Goal: Task Accomplishment & Management: Use online tool/utility

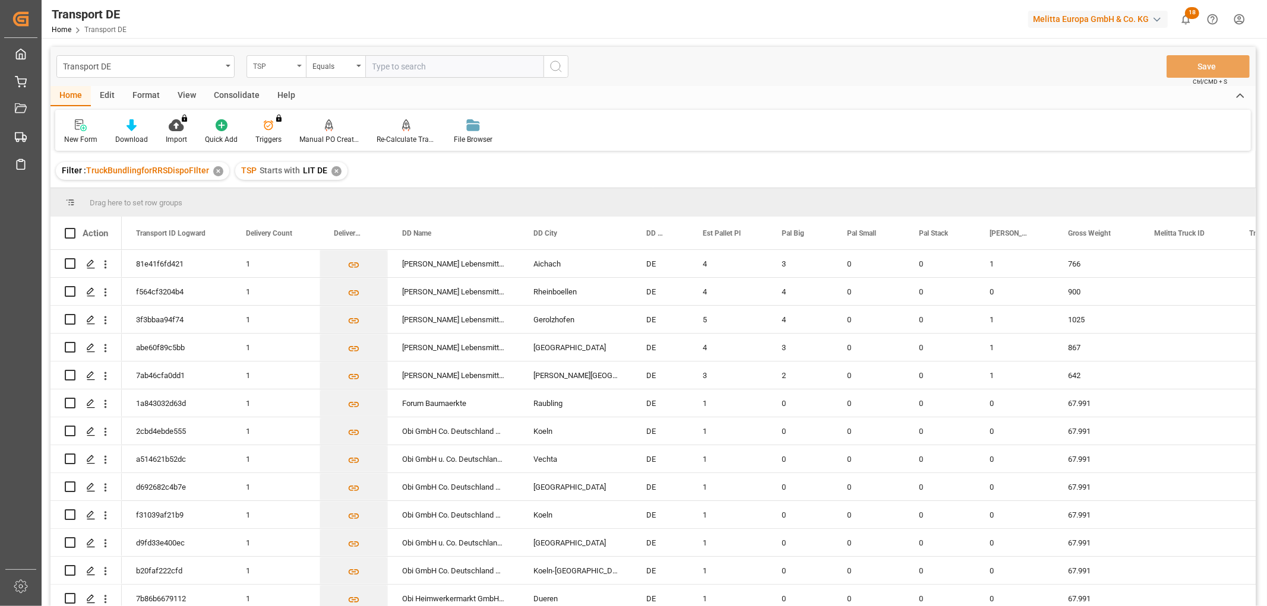
click at [271, 62] on div "TSP" at bounding box center [273, 65] width 40 height 14
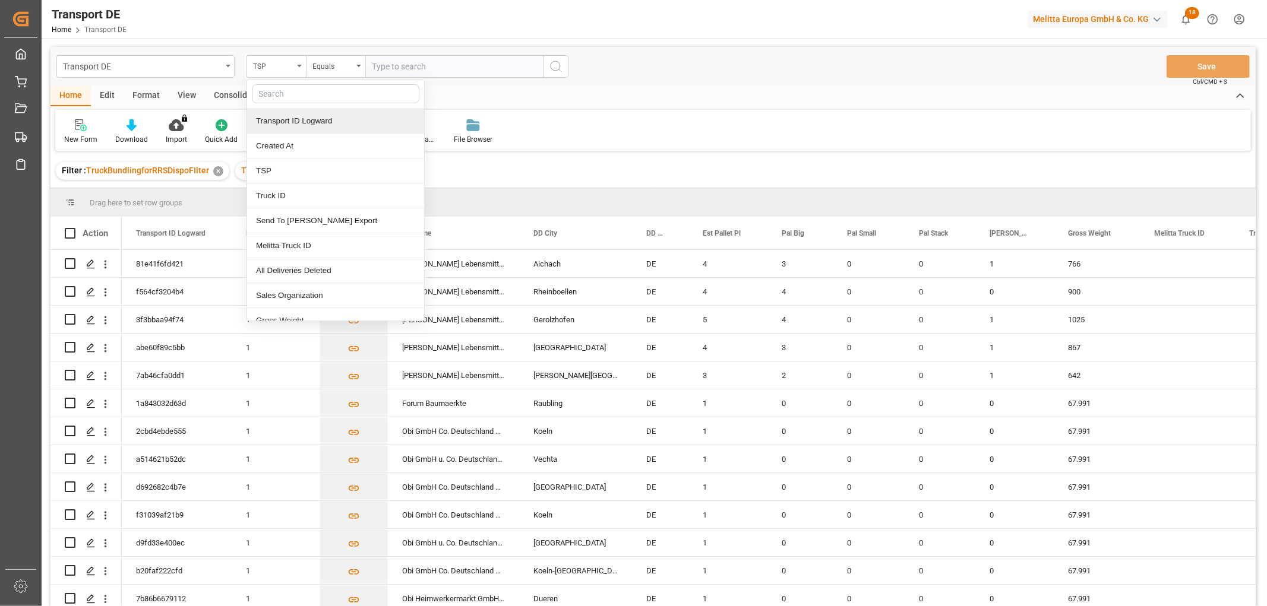
click at [555, 157] on div "Filter : TruckBundlingforRRSDispoFIlter ✕ TSP Starts with LIT DE ✕" at bounding box center [652, 170] width 1205 height 33
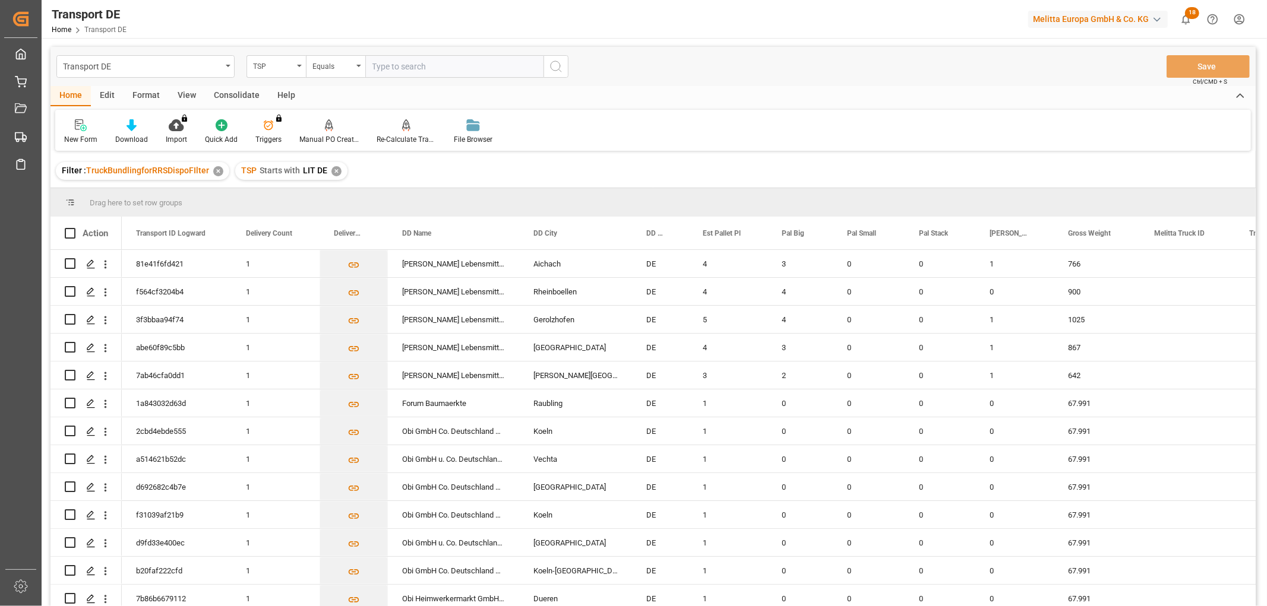
click at [333, 170] on div "✕" at bounding box center [336, 171] width 10 height 10
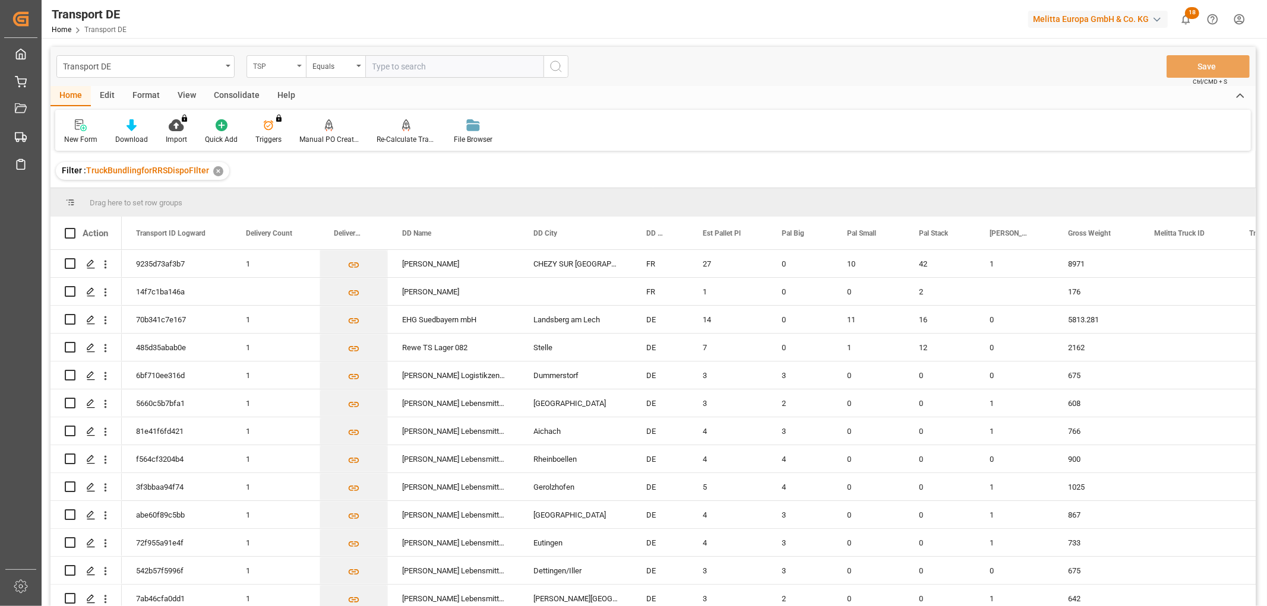
click at [276, 68] on div "TSP" at bounding box center [273, 65] width 40 height 14
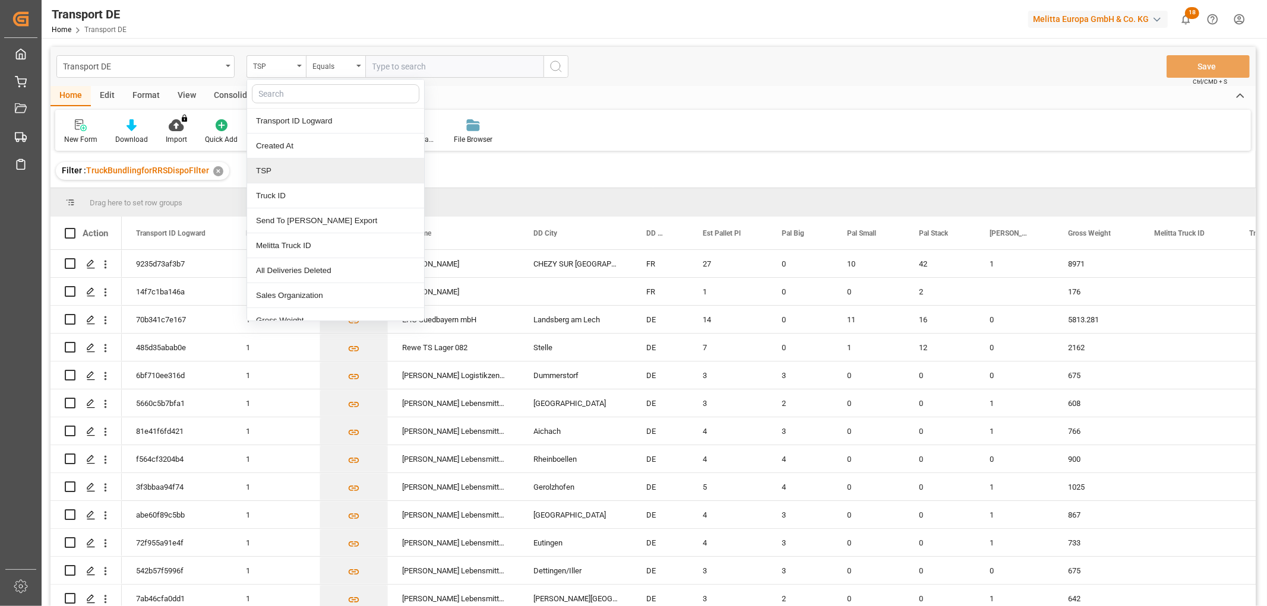
click at [286, 173] on div "TSP" at bounding box center [335, 171] width 177 height 25
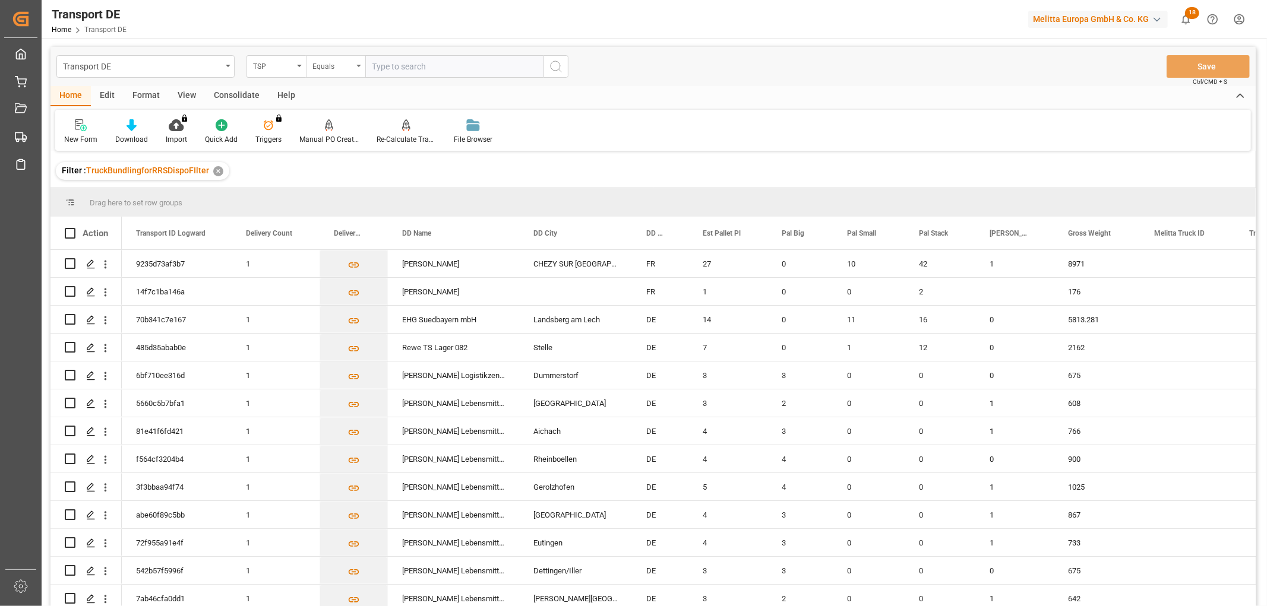
click at [336, 61] on div "Equals" at bounding box center [332, 65] width 40 height 14
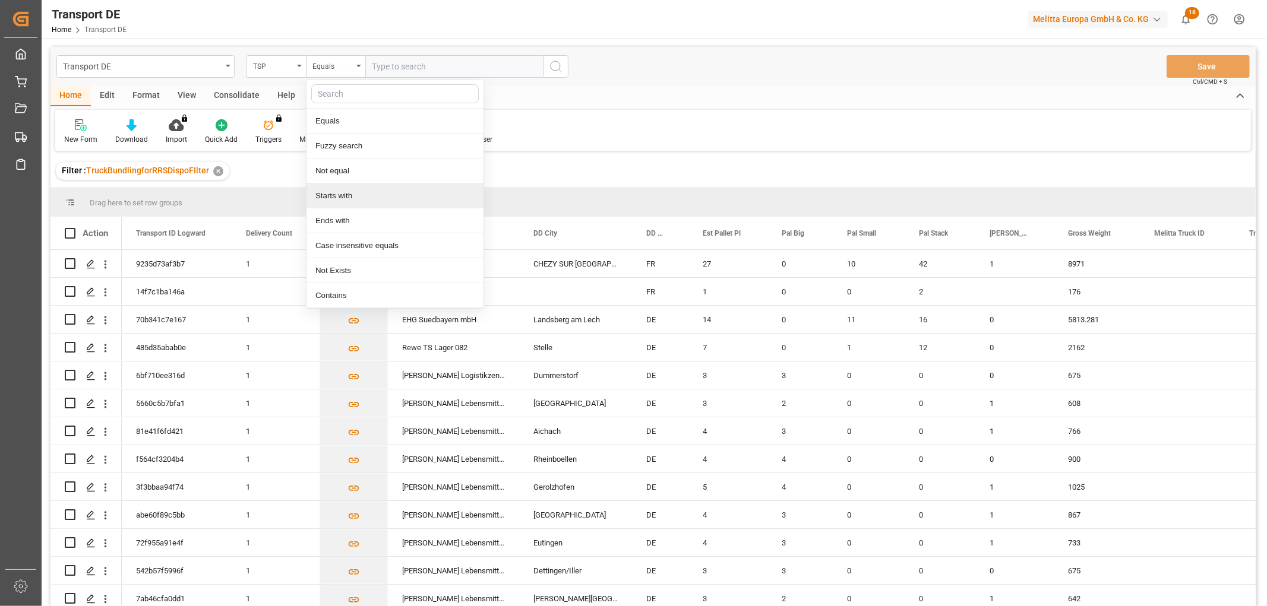
click at [345, 197] on div "Starts with" at bounding box center [394, 196] width 177 height 25
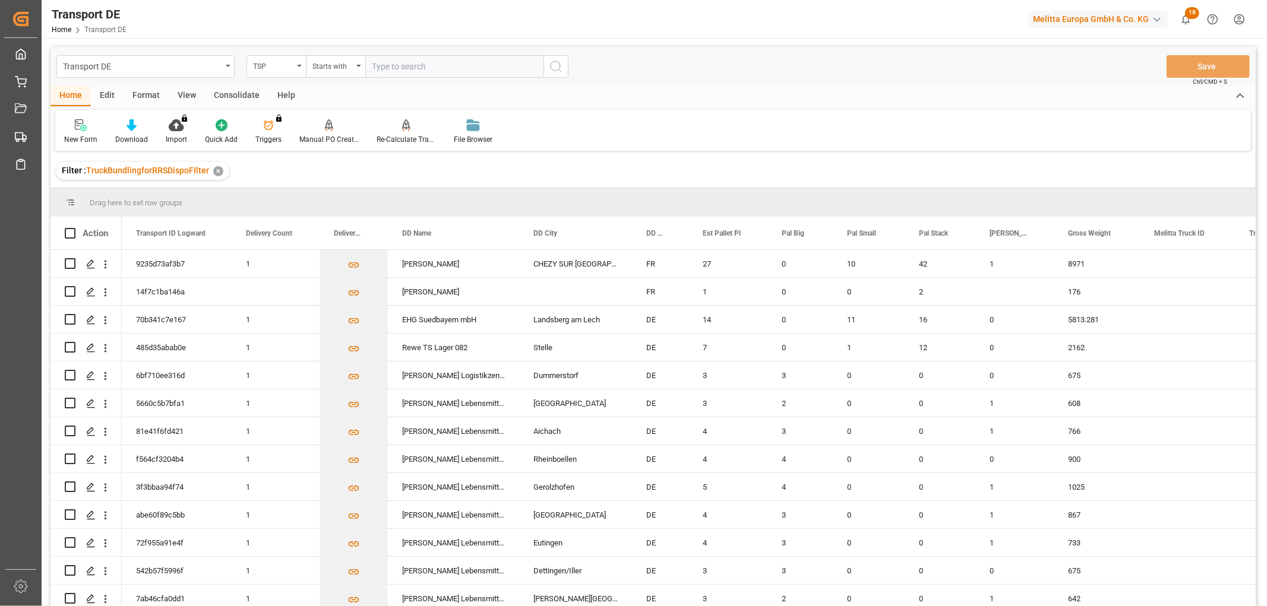
click at [388, 64] on input "text" at bounding box center [454, 66] width 178 height 23
type input "Dachser DE"
click at [556, 67] on icon "search button" at bounding box center [556, 66] width 14 height 14
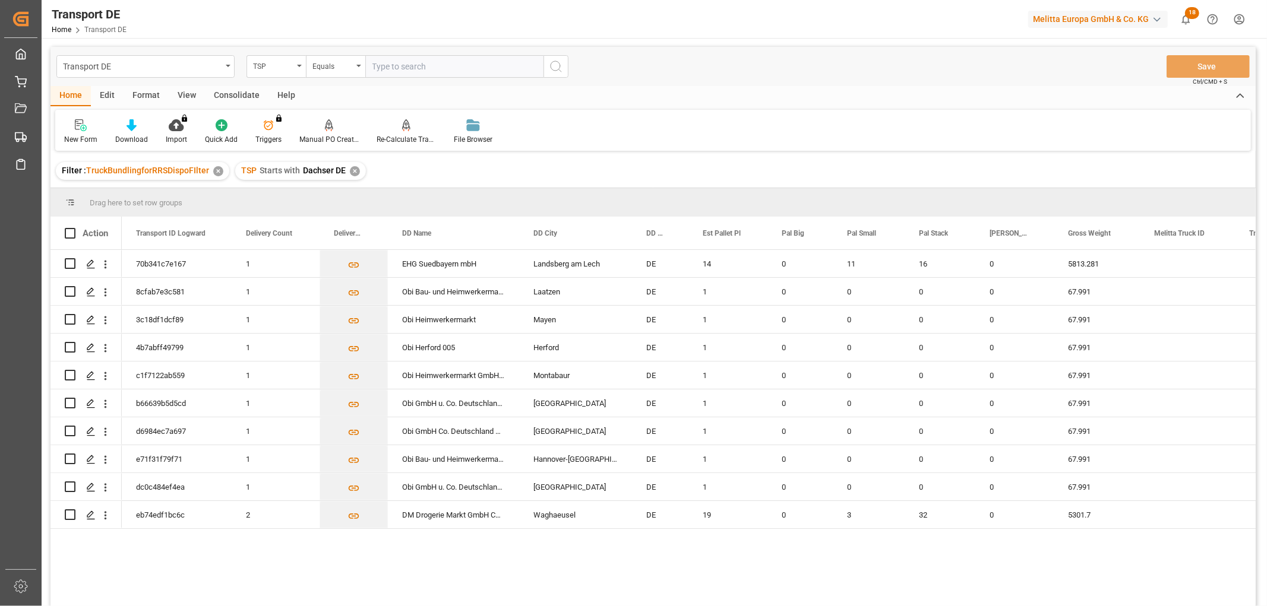
click at [357, 173] on div "✕" at bounding box center [355, 171] width 10 height 10
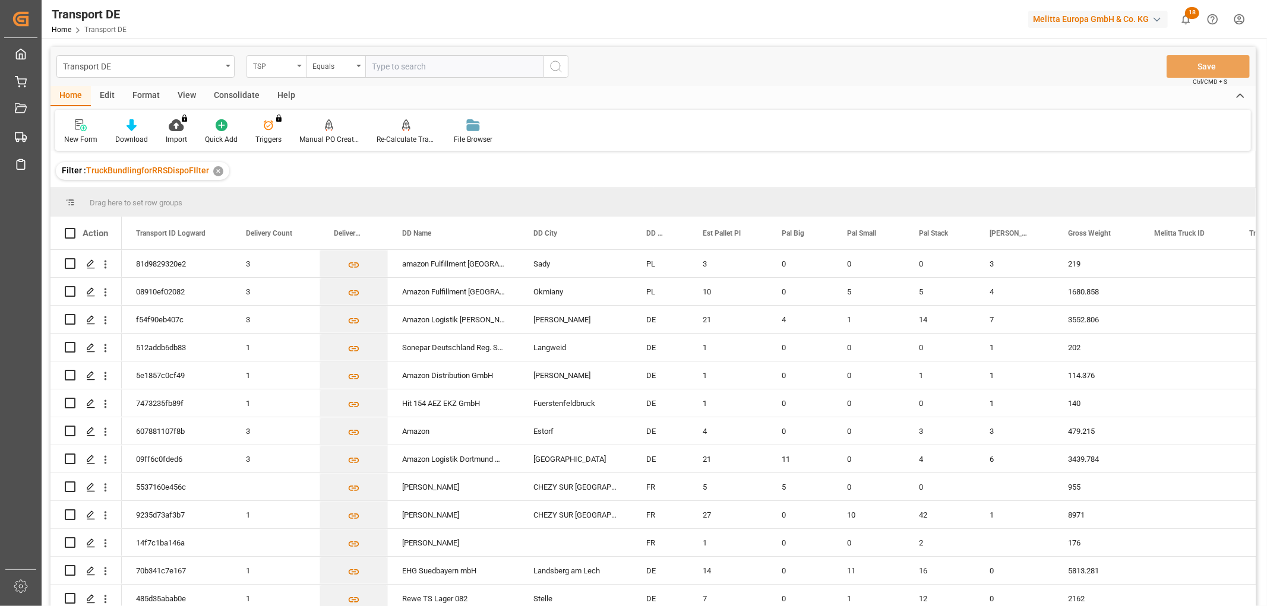
click at [248, 63] on div "TSP" at bounding box center [276, 66] width 59 height 23
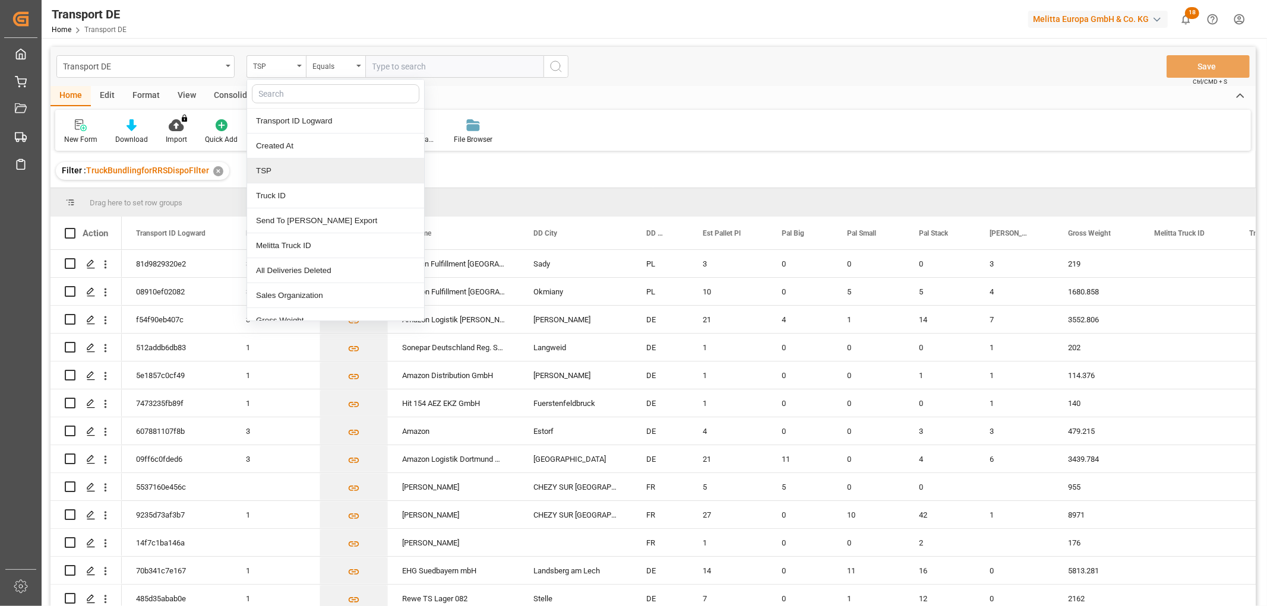
click at [310, 178] on div "TSP" at bounding box center [335, 171] width 177 height 25
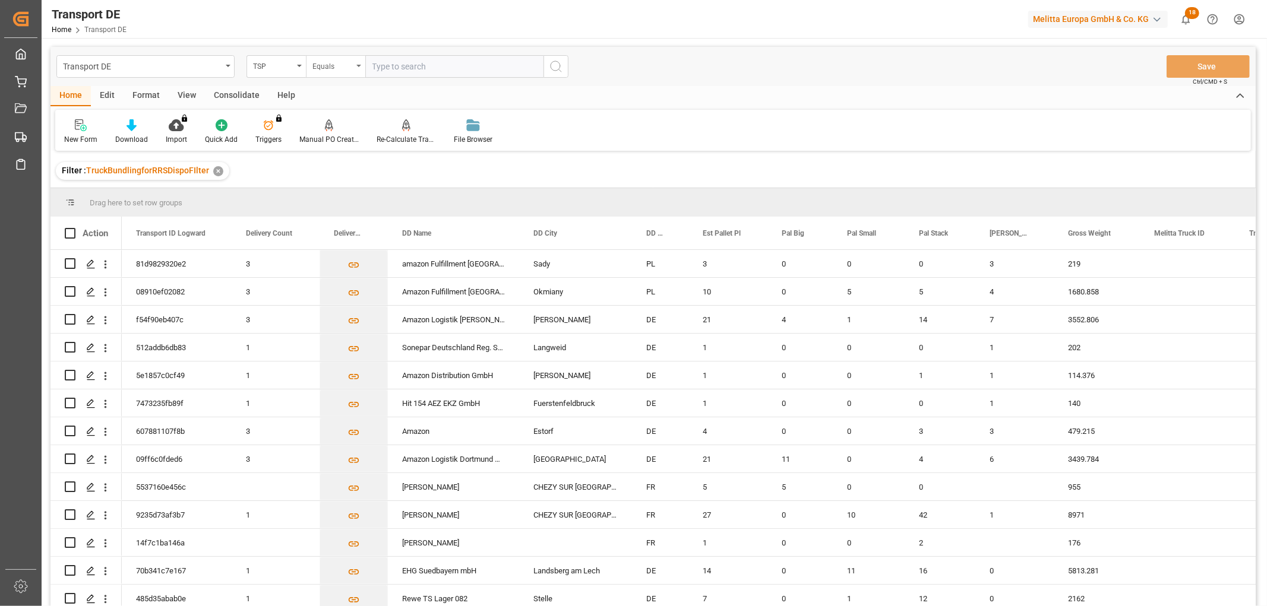
click at [343, 71] on div "Equals" at bounding box center [332, 65] width 40 height 14
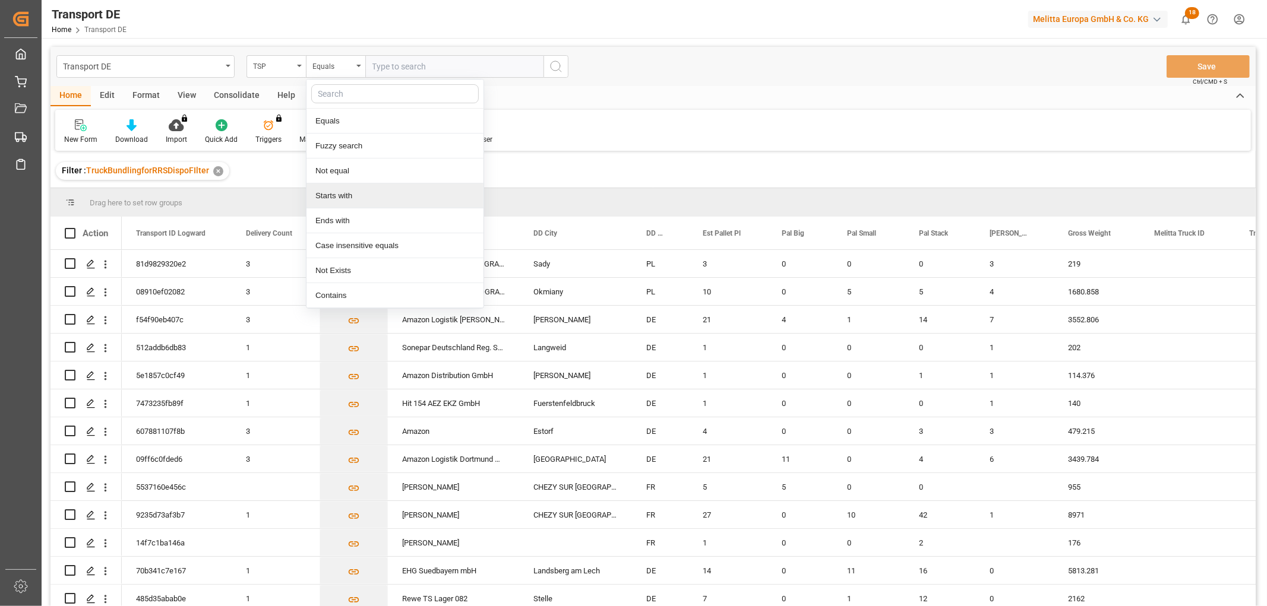
click at [350, 202] on div "Starts with" at bounding box center [394, 196] width 177 height 25
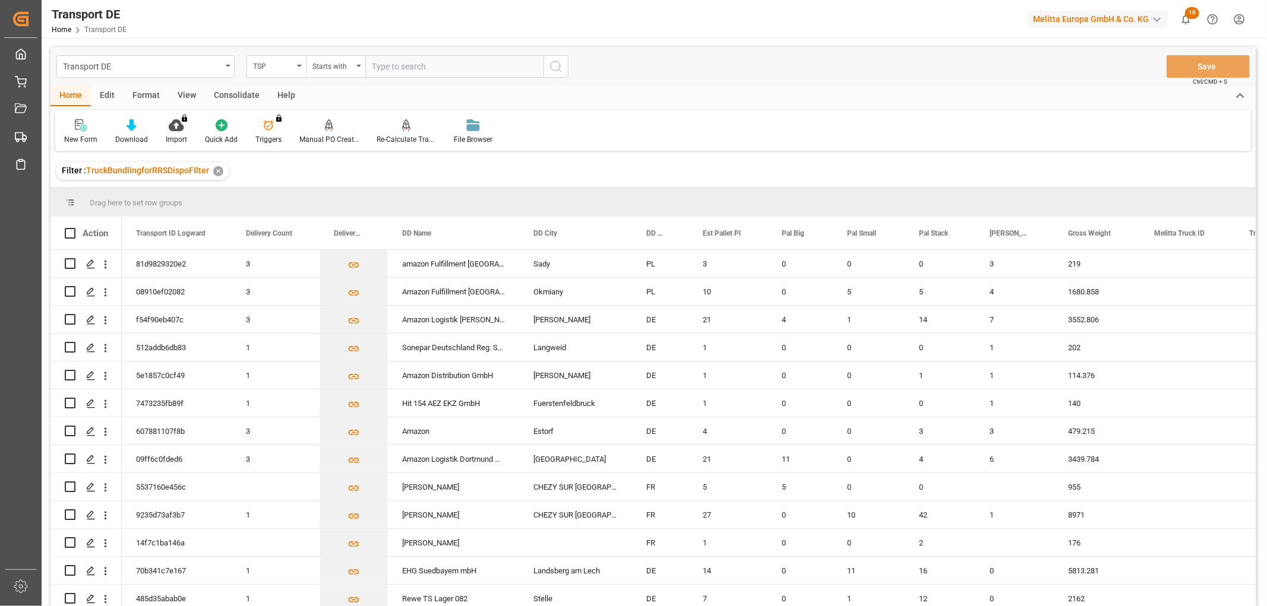
click at [411, 65] on input "text" at bounding box center [454, 66] width 178 height 23
type input "LIT DE"
click at [560, 64] on circle "search button" at bounding box center [556, 66] width 10 height 10
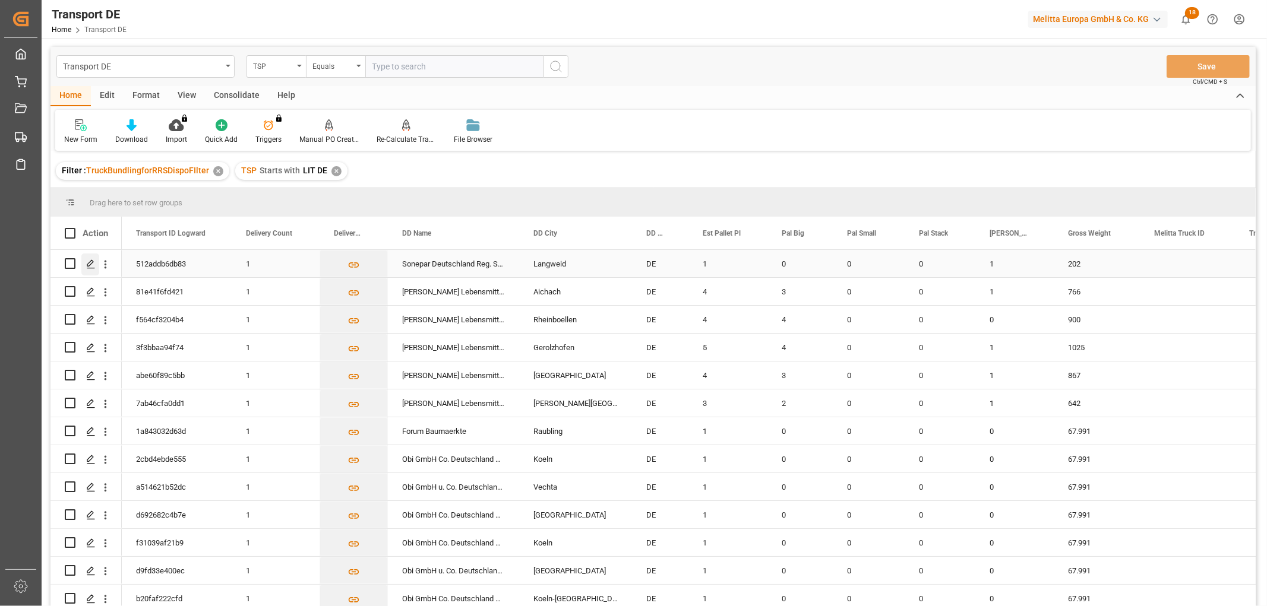
click at [87, 262] on icon "Press SPACE to select this row." at bounding box center [91, 265] width 10 height 10
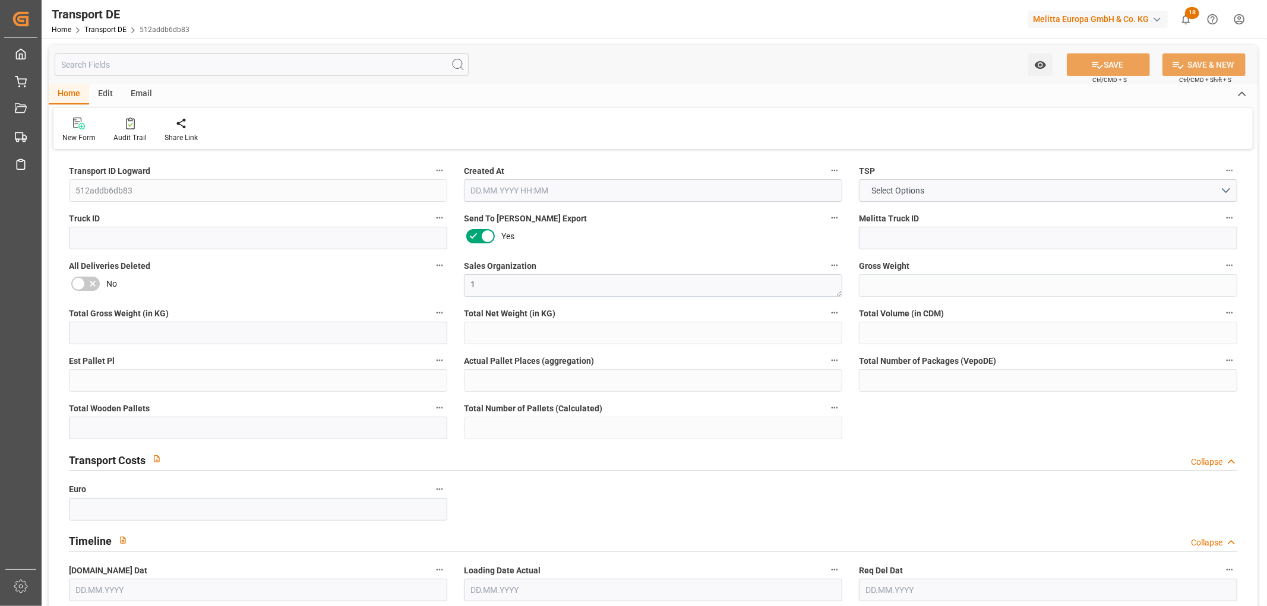
type input "202"
type input "175.721"
type input "142.738"
type input "1532.144"
type input "1"
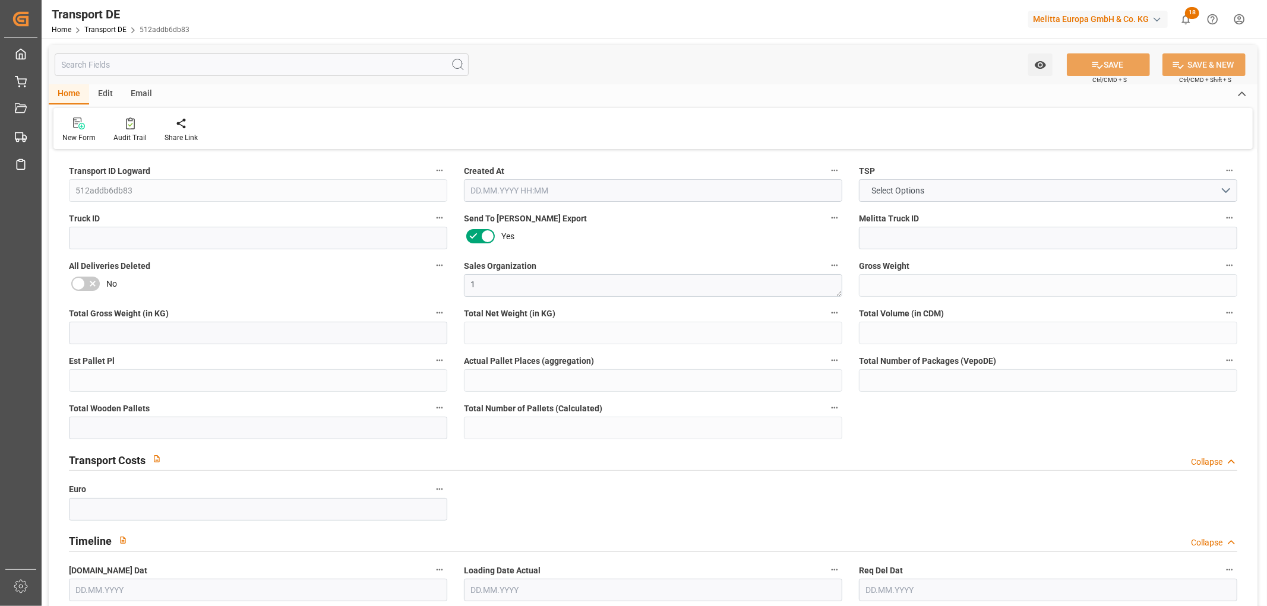
type input "0"
type input "1"
type input "0"
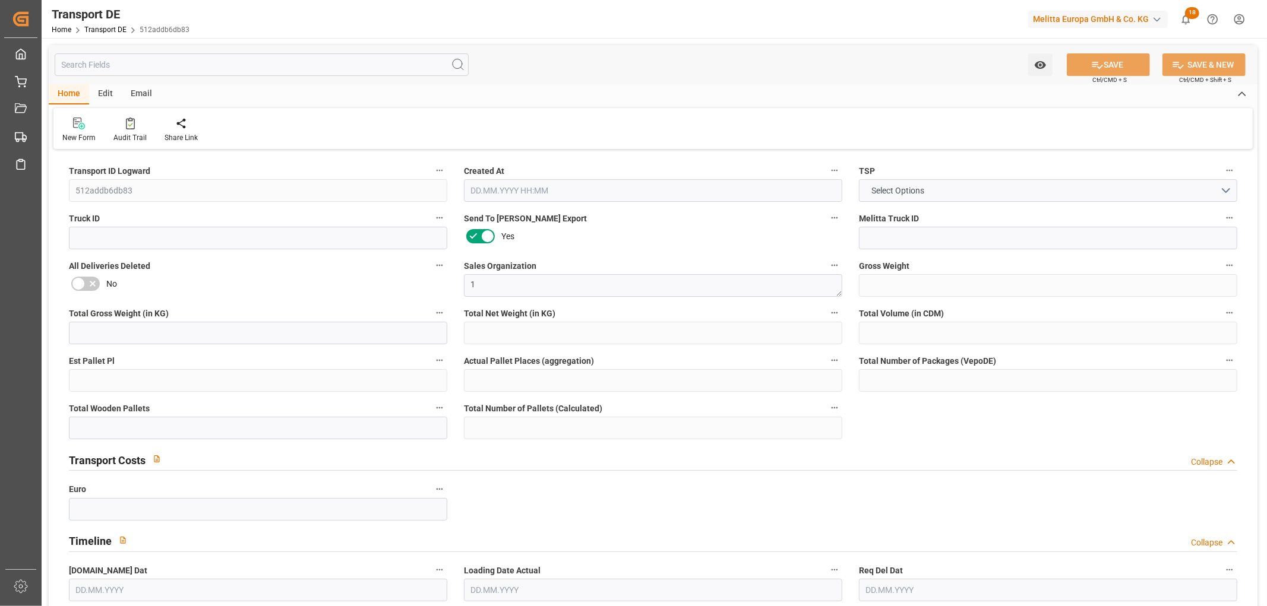
type input "86"
type input "0"
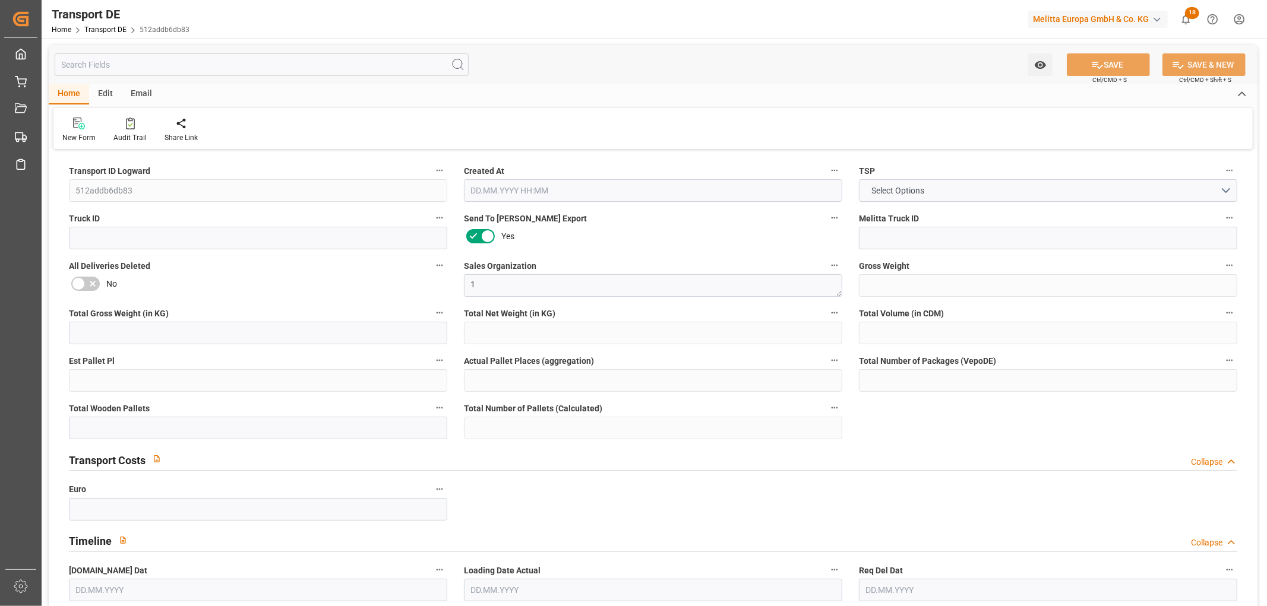
type input "0"
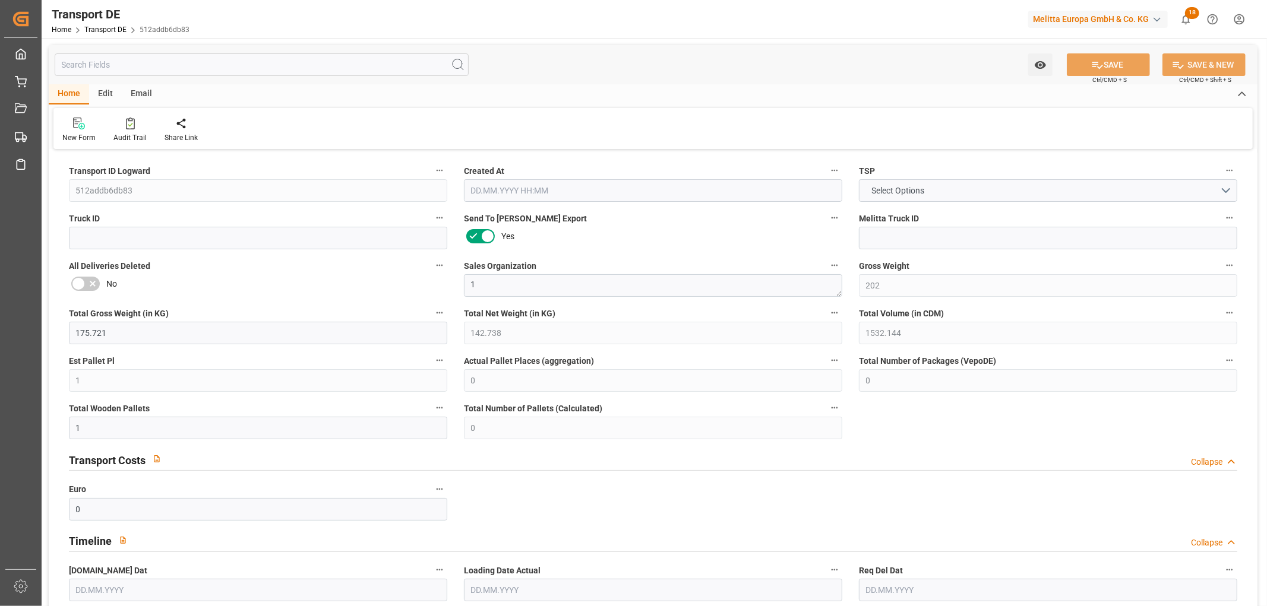
type input "0"
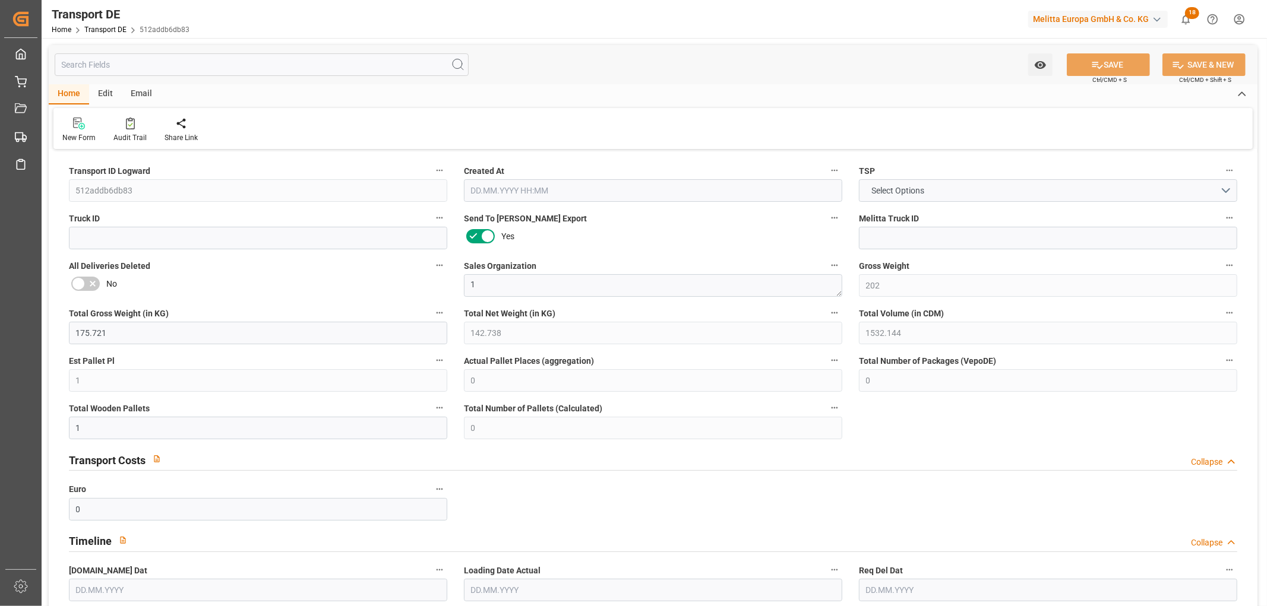
type input "0"
type input "1"
type input "0"
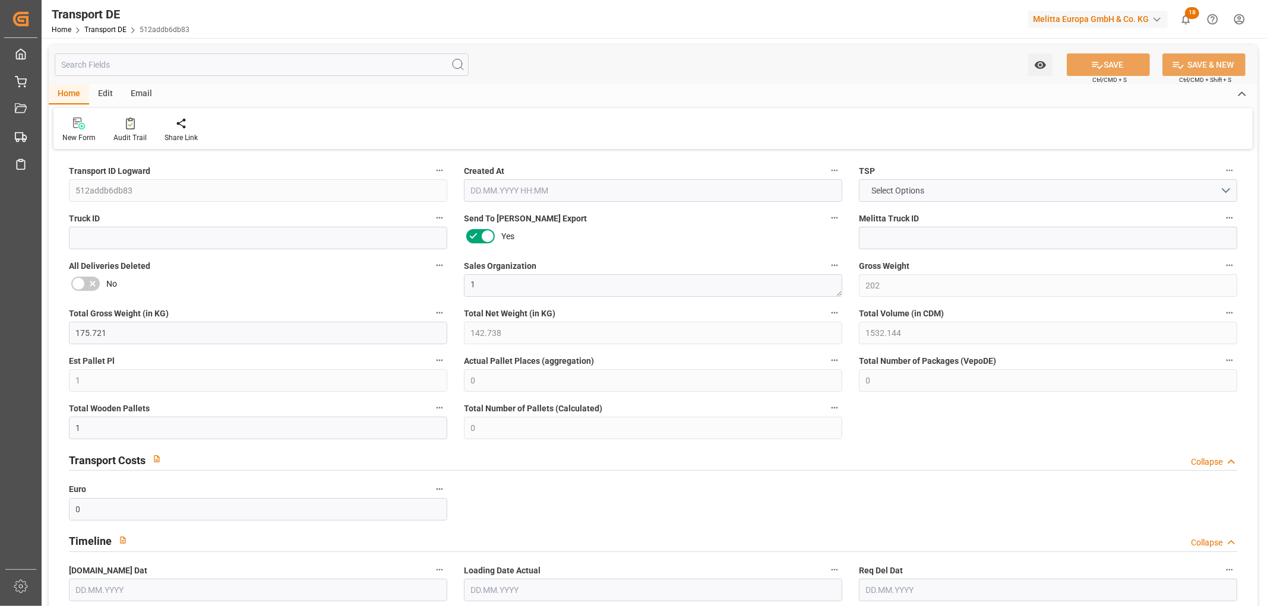
type input "90"
type input "122.158"
type input "78.64"
type input "10.09.2025 11:12"
type input "[DATE]"
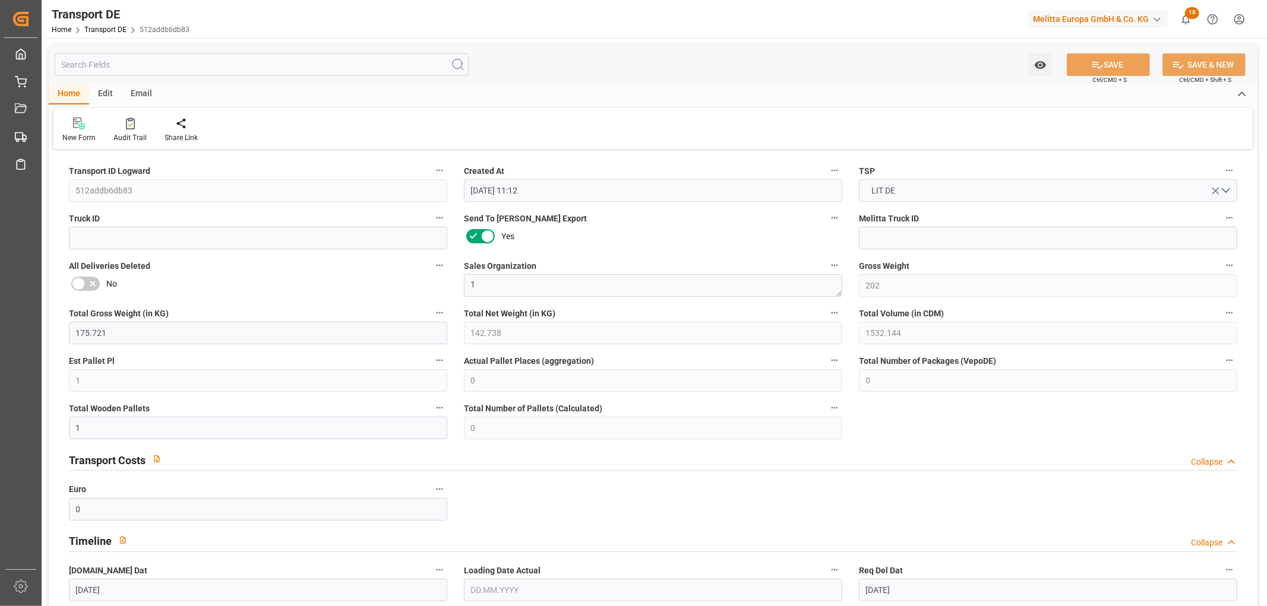
type input "[DATE]"
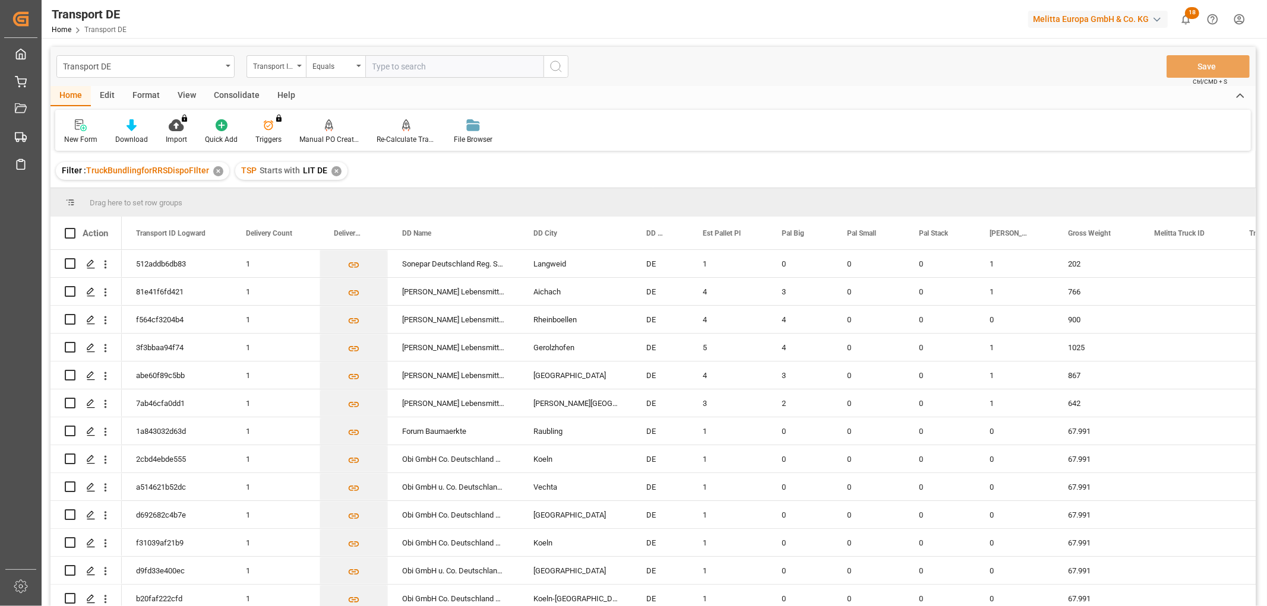
click at [335, 171] on div "✕" at bounding box center [336, 171] width 10 height 10
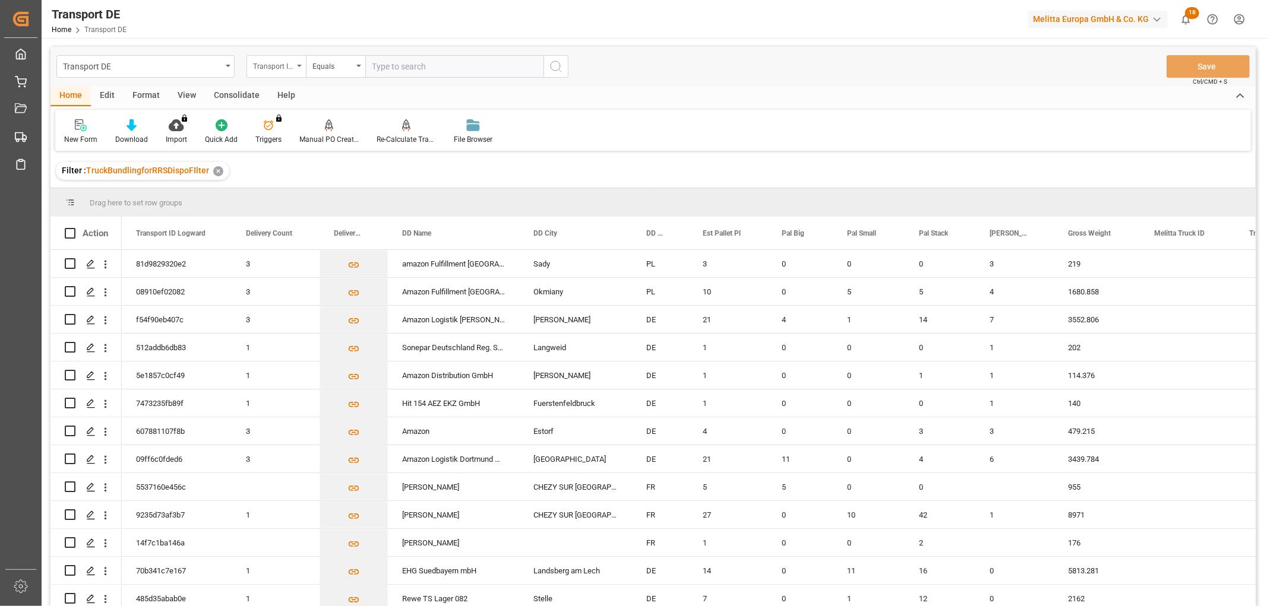
click at [275, 62] on div "Transport ID Logward" at bounding box center [273, 65] width 40 height 14
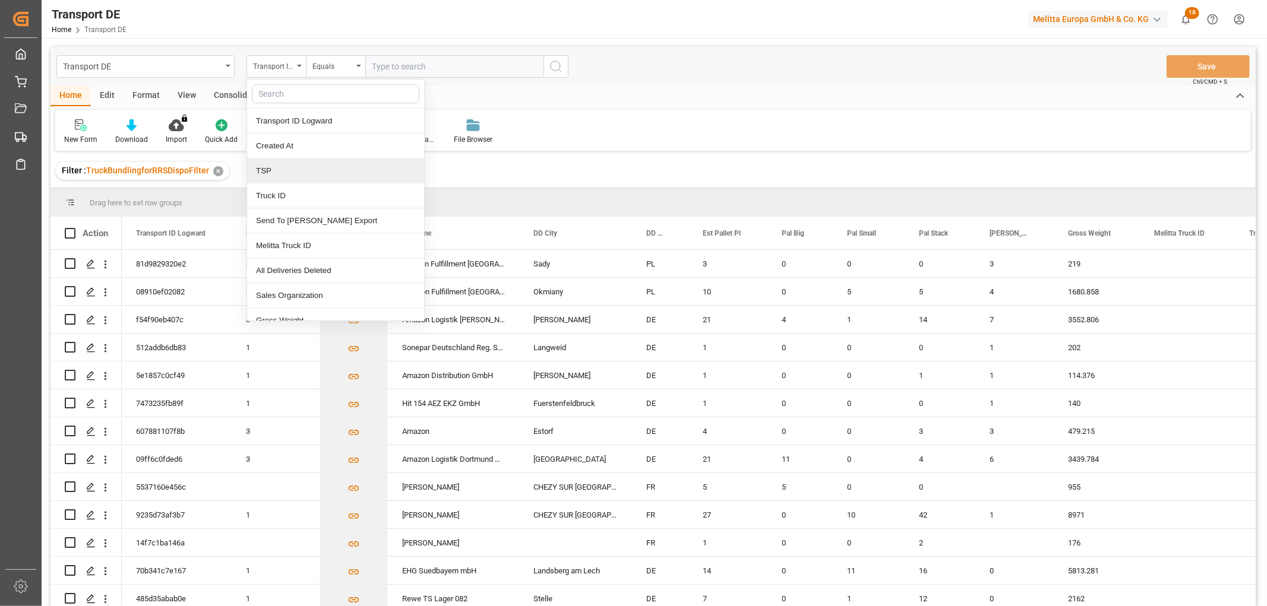
click at [287, 169] on div "TSP" at bounding box center [335, 171] width 177 height 25
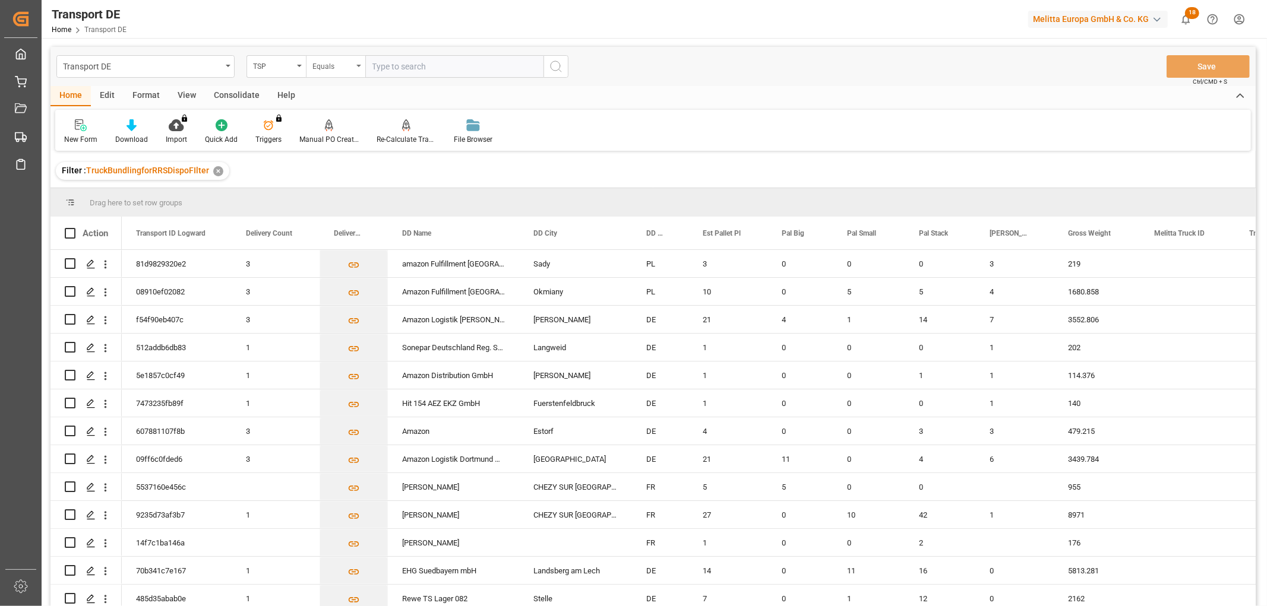
click at [336, 68] on div "Equals" at bounding box center [332, 65] width 40 height 14
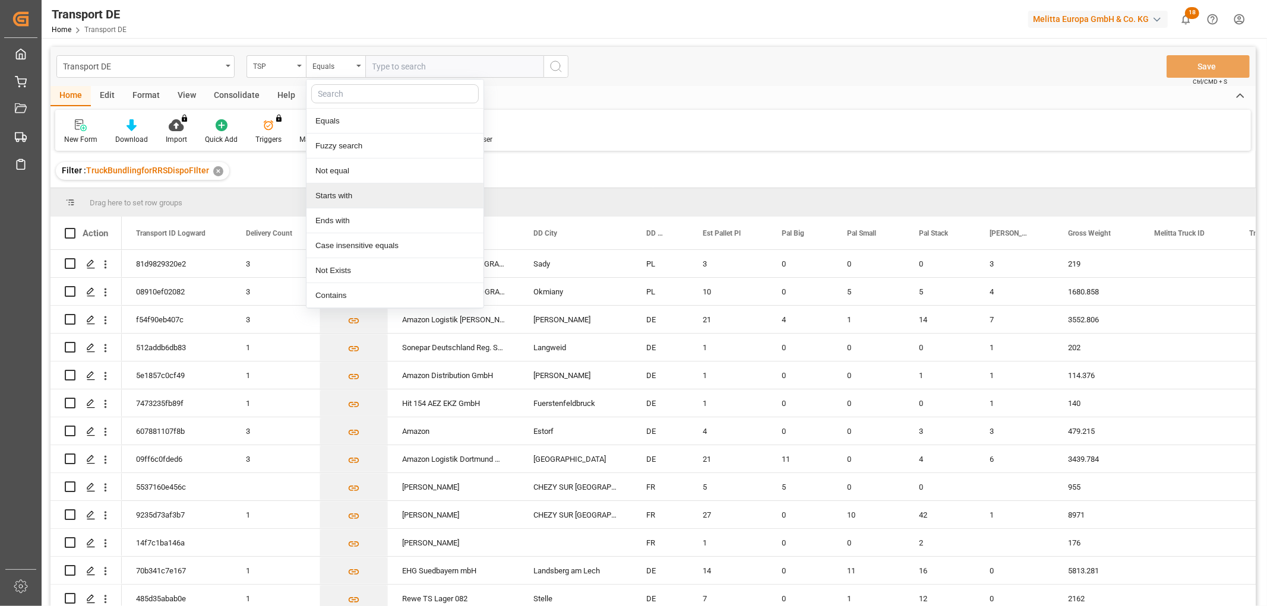
click at [345, 200] on div "Starts with" at bounding box center [394, 196] width 177 height 25
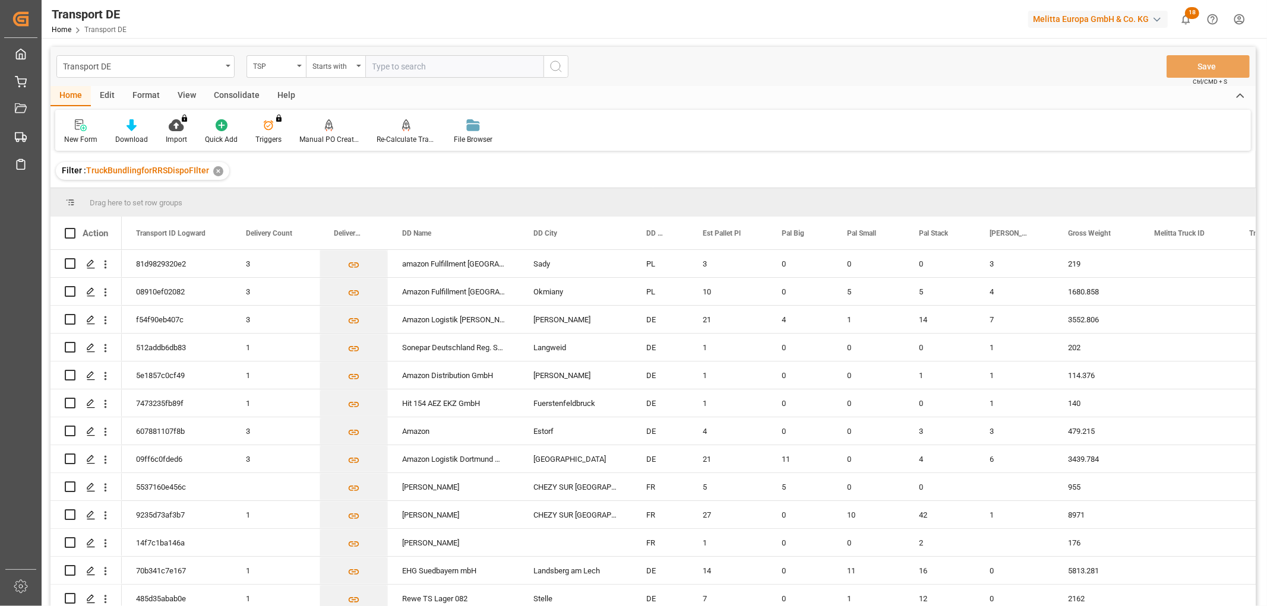
click at [389, 60] on input "text" at bounding box center [454, 66] width 178 height 23
type input "Hartmann"
click at [554, 65] on icon "search button" at bounding box center [556, 66] width 14 height 14
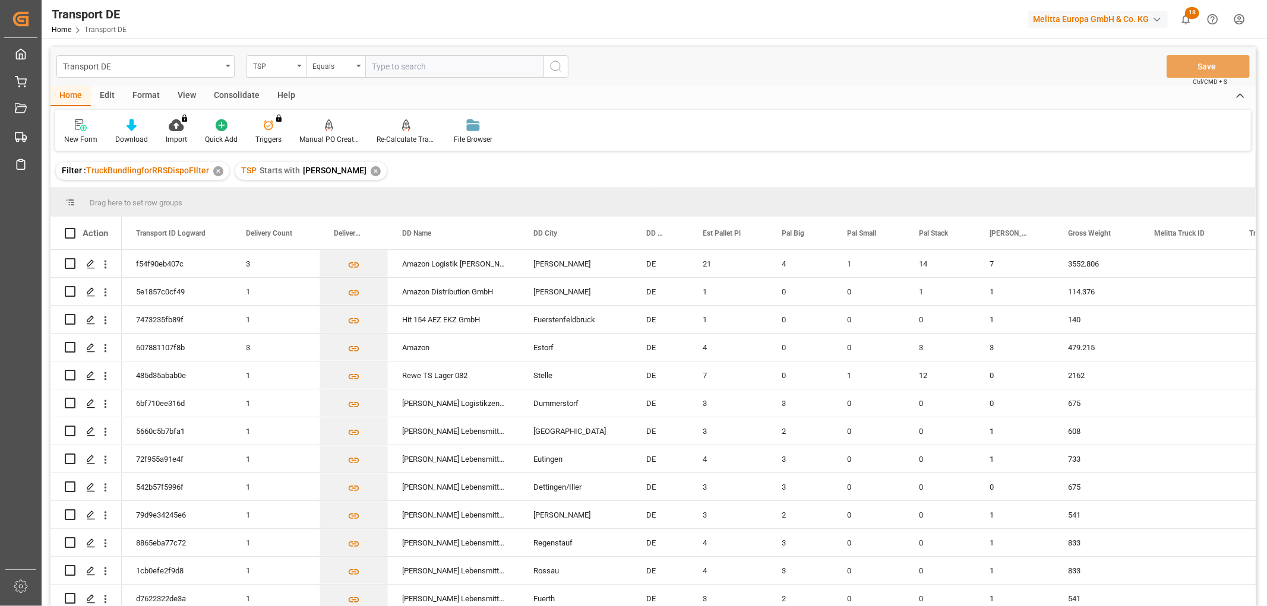
click at [247, 93] on div "Consolidate" at bounding box center [237, 96] width 64 height 20
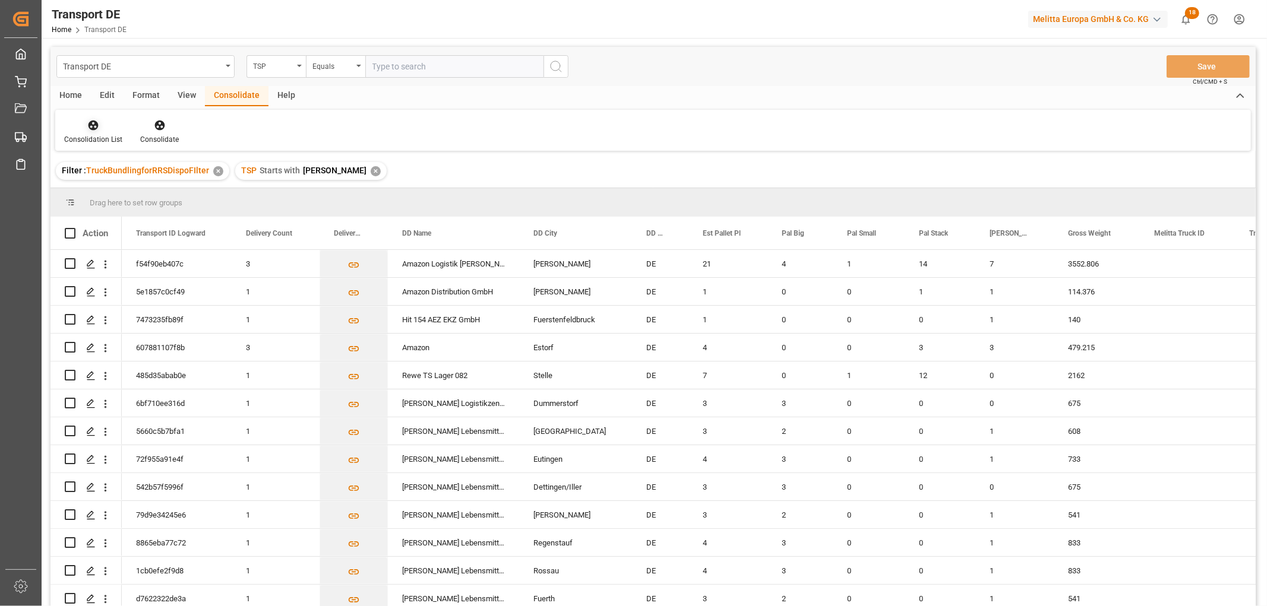
click at [90, 128] on icon at bounding box center [94, 126] width 10 height 10
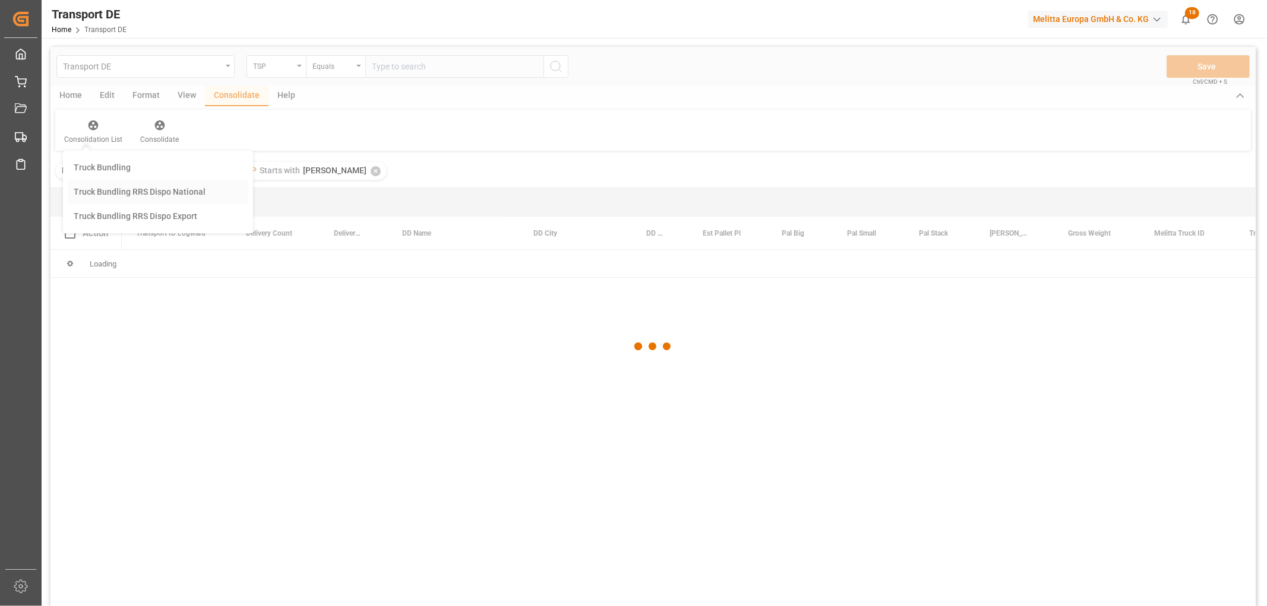
click at [137, 191] on div "Transport DE TSP Equals Save Ctrl/CMD + S Home Edit Format View Consolidate Hel…" at bounding box center [652, 342] width 1205 height 591
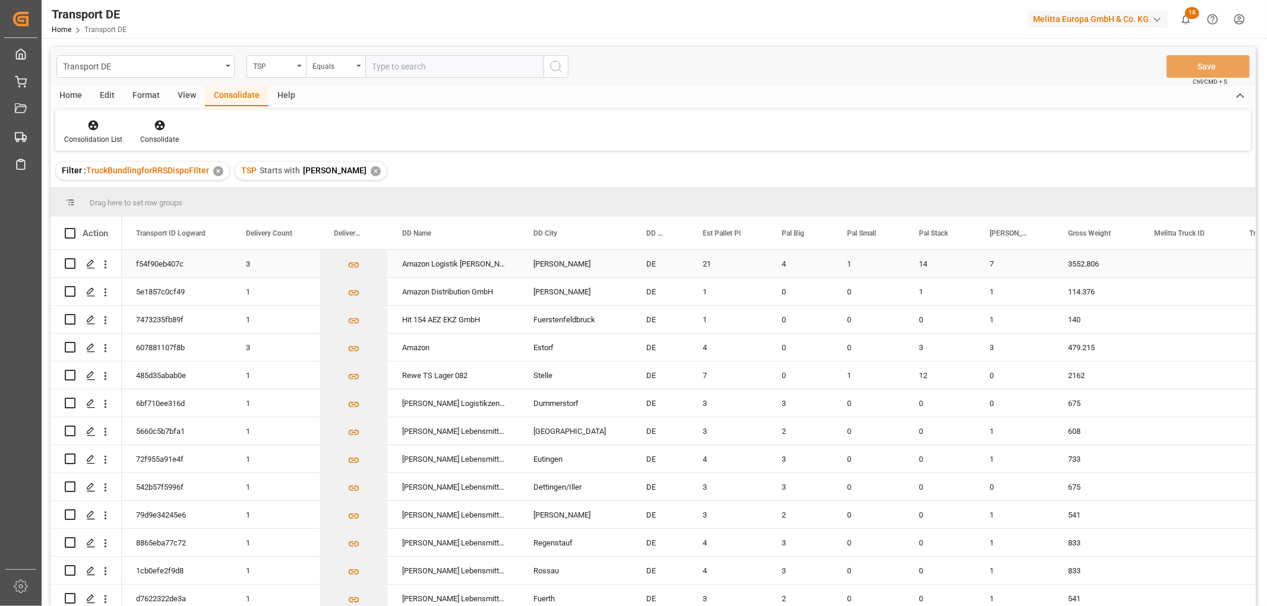
click at [69, 262] on input "Press Space to toggle row selection (unchecked)" at bounding box center [70, 263] width 11 height 11
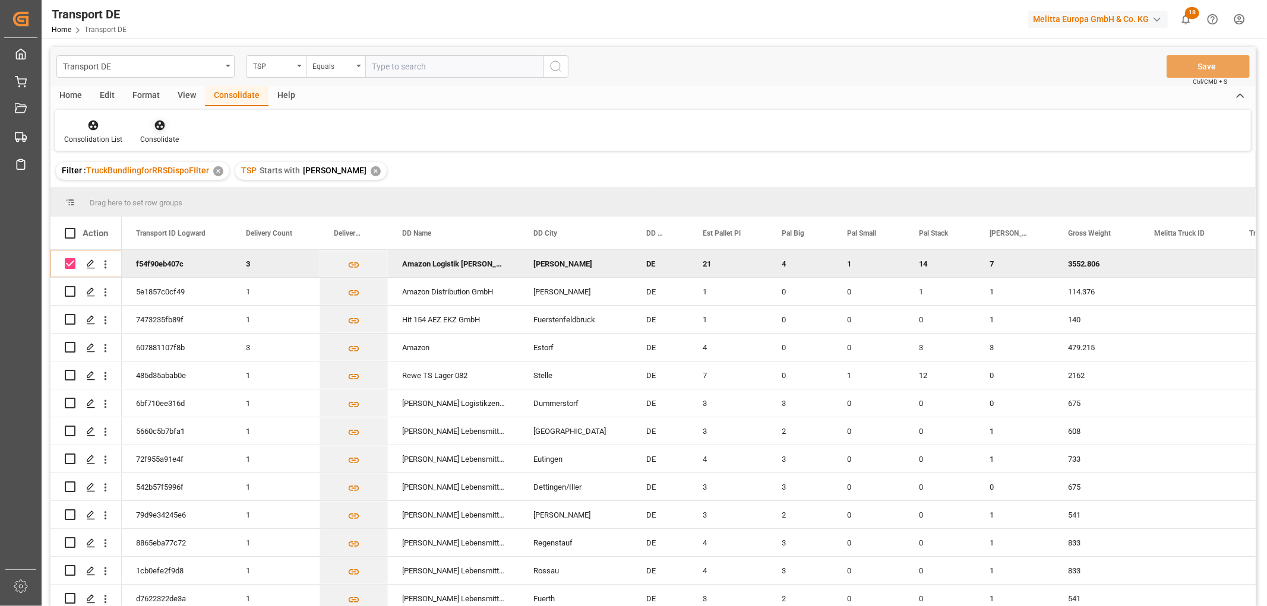
click at [157, 127] on icon at bounding box center [159, 126] width 10 height 10
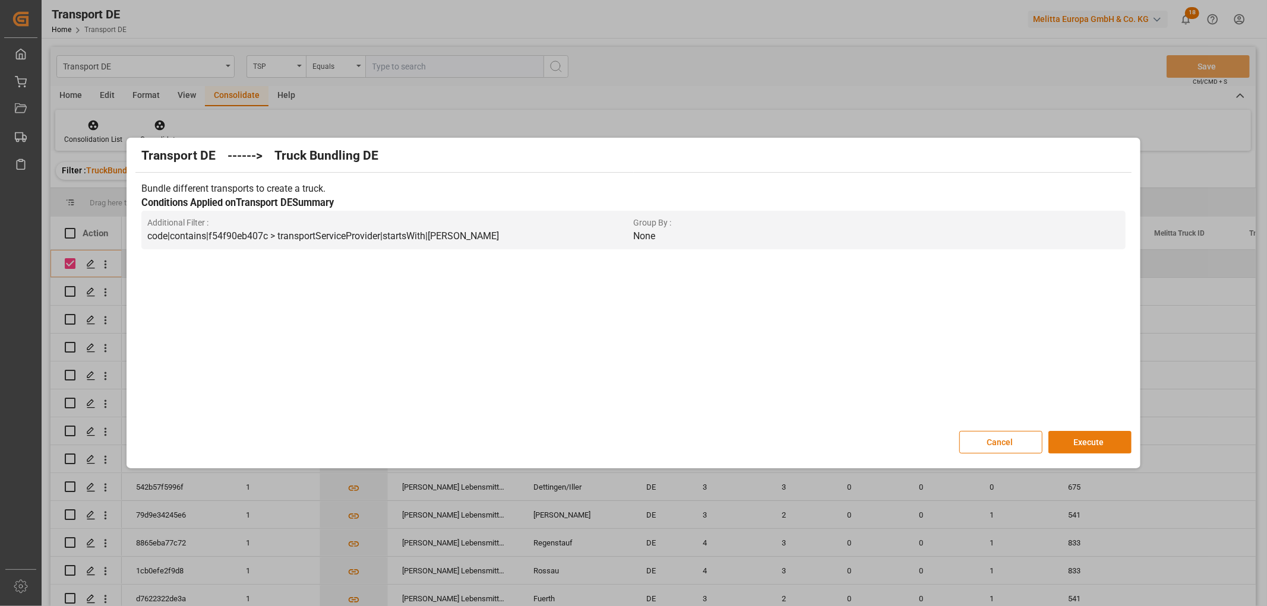
click at [1102, 441] on button "Execute" at bounding box center [1089, 442] width 83 height 23
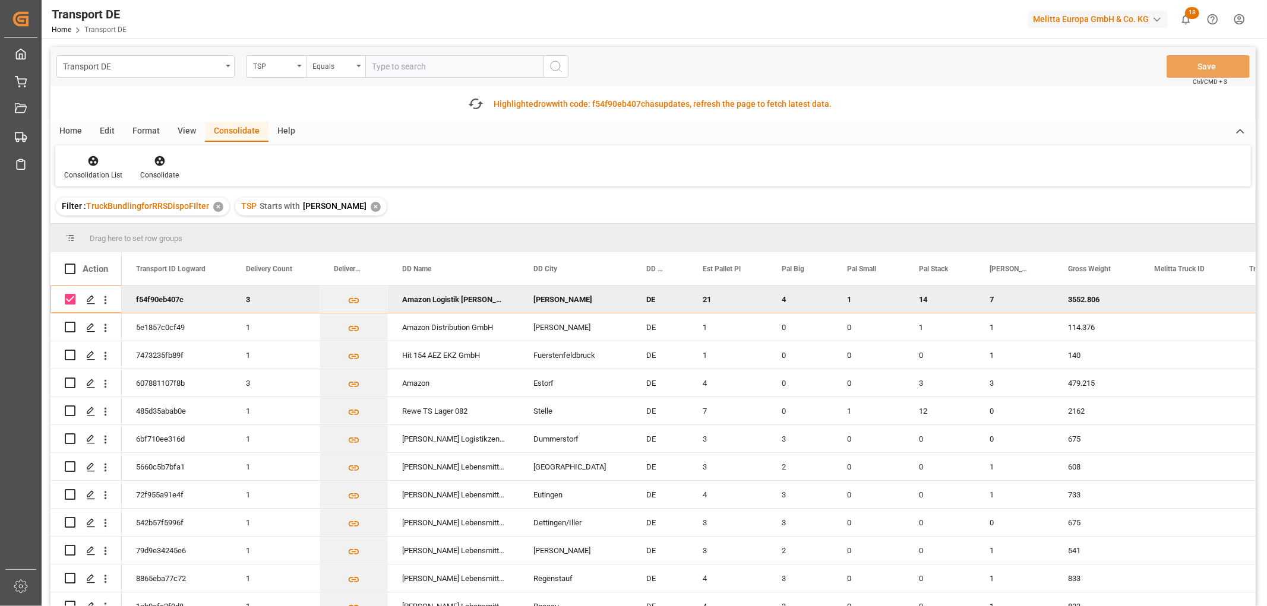
click at [71, 295] on input "Press Space to toggle row selection (checked)" at bounding box center [70, 299] width 11 height 11
checkbox input "false"
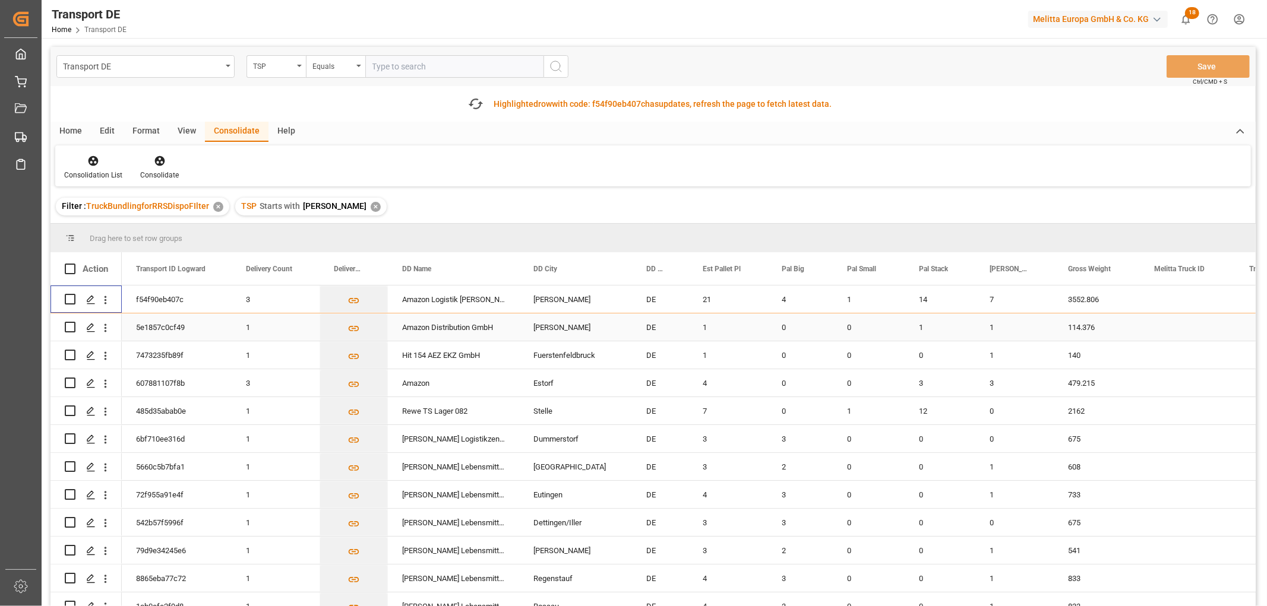
click at [71, 327] on input "Press Space to toggle row selection (unchecked)" at bounding box center [70, 327] width 11 height 11
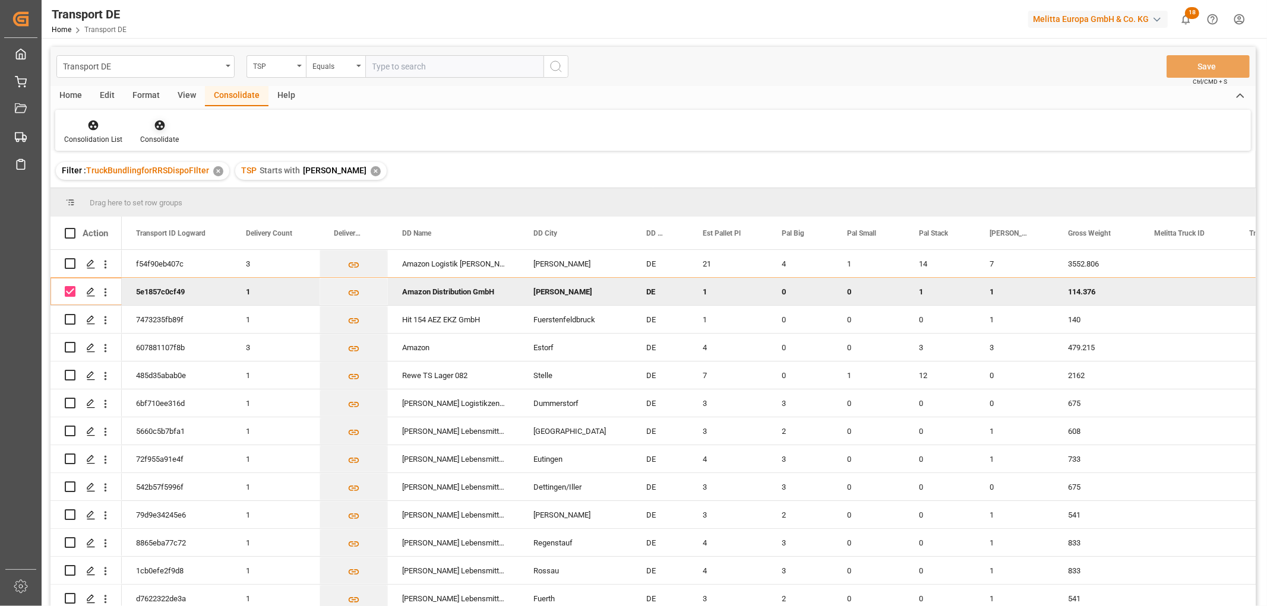
click at [157, 120] on icon at bounding box center [160, 125] width 12 height 12
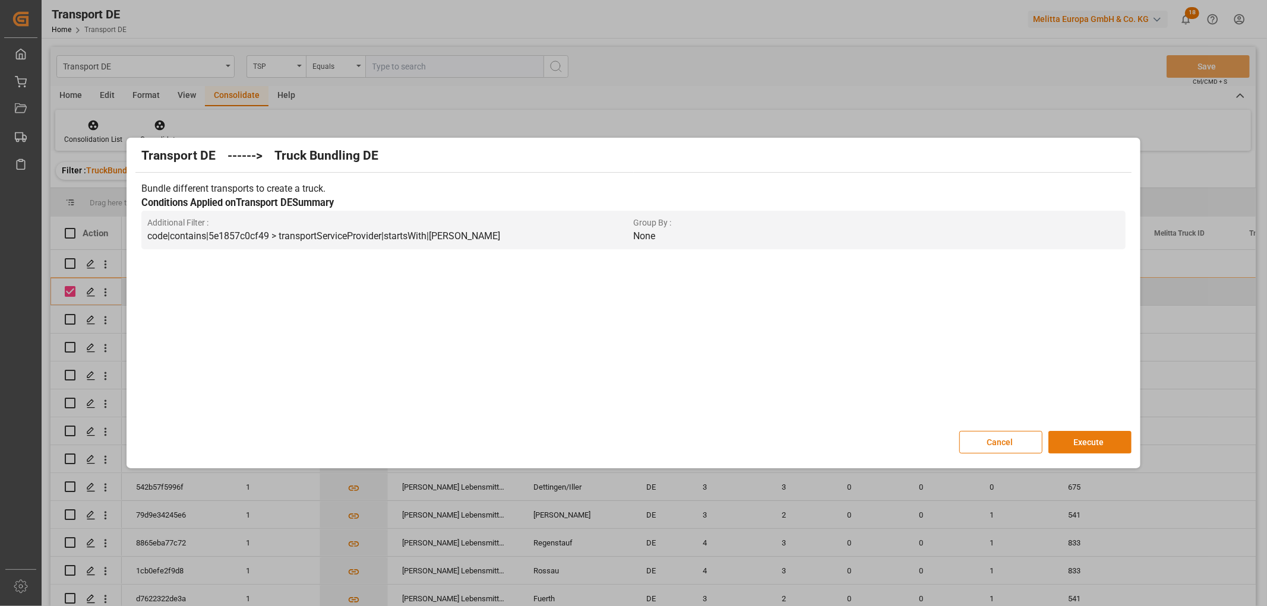
click at [1088, 443] on button "Execute" at bounding box center [1089, 442] width 83 height 23
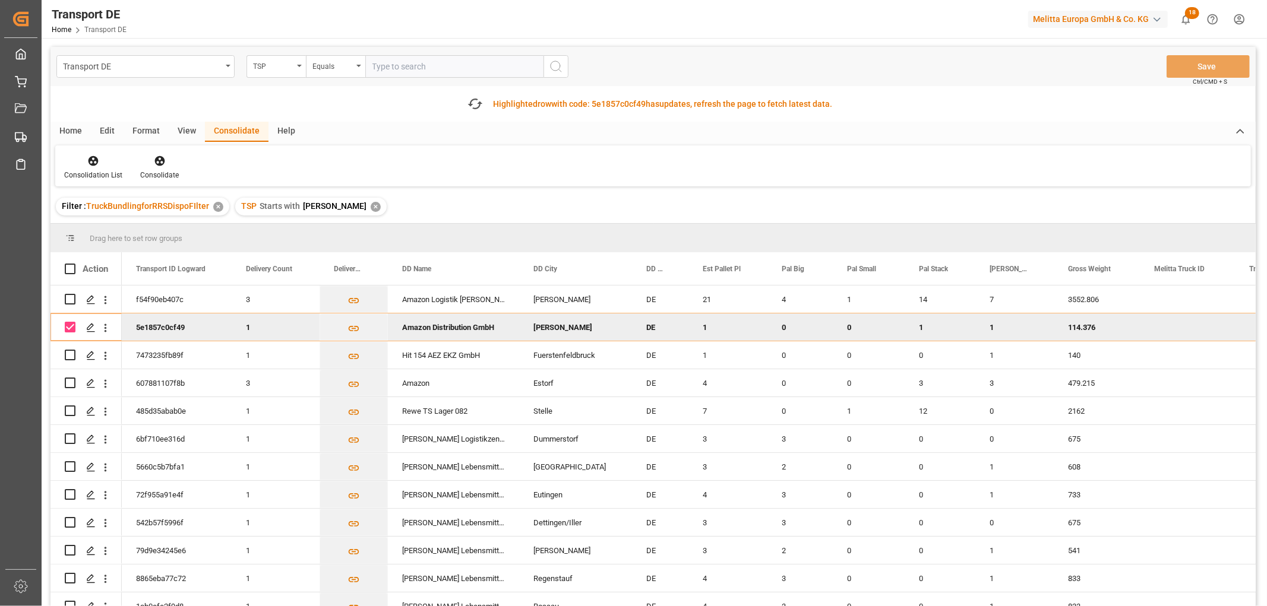
click at [73, 328] on input "Press Space to toggle row selection (checked)" at bounding box center [70, 327] width 11 height 11
checkbox input "false"
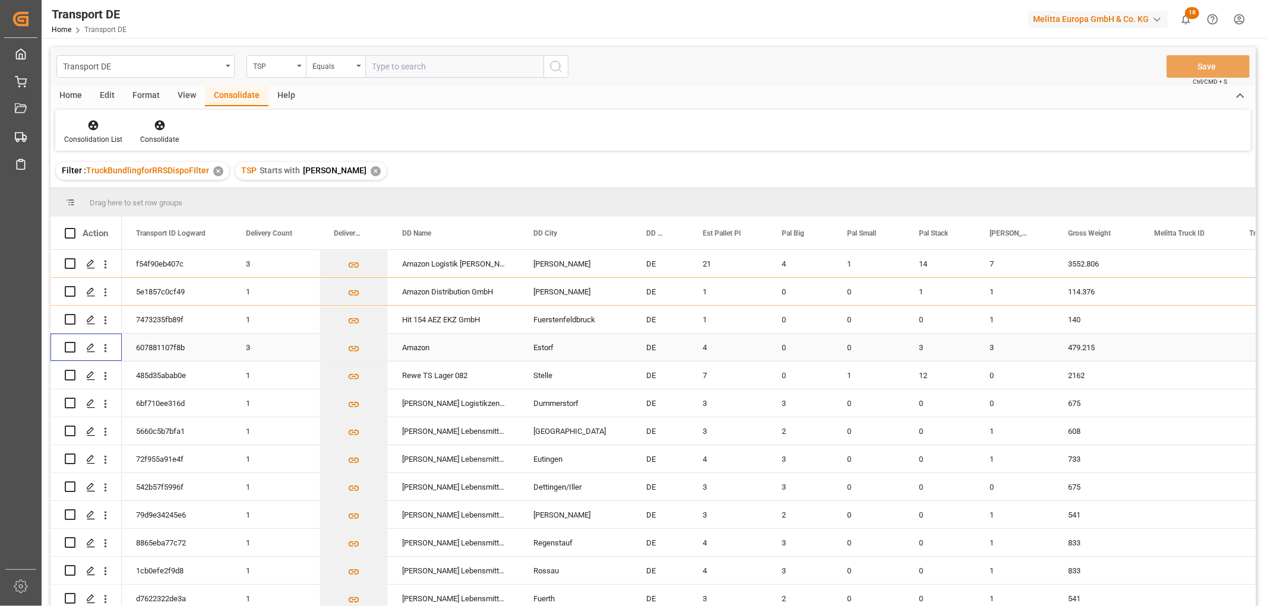
click at [70, 345] on input "Press Space to toggle row selection (unchecked)" at bounding box center [70, 347] width 11 height 11
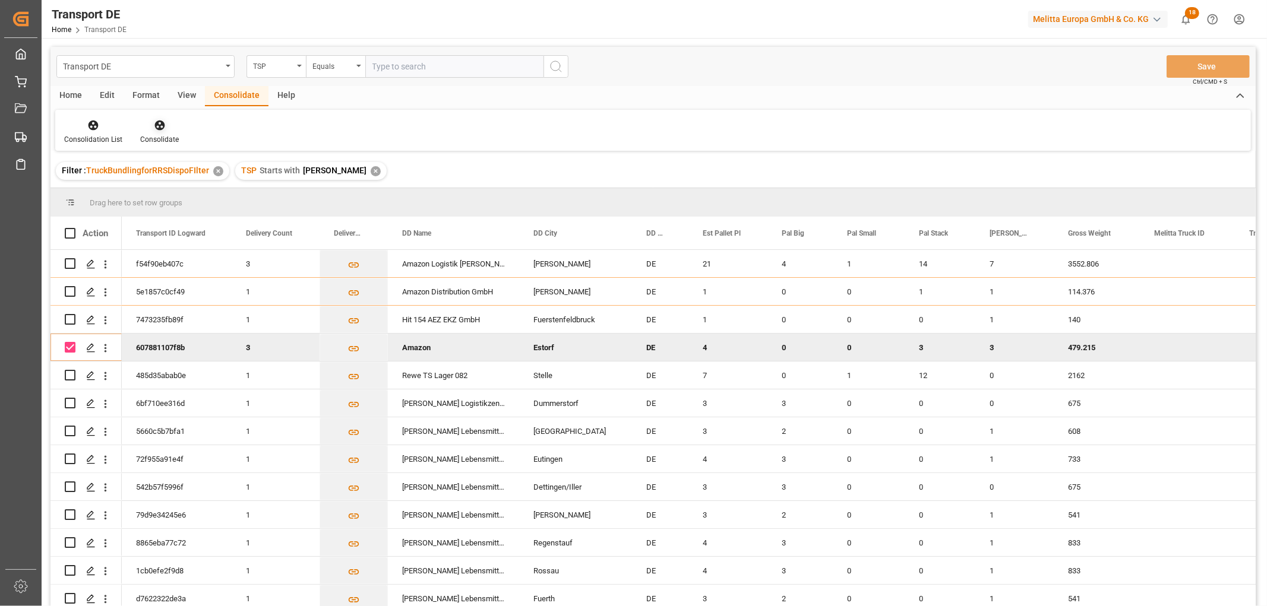
click at [160, 127] on icon at bounding box center [160, 125] width 12 height 12
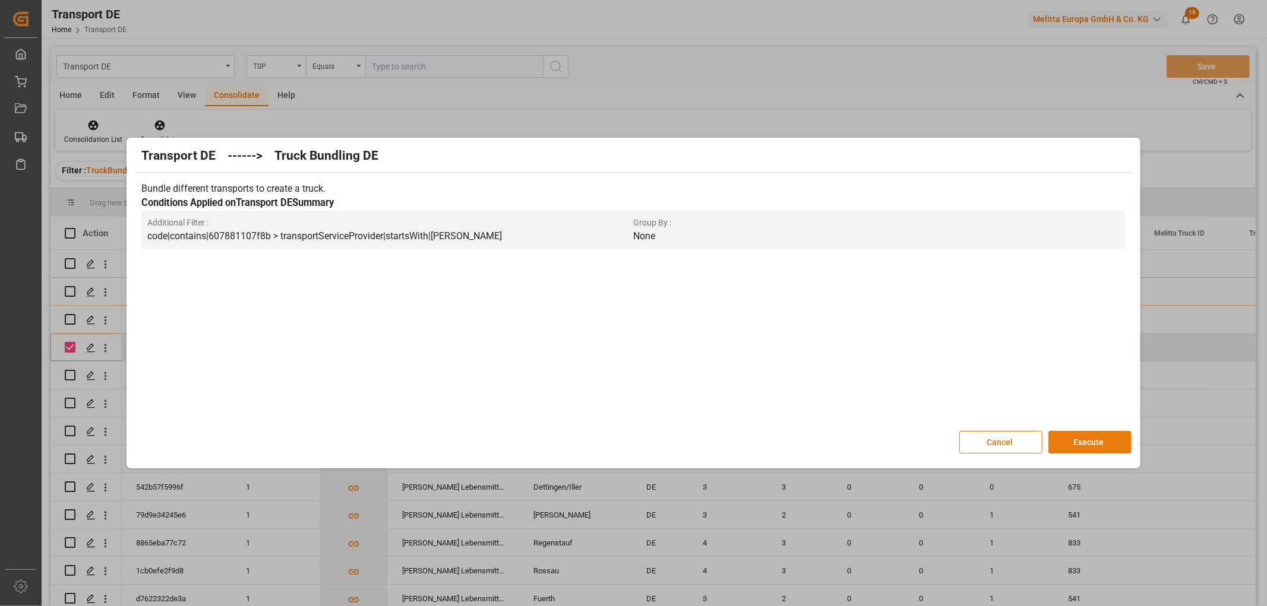
click at [1098, 442] on button "Execute" at bounding box center [1089, 442] width 83 height 23
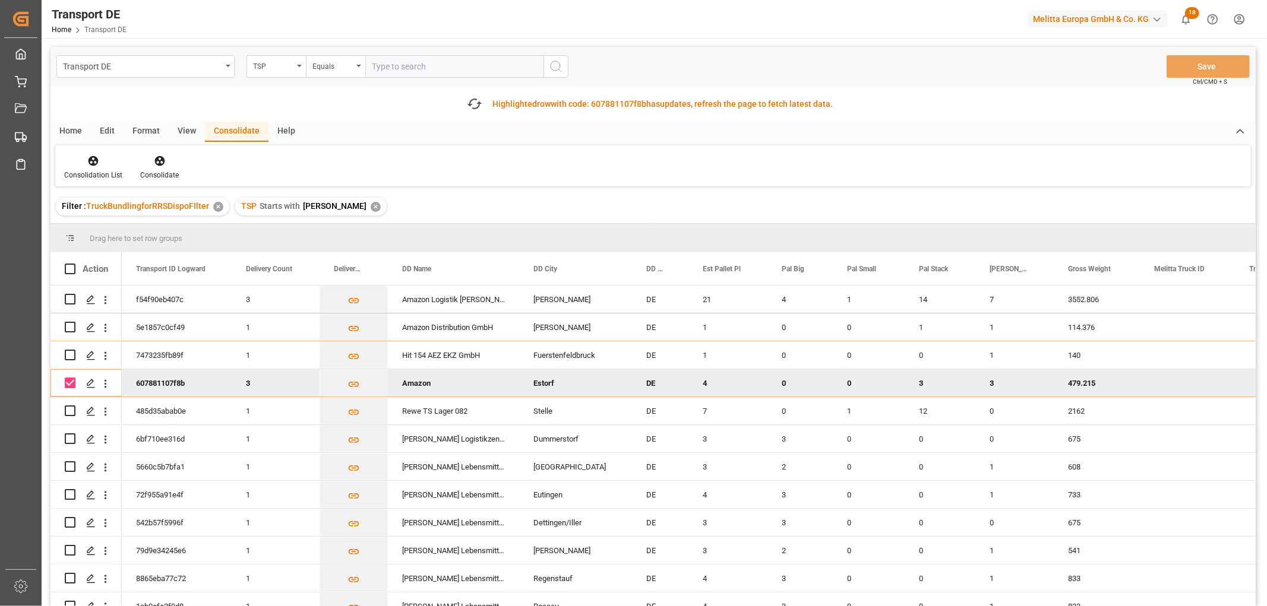
click at [69, 381] on input "Press Space to toggle row selection (checked)" at bounding box center [70, 383] width 11 height 11
checkbox input "false"
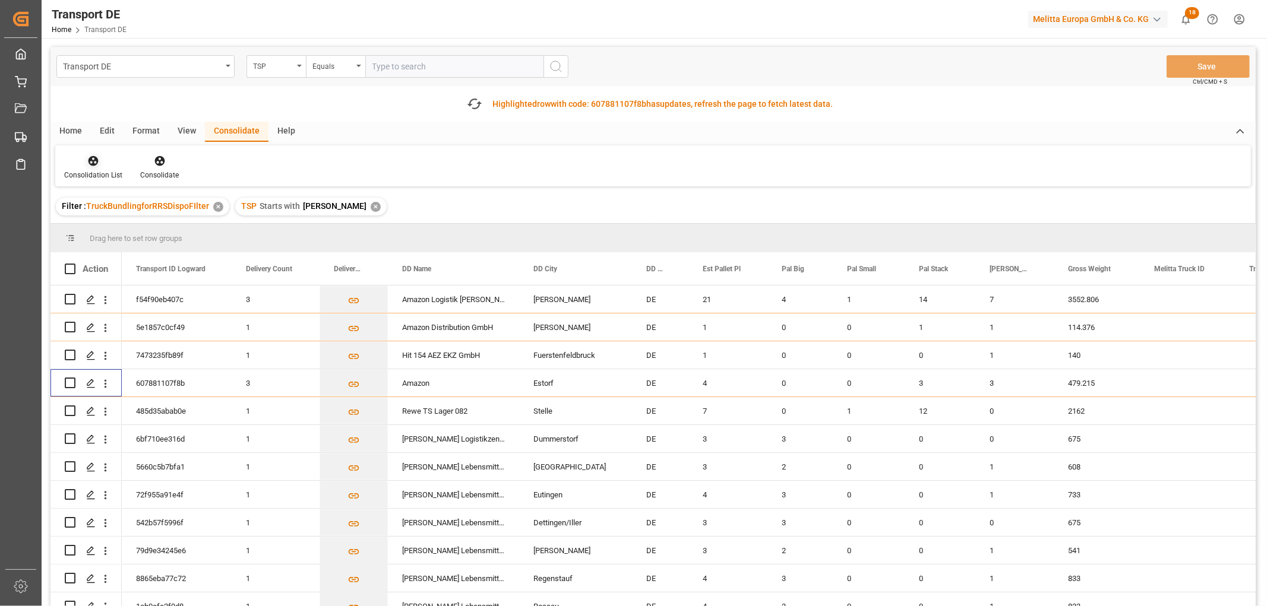
click at [90, 160] on icon at bounding box center [94, 161] width 10 height 10
click at [128, 229] on div "Transport DE TSP Equals Save Ctrl/CMD + S Fetch latest updates Highlighted row …" at bounding box center [652, 360] width 1205 height 627
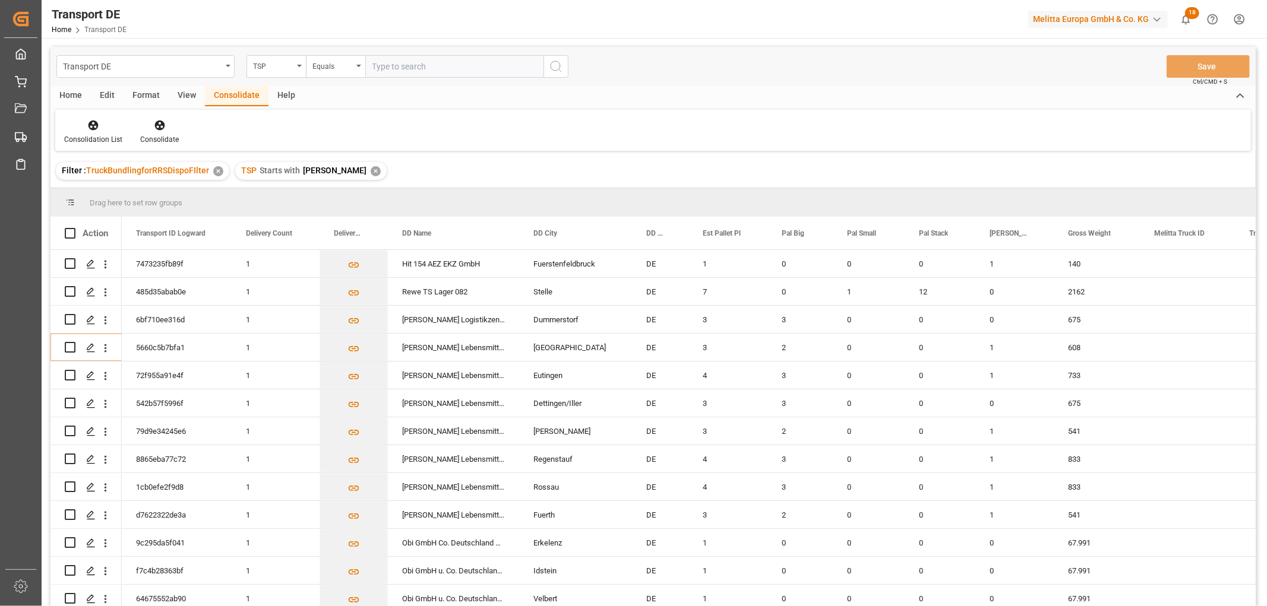
click at [371, 173] on div "✕" at bounding box center [376, 171] width 10 height 10
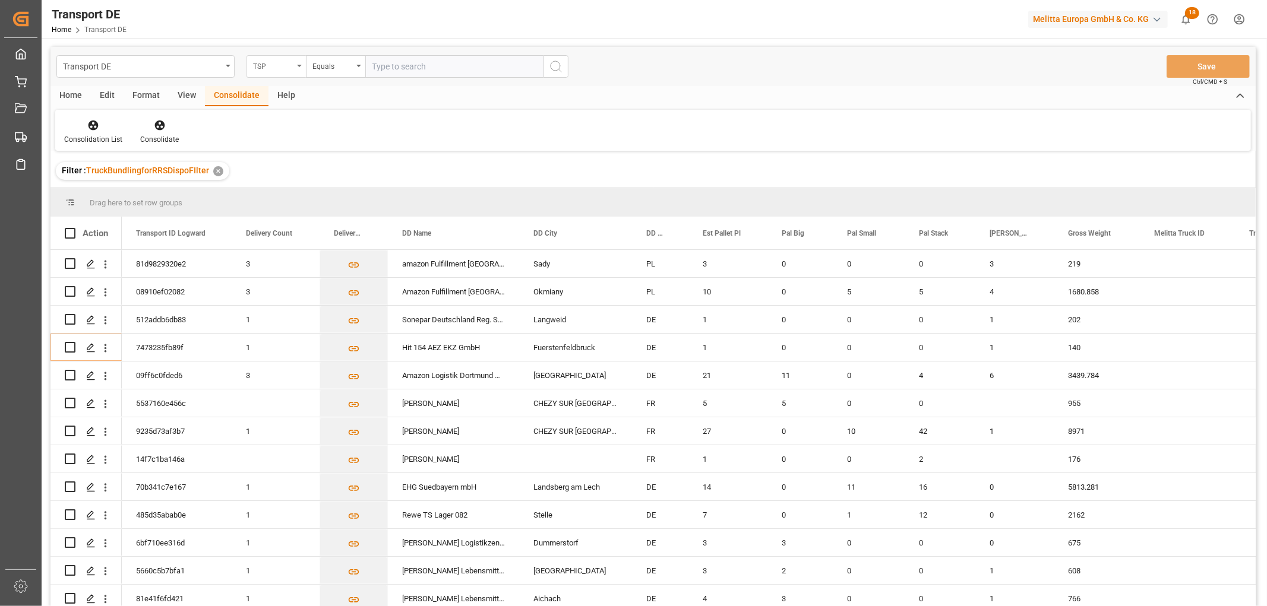
click at [279, 67] on div "TSP" at bounding box center [273, 65] width 40 height 14
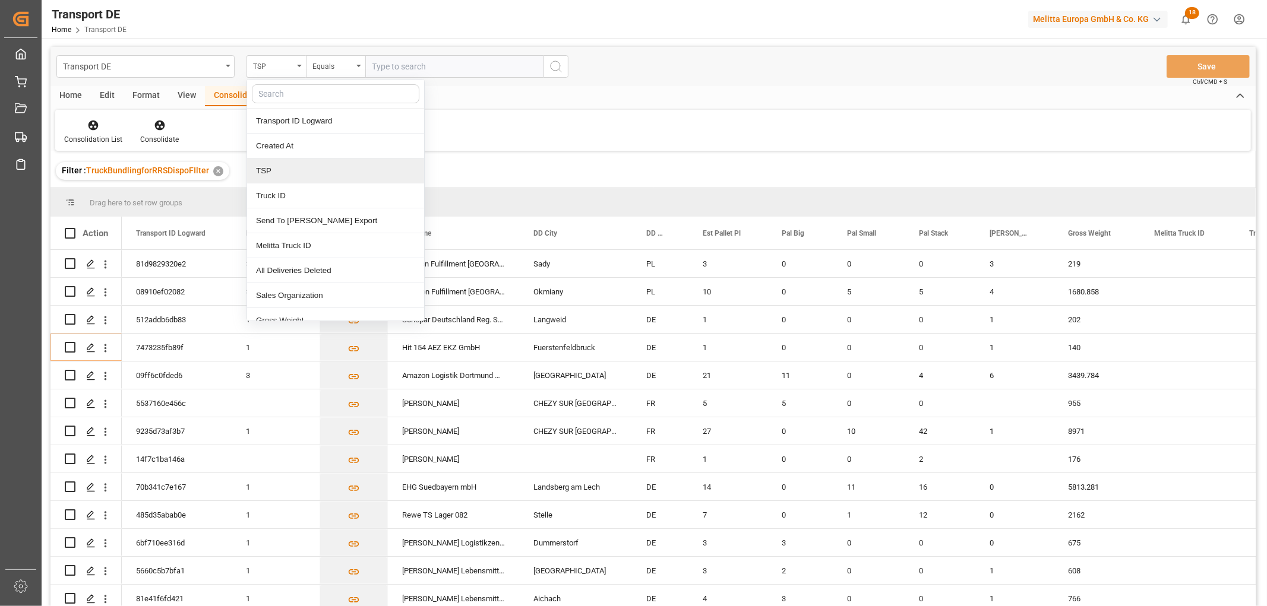
click at [295, 171] on div "TSP" at bounding box center [335, 171] width 177 height 25
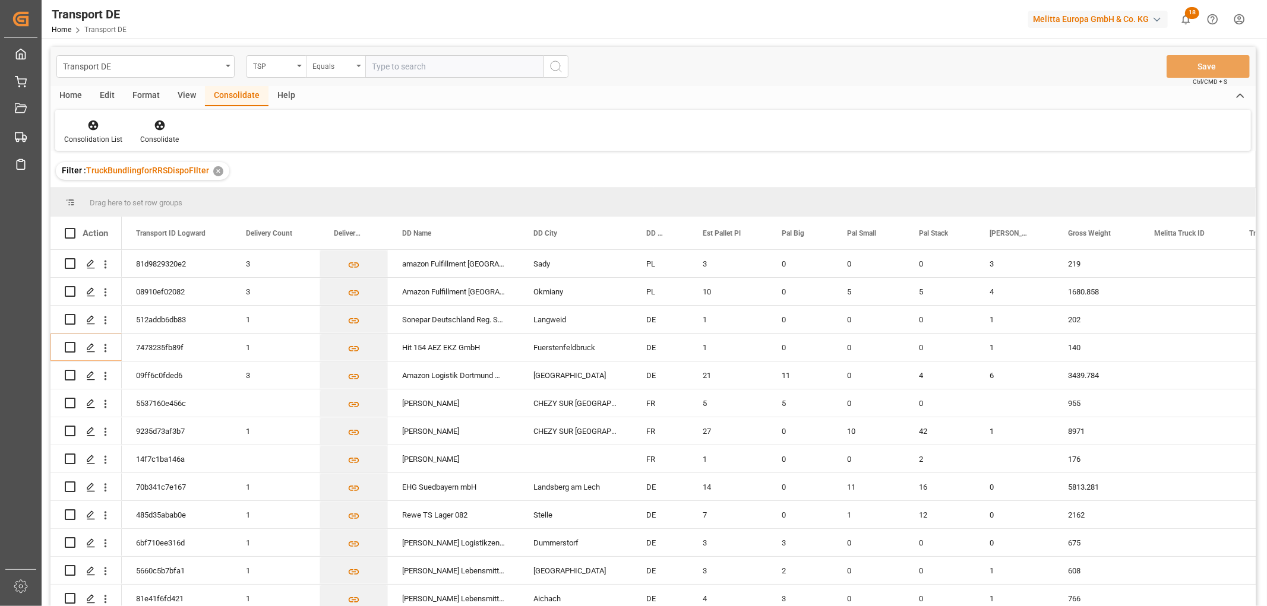
click at [330, 63] on div "Equals" at bounding box center [332, 65] width 40 height 14
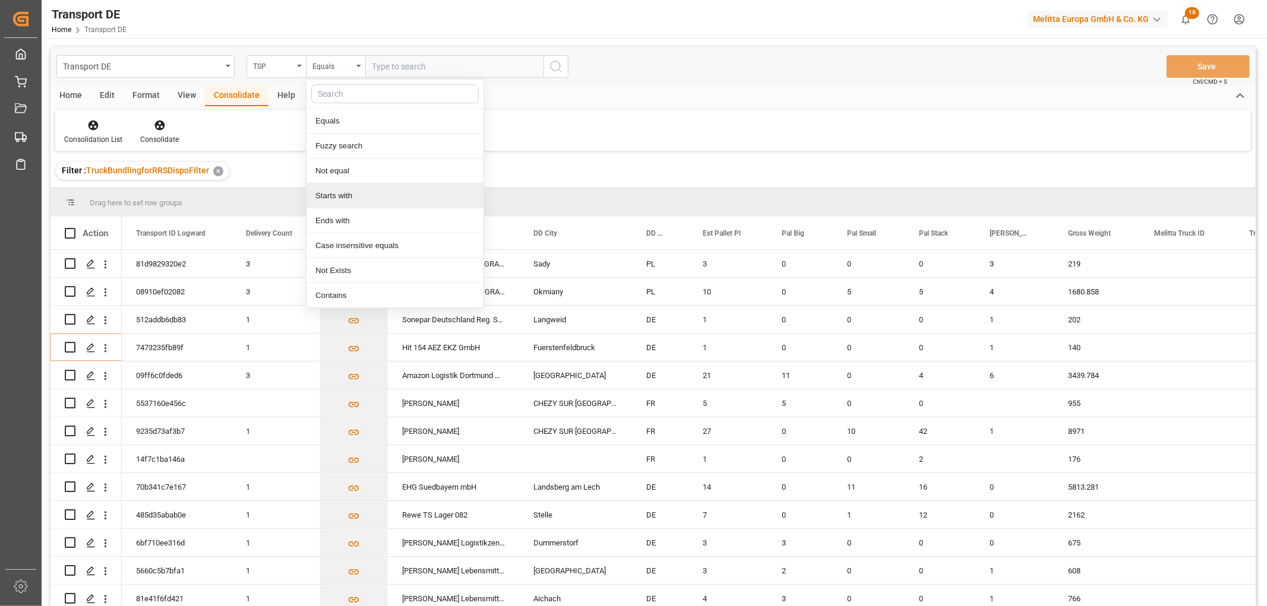
click at [355, 197] on div "Starts with" at bounding box center [394, 196] width 177 height 25
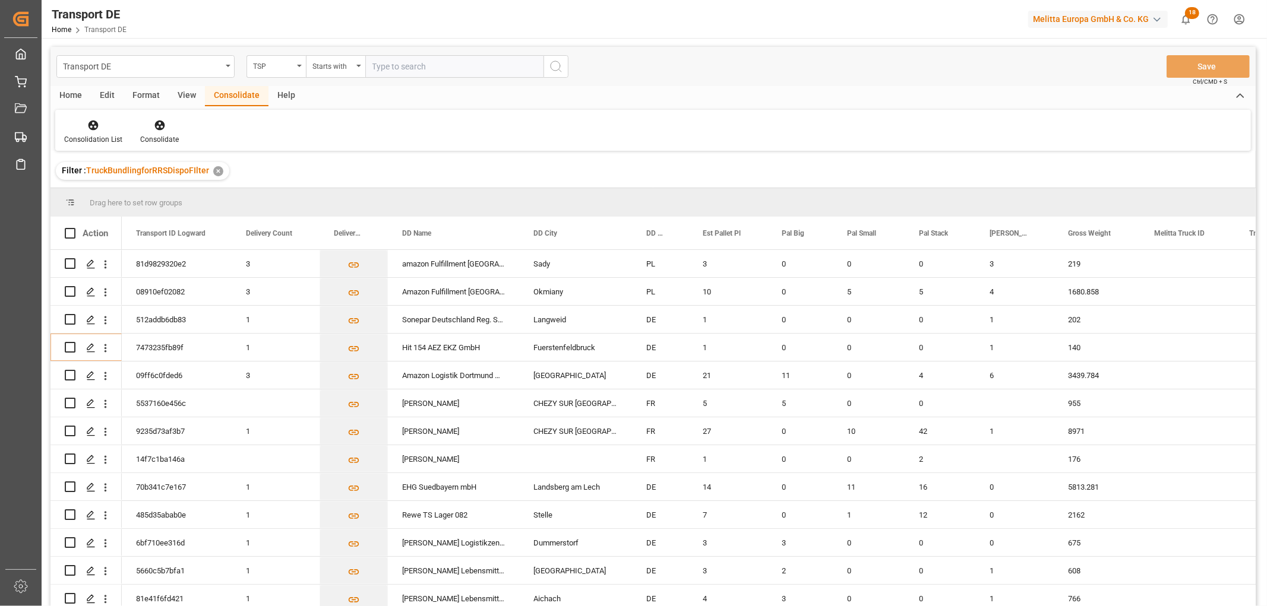
click at [387, 66] on input "text" at bounding box center [454, 66] width 178 height 23
type input "Moeller"
click at [556, 64] on icon "search button" at bounding box center [556, 66] width 14 height 14
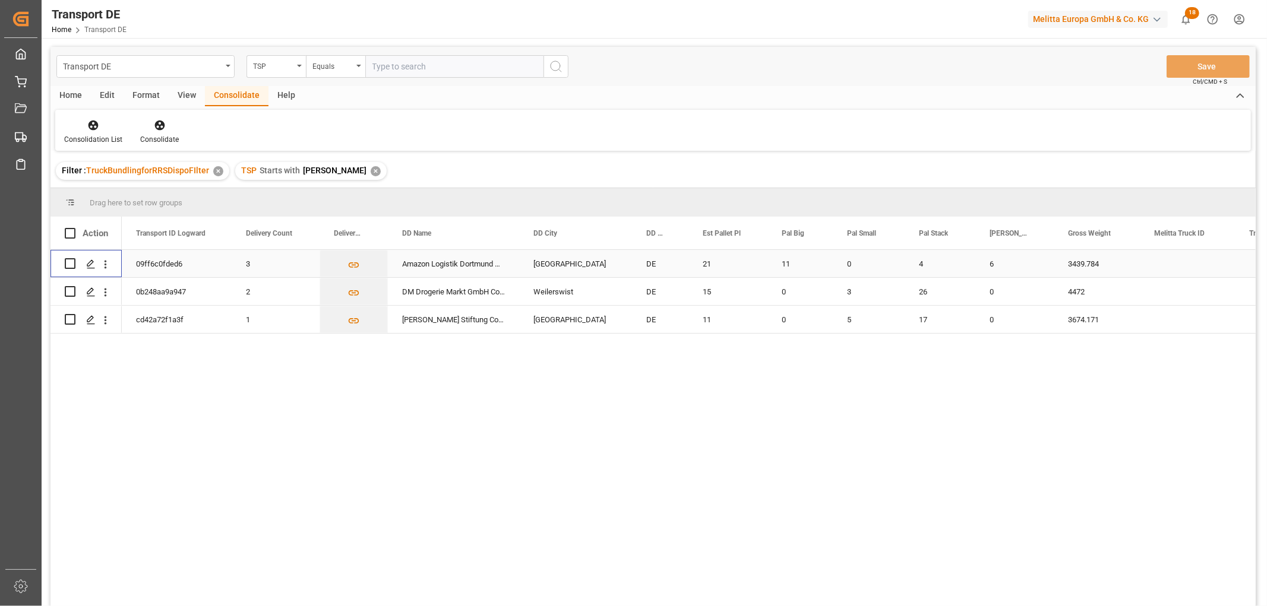
click at [72, 260] on input "Press Space to toggle row selection (unchecked)" at bounding box center [70, 263] width 11 height 11
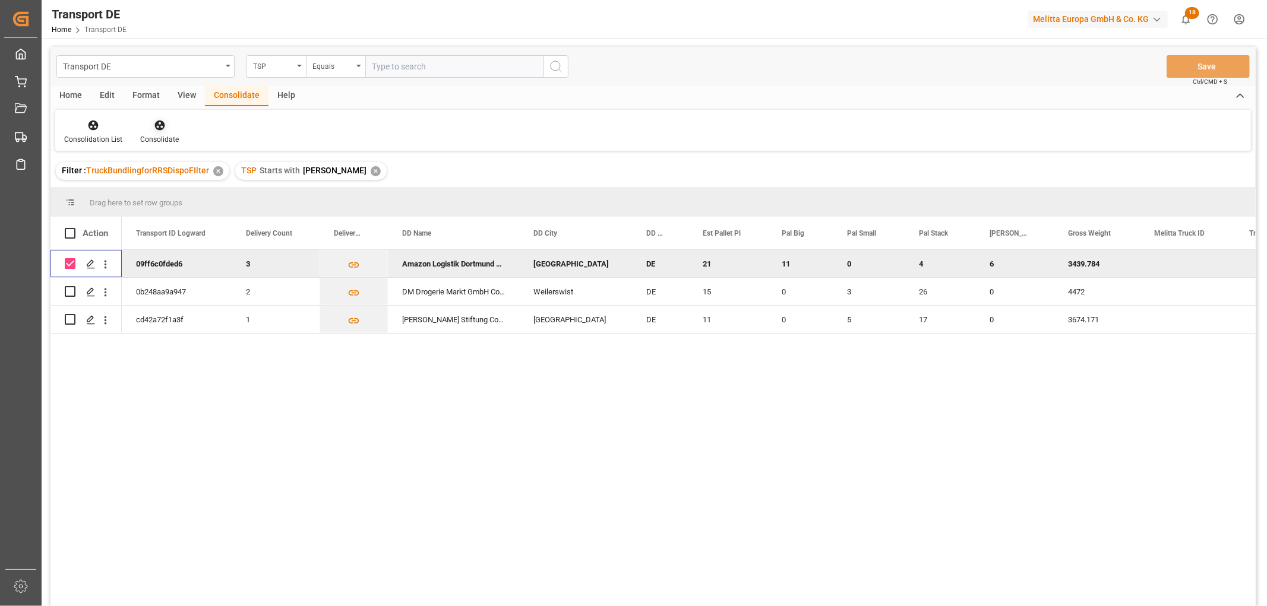
click at [157, 124] on icon at bounding box center [159, 126] width 10 height 10
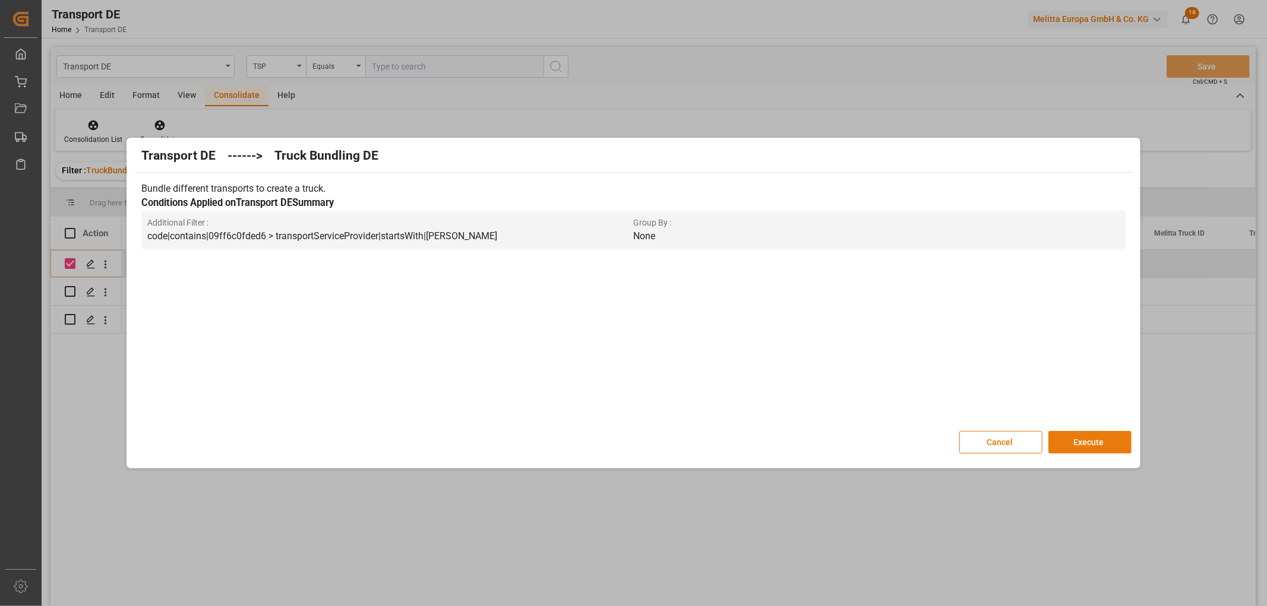
click at [1107, 436] on button "Execute" at bounding box center [1089, 442] width 83 height 23
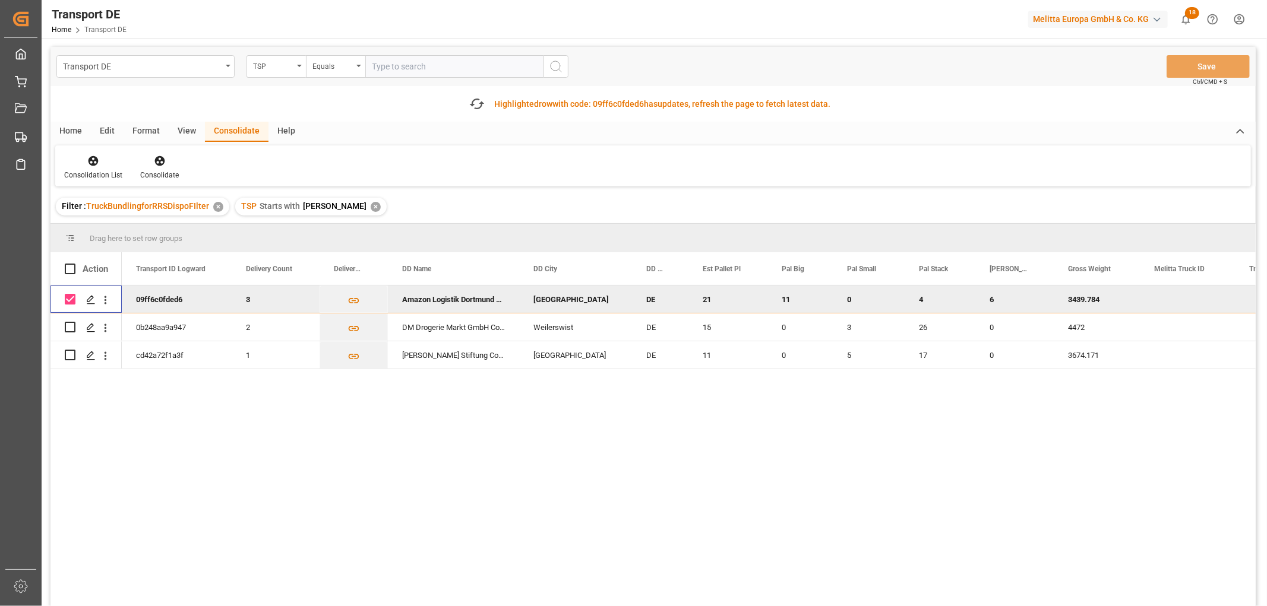
click at [71, 294] on input "Press Space to toggle row selection (checked)" at bounding box center [70, 299] width 11 height 11
checkbox input "false"
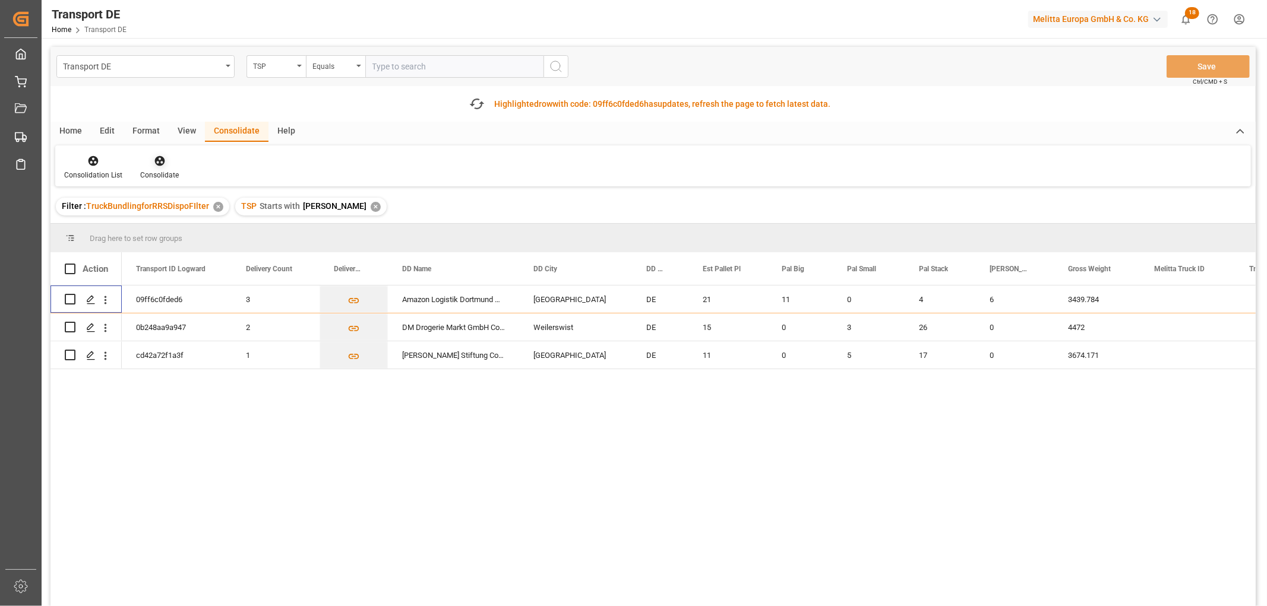
click at [156, 159] on icon at bounding box center [159, 161] width 10 height 10
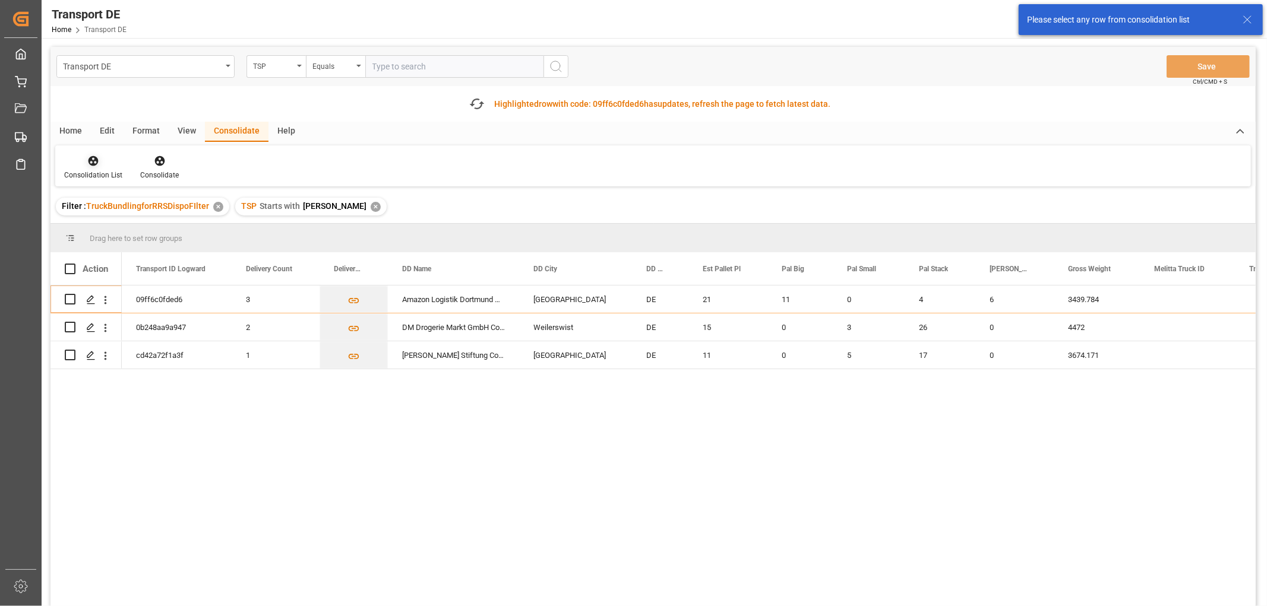
click at [91, 163] on icon at bounding box center [94, 161] width 10 height 10
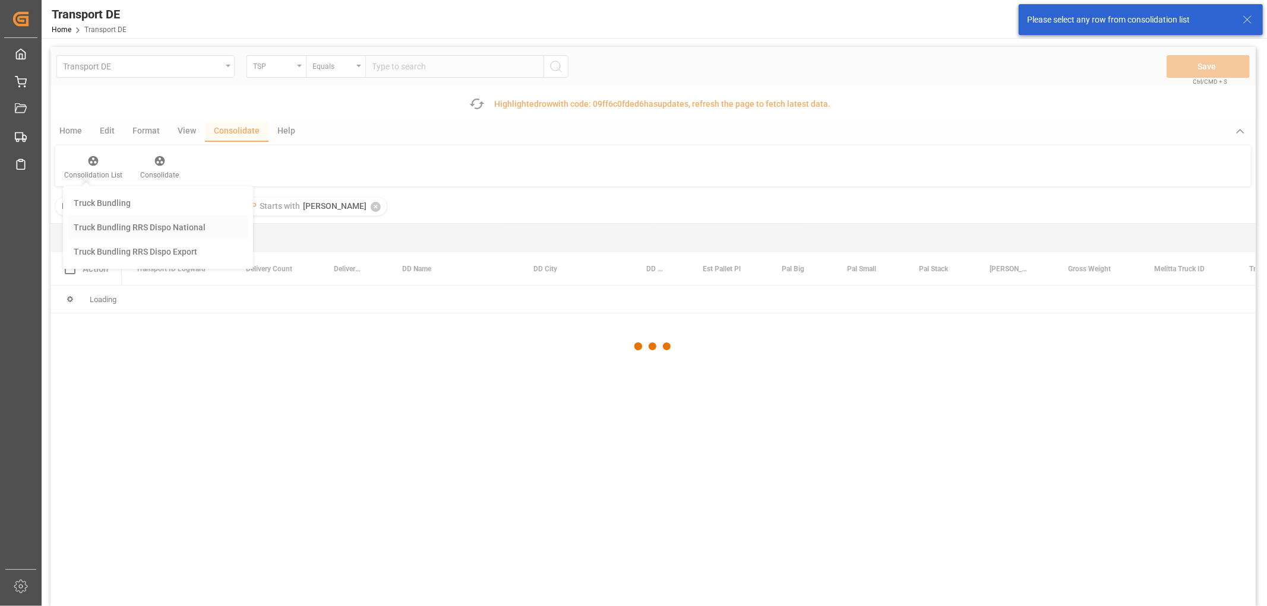
click at [120, 226] on div "Transport DE TSP Equals Save Ctrl/CMD + S Fetch latest updates Highlighted row …" at bounding box center [652, 360] width 1205 height 627
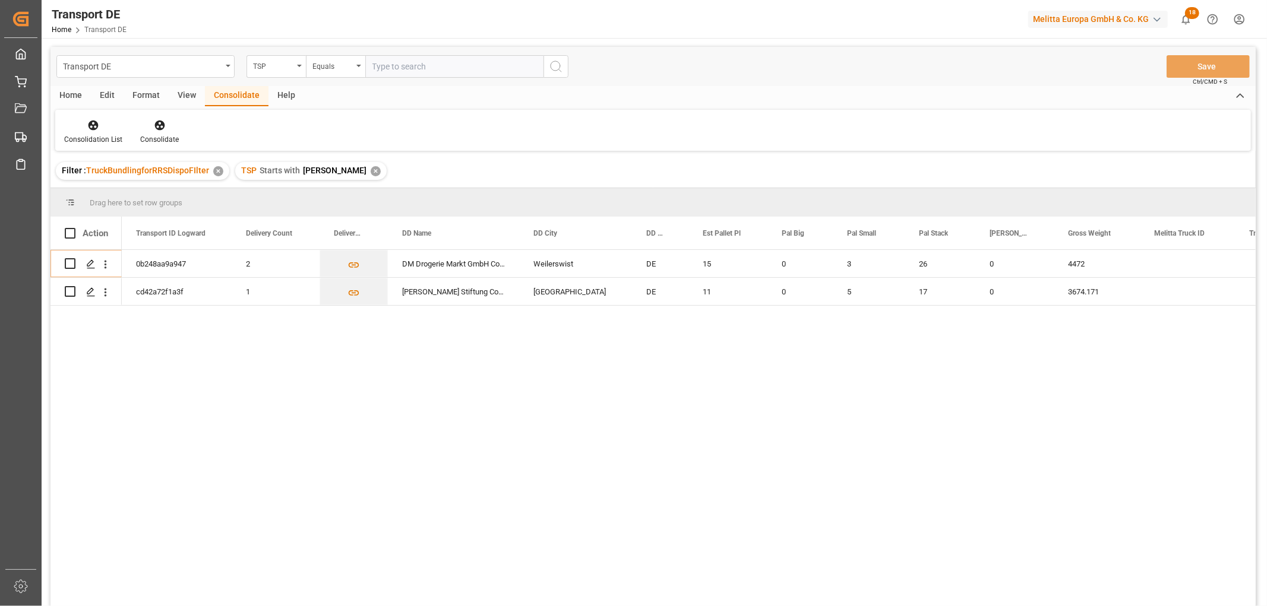
click at [371, 171] on div "✕" at bounding box center [376, 171] width 10 height 10
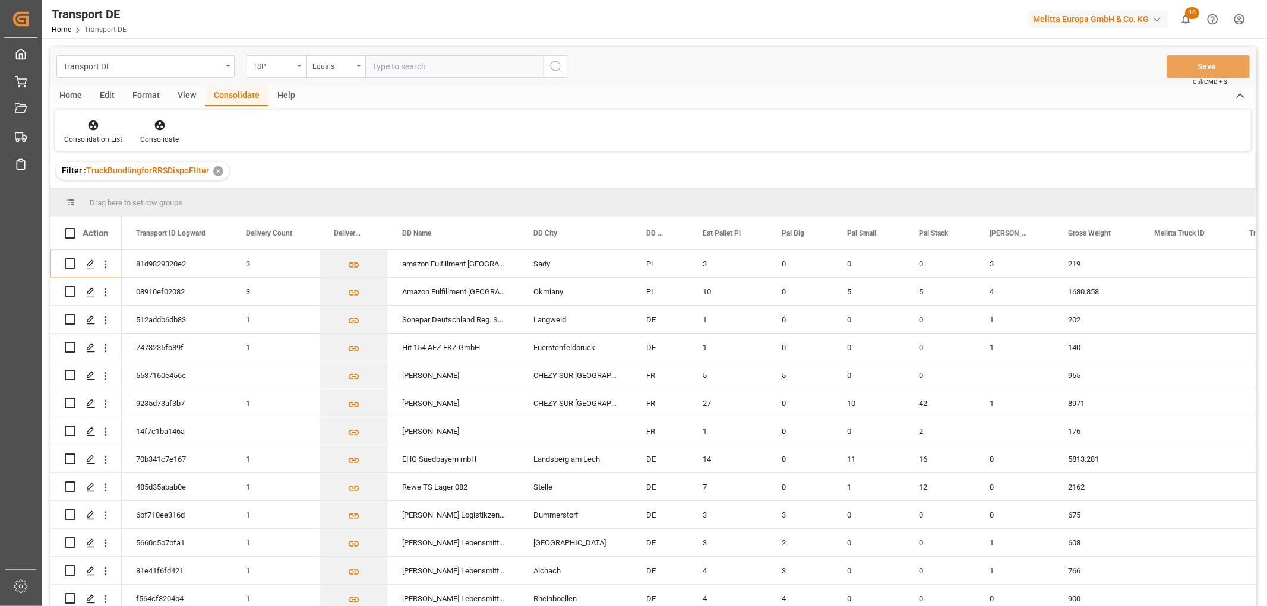
click at [280, 69] on div "TSP" at bounding box center [273, 65] width 40 height 14
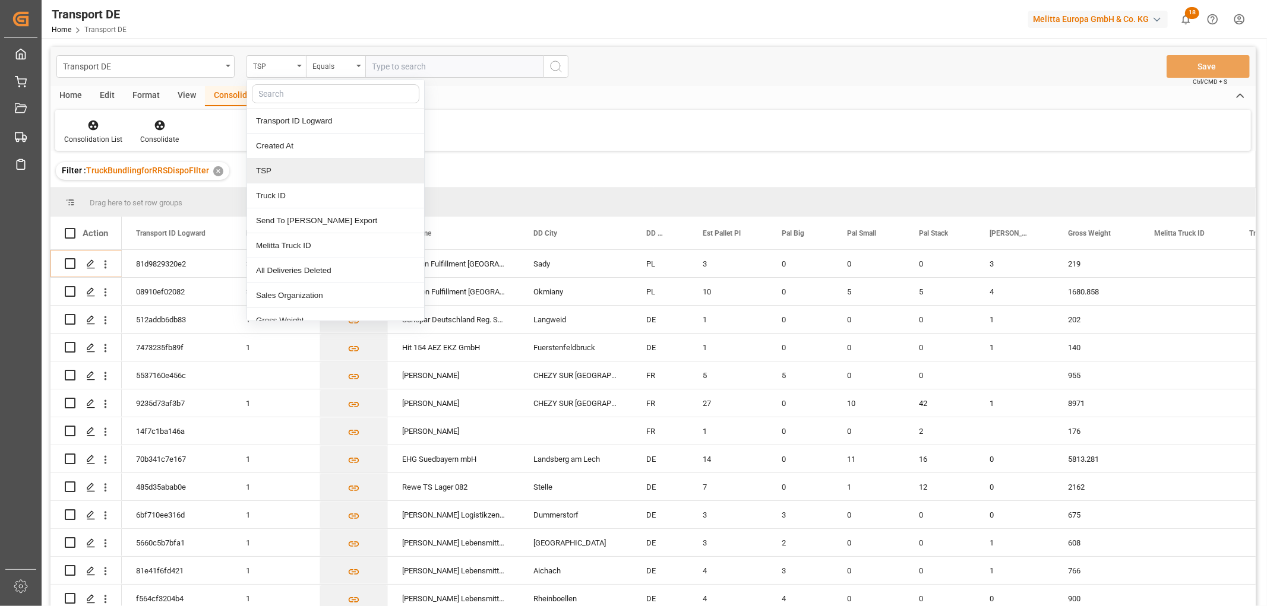
click at [282, 173] on div "TSP" at bounding box center [335, 171] width 177 height 25
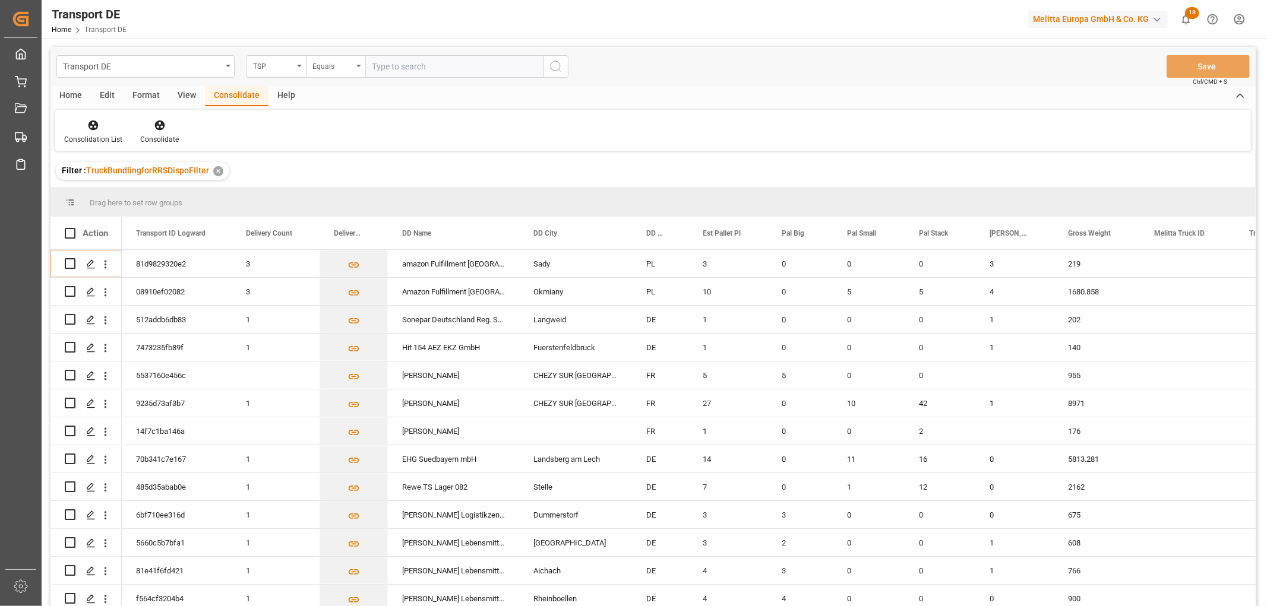
click at [319, 65] on div "Equals" at bounding box center [332, 65] width 40 height 14
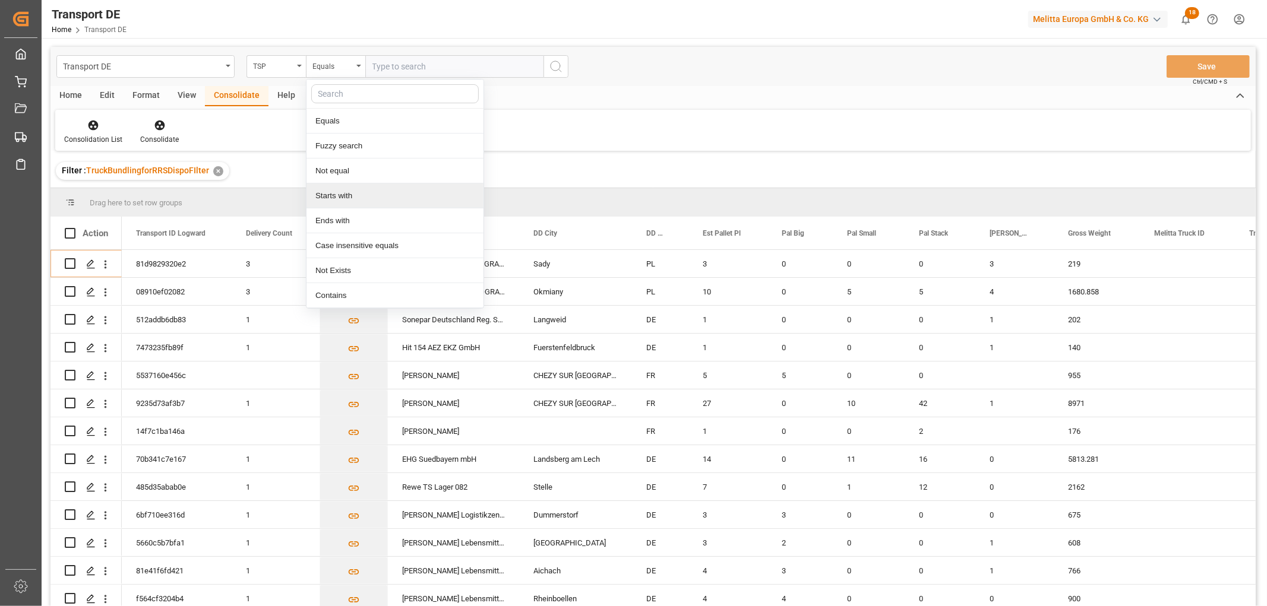
click at [353, 193] on div "Starts with" at bounding box center [394, 196] width 177 height 25
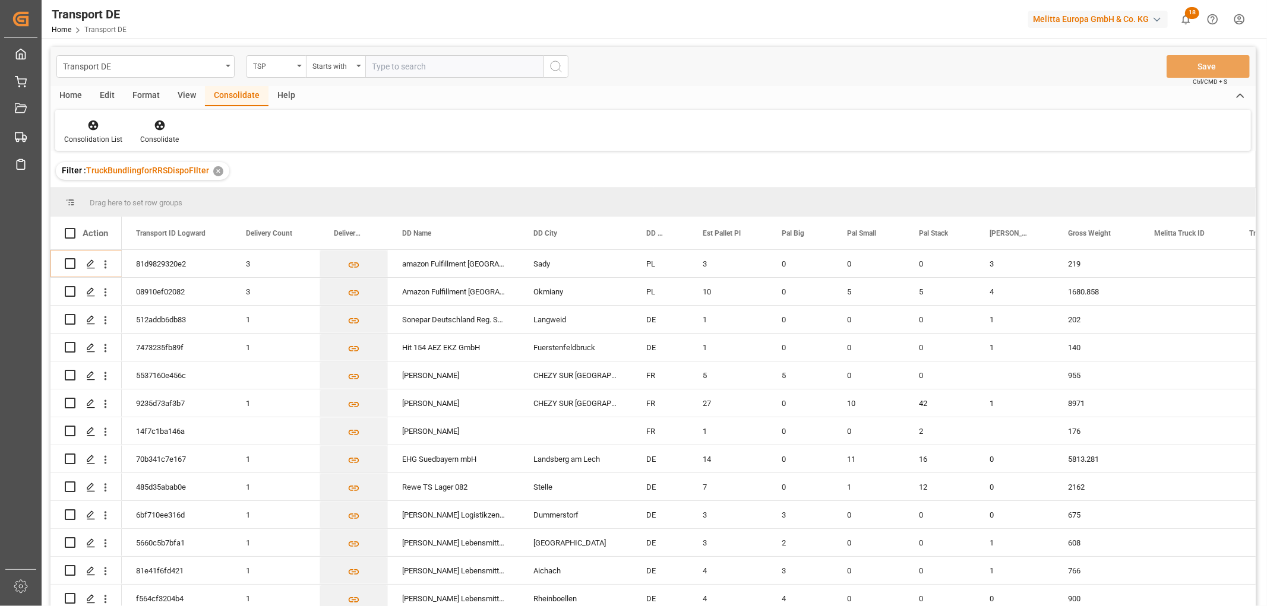
click at [377, 66] on input "text" at bounding box center [454, 66] width 178 height 23
type input "Raben PL"
click at [557, 64] on icon "search button" at bounding box center [556, 66] width 14 height 14
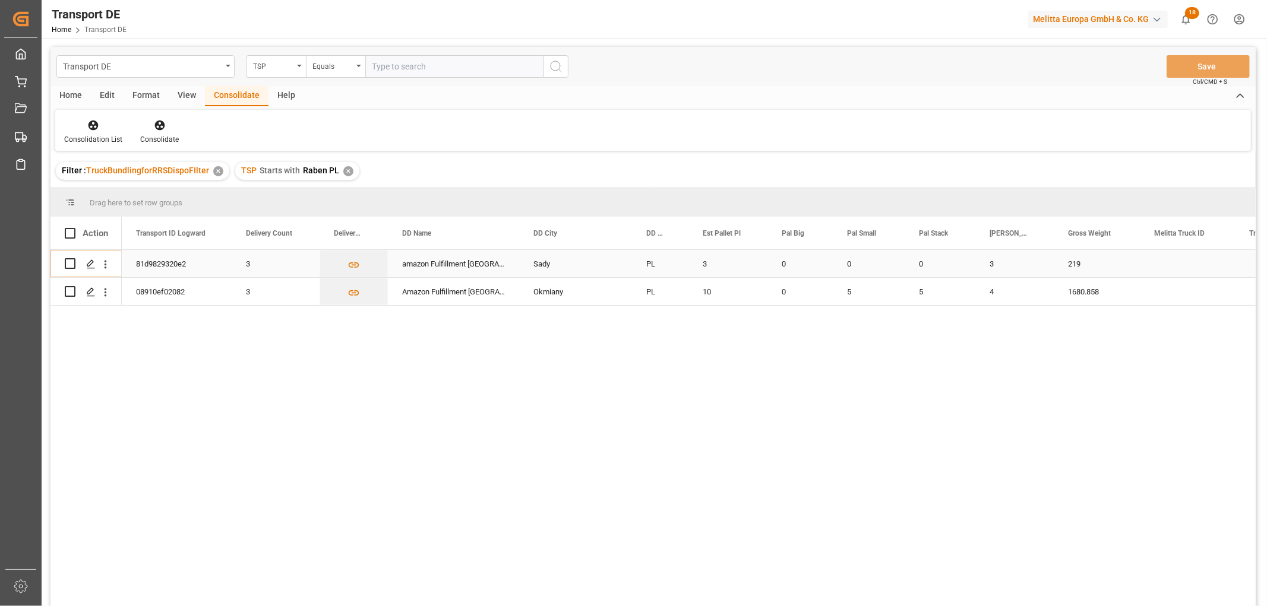
click at [68, 263] on input "Press Space to toggle row selection (unchecked)" at bounding box center [70, 263] width 11 height 11
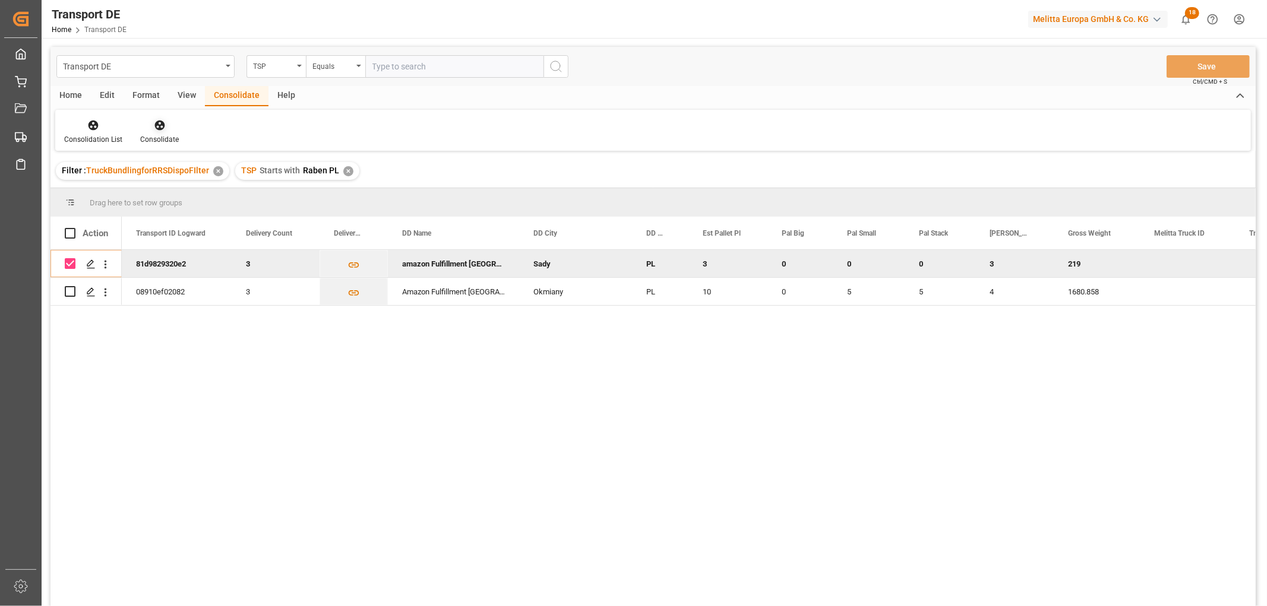
click at [160, 121] on icon at bounding box center [159, 126] width 10 height 10
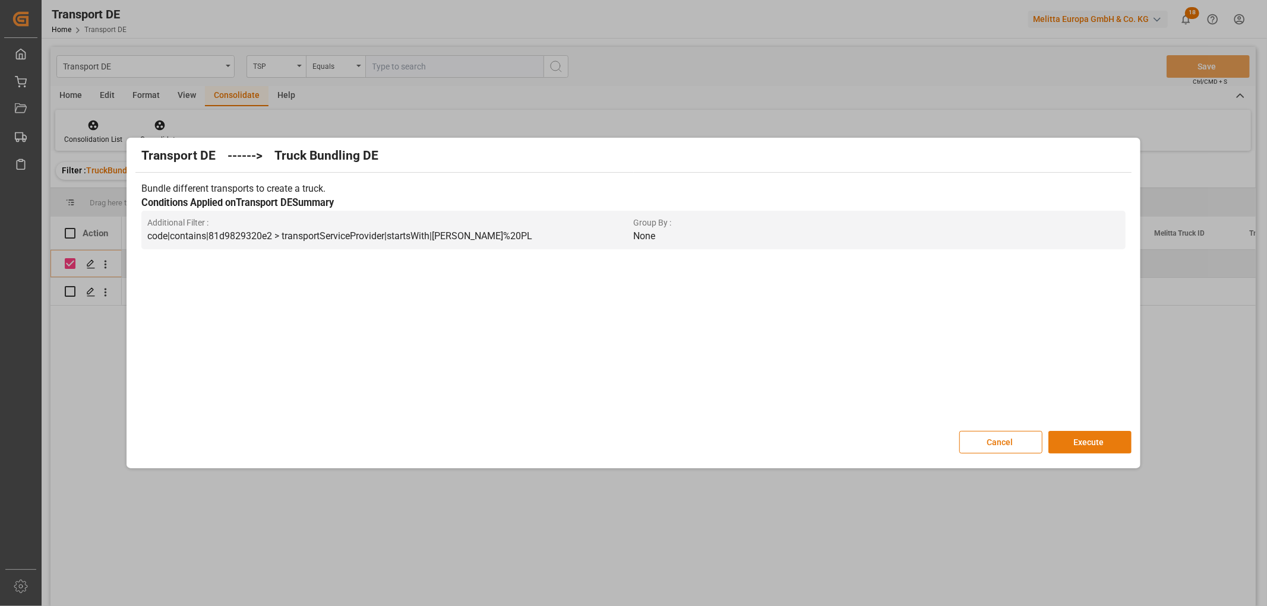
click at [1096, 443] on button "Execute" at bounding box center [1089, 442] width 83 height 23
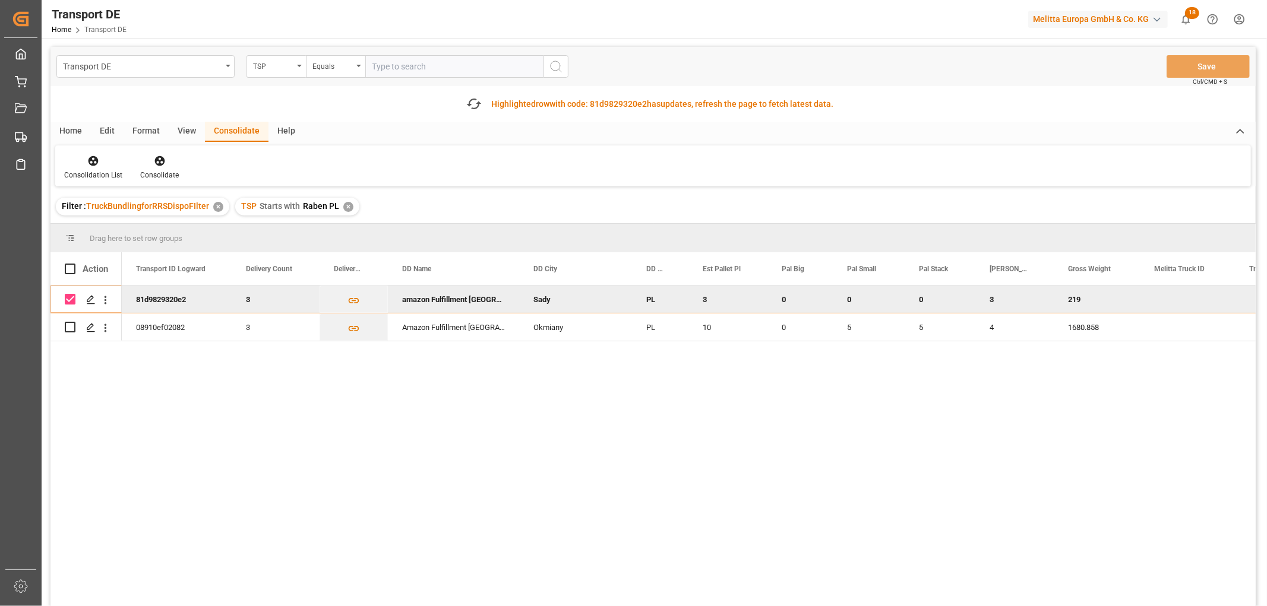
click at [69, 293] on div "Press SPACE to deselect this row." at bounding box center [70, 299] width 11 height 27
click at [72, 298] on input "Press Space to toggle row selection (checked)" at bounding box center [70, 299] width 11 height 11
checkbox input "false"
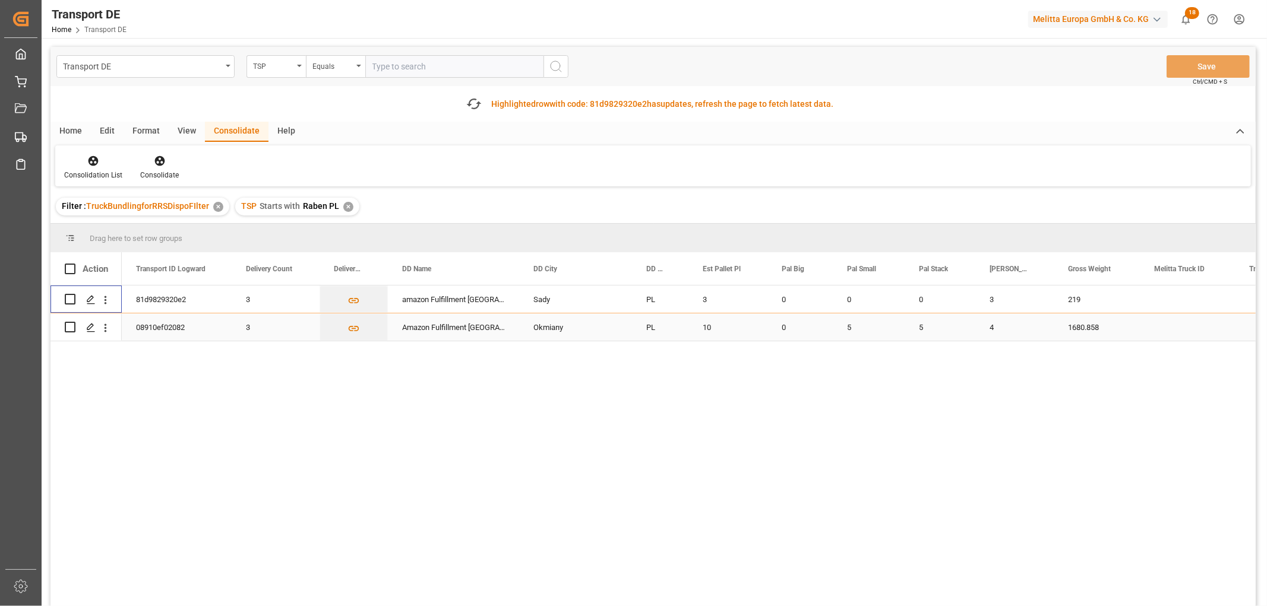
click at [72, 326] on input "Press Space to toggle row selection (unchecked)" at bounding box center [70, 327] width 11 height 11
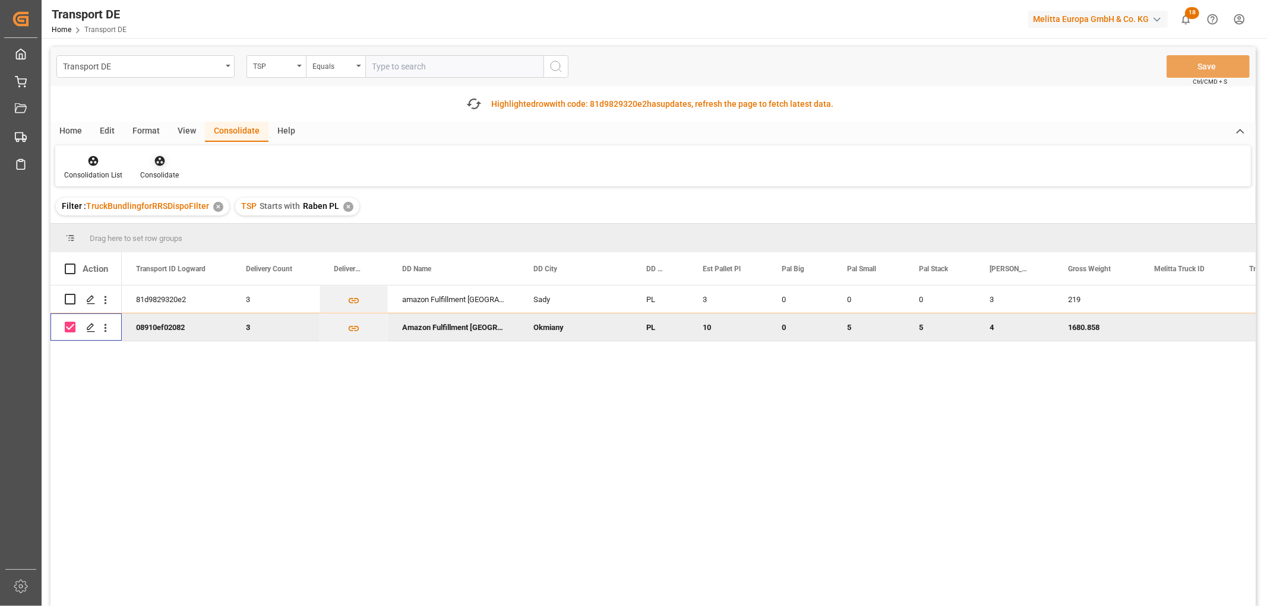
click at [156, 157] on icon at bounding box center [159, 161] width 10 height 10
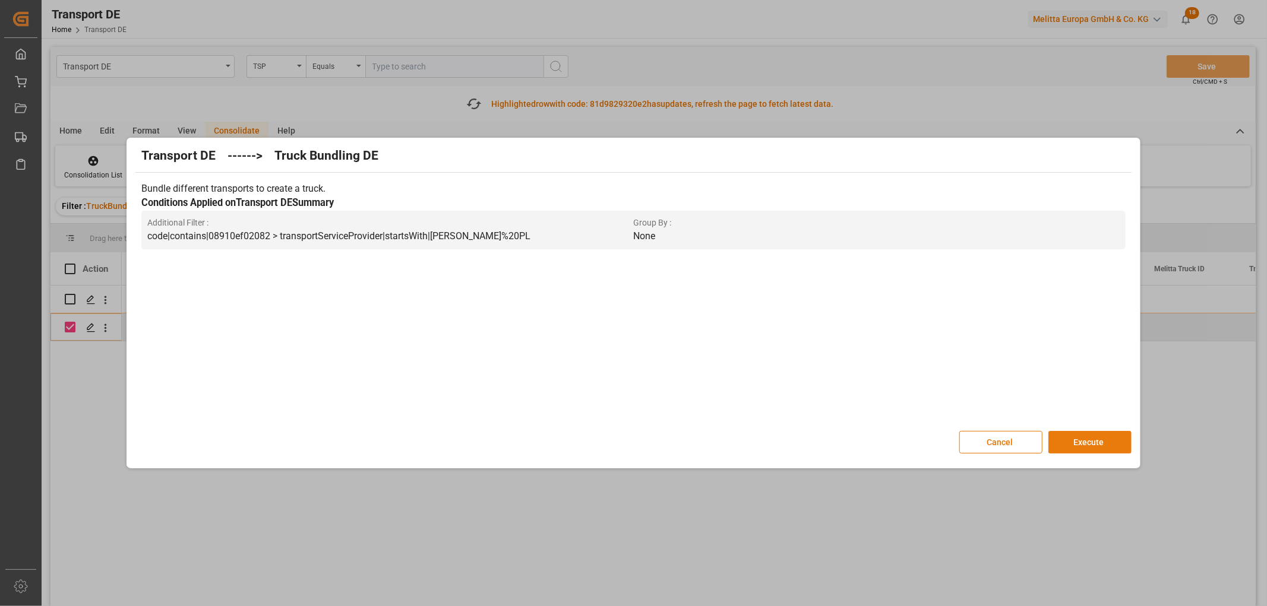
click at [1091, 441] on button "Execute" at bounding box center [1089, 442] width 83 height 23
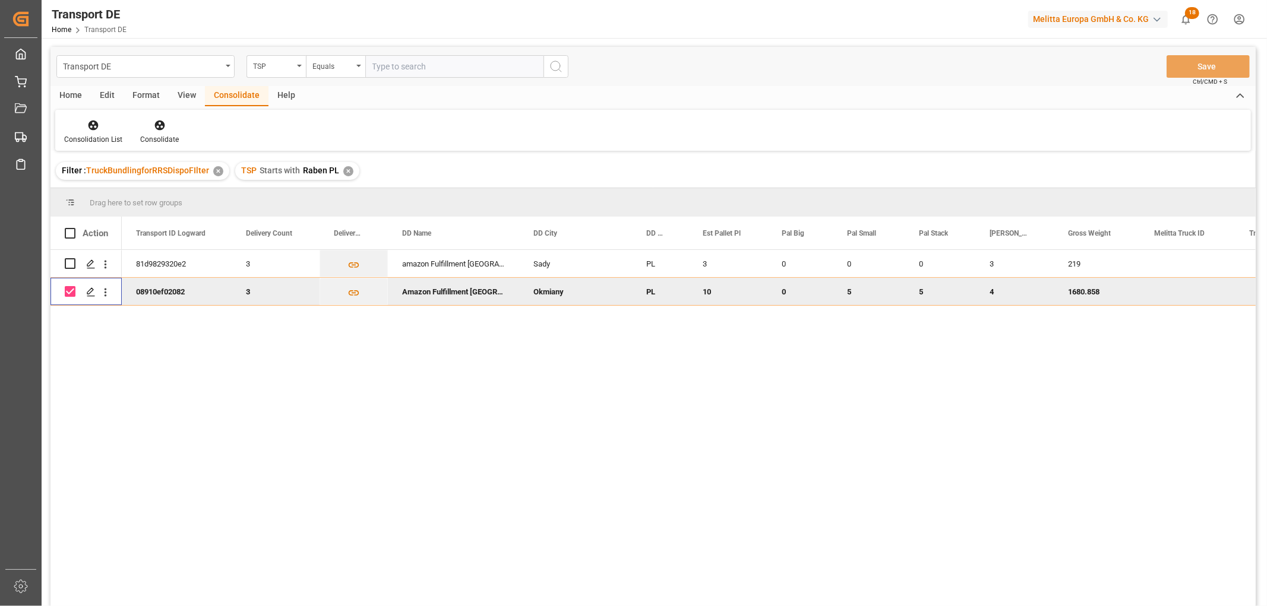
click at [72, 289] on input "Press Space to toggle row selection (checked)" at bounding box center [70, 291] width 11 height 11
checkbox input "false"
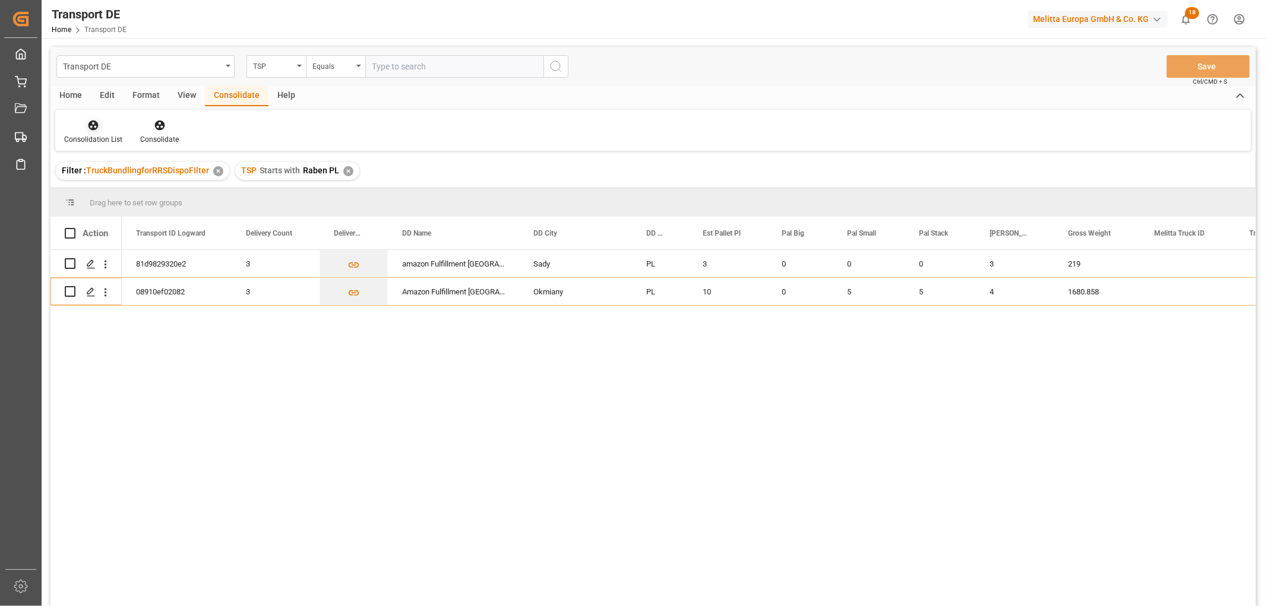
click at [96, 127] on icon at bounding box center [93, 125] width 12 height 12
click at [117, 191] on div "Transport DE TSP Equals Save Ctrl/CMD + S Home Edit Format View Consolidate Hel…" at bounding box center [652, 342] width 1205 height 591
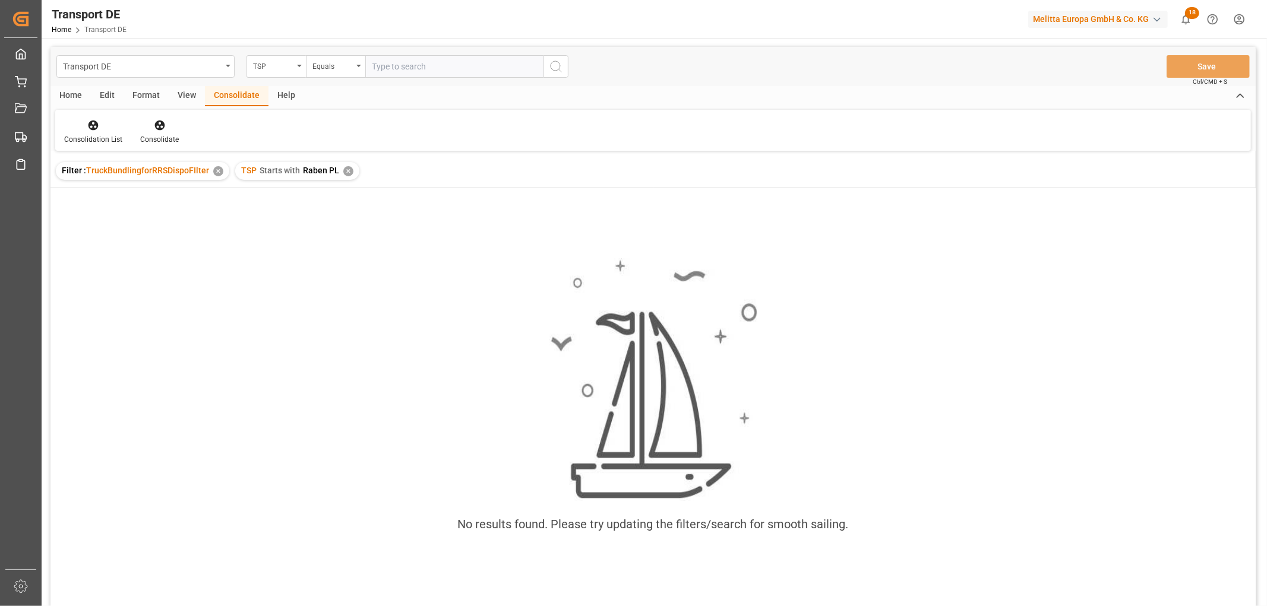
click at [348, 169] on div "✕" at bounding box center [348, 171] width 10 height 10
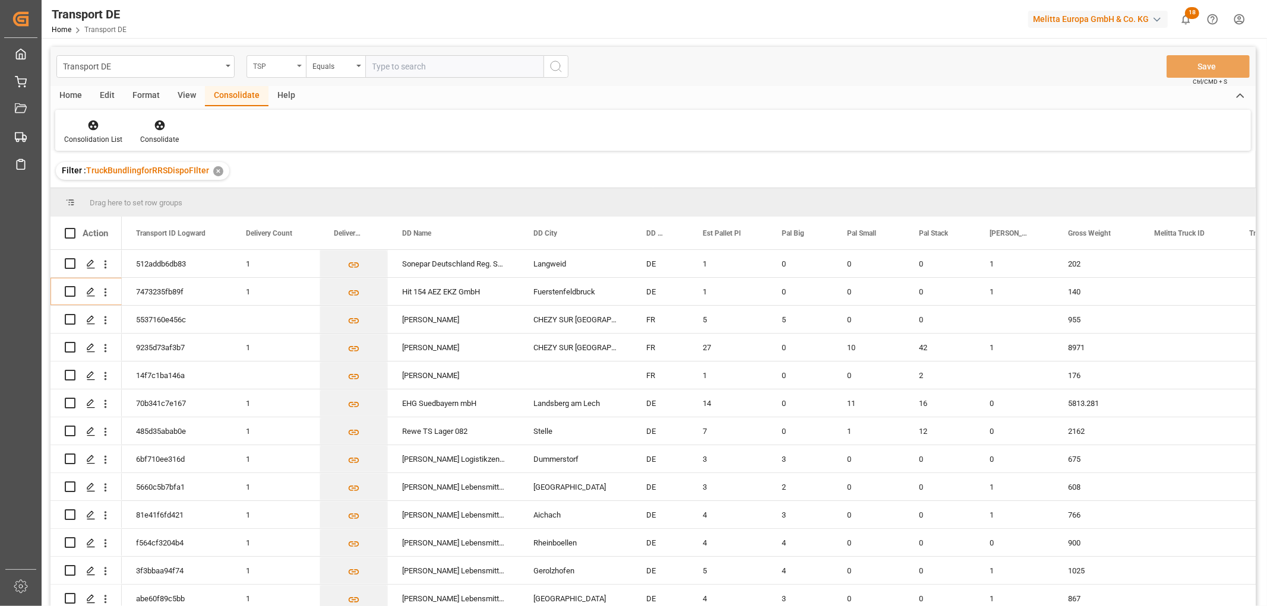
click at [259, 67] on div "TSP" at bounding box center [273, 65] width 40 height 14
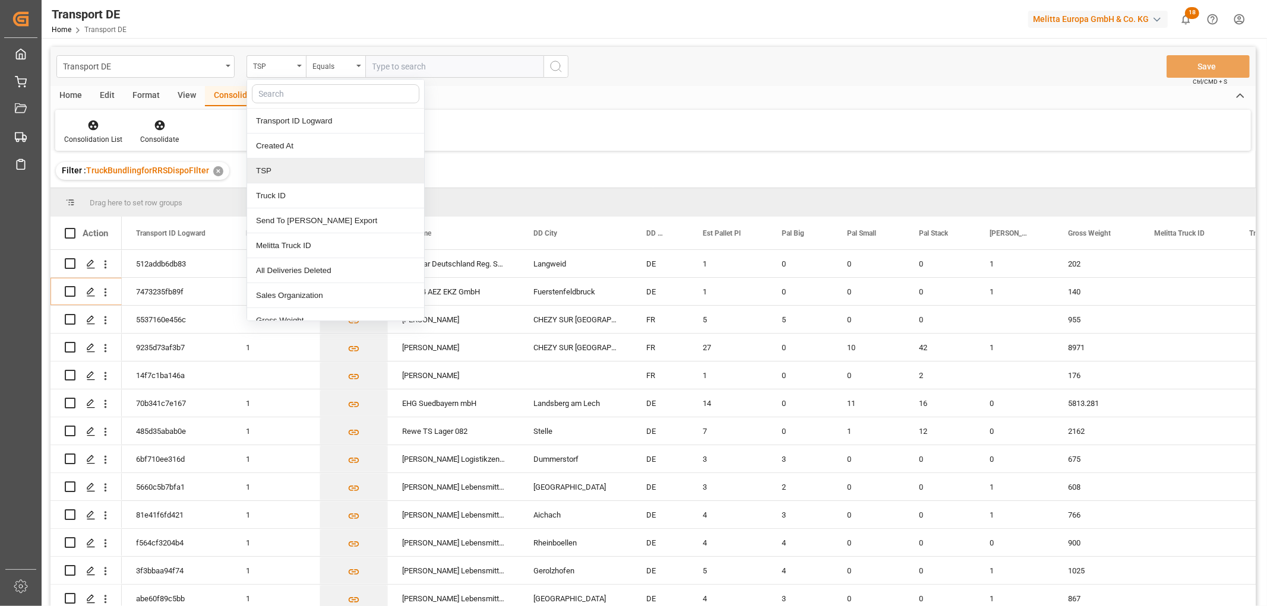
click at [280, 173] on div "TSP" at bounding box center [335, 171] width 177 height 25
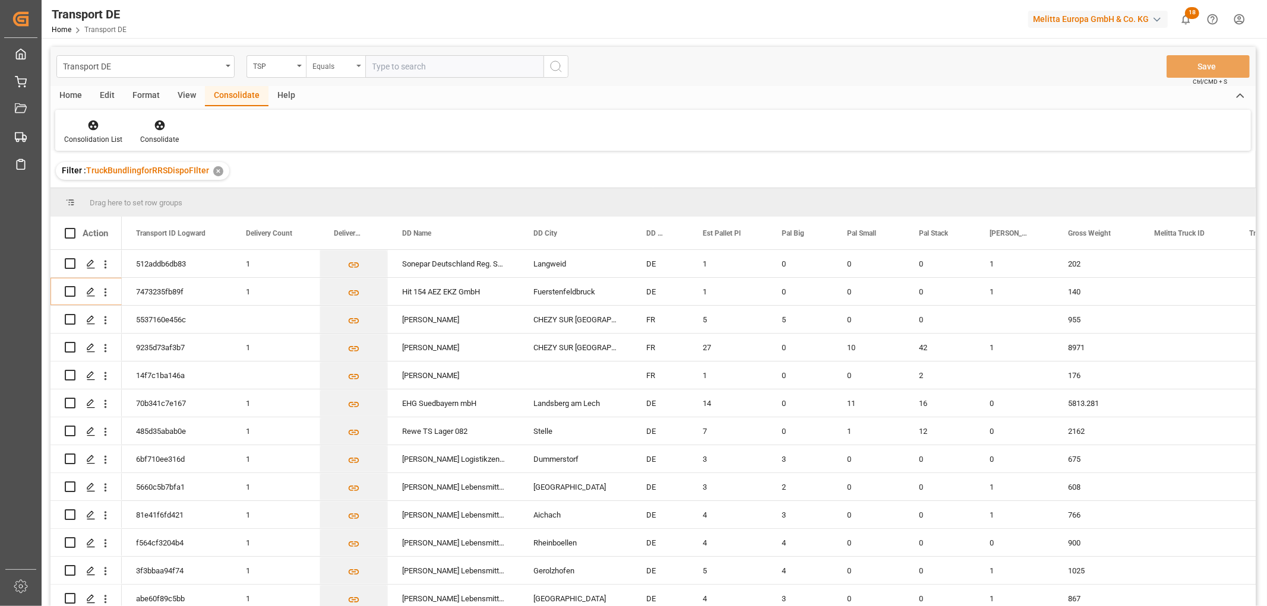
click at [321, 63] on div "Equals" at bounding box center [332, 65] width 40 height 14
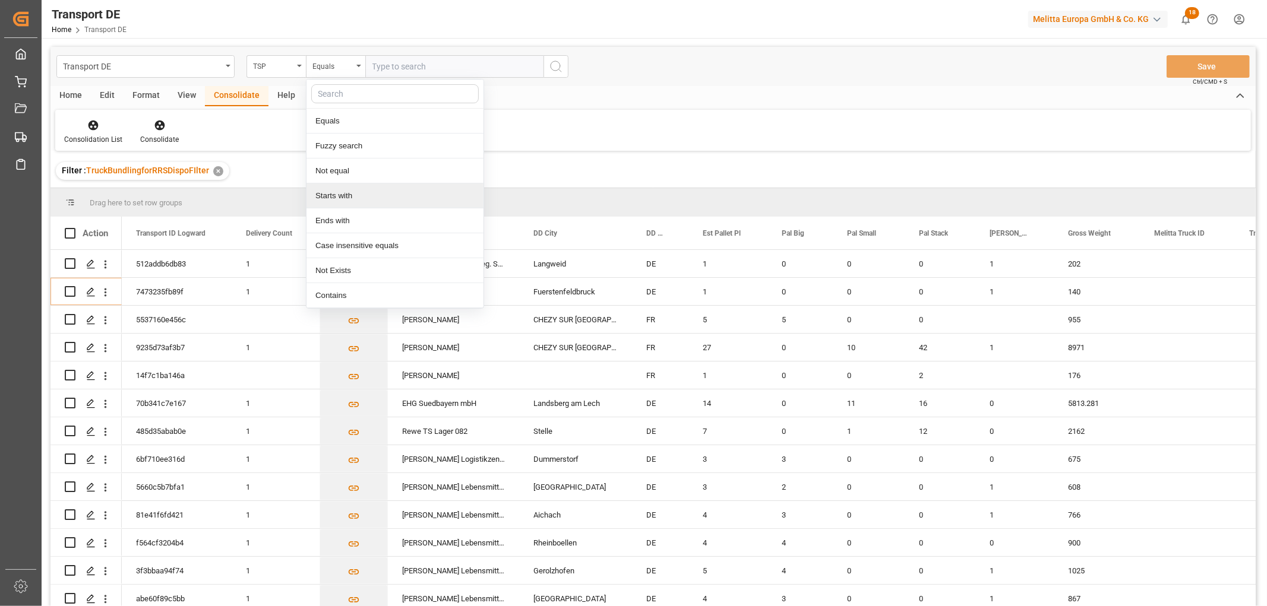
click at [352, 197] on div "Starts with" at bounding box center [394, 196] width 177 height 25
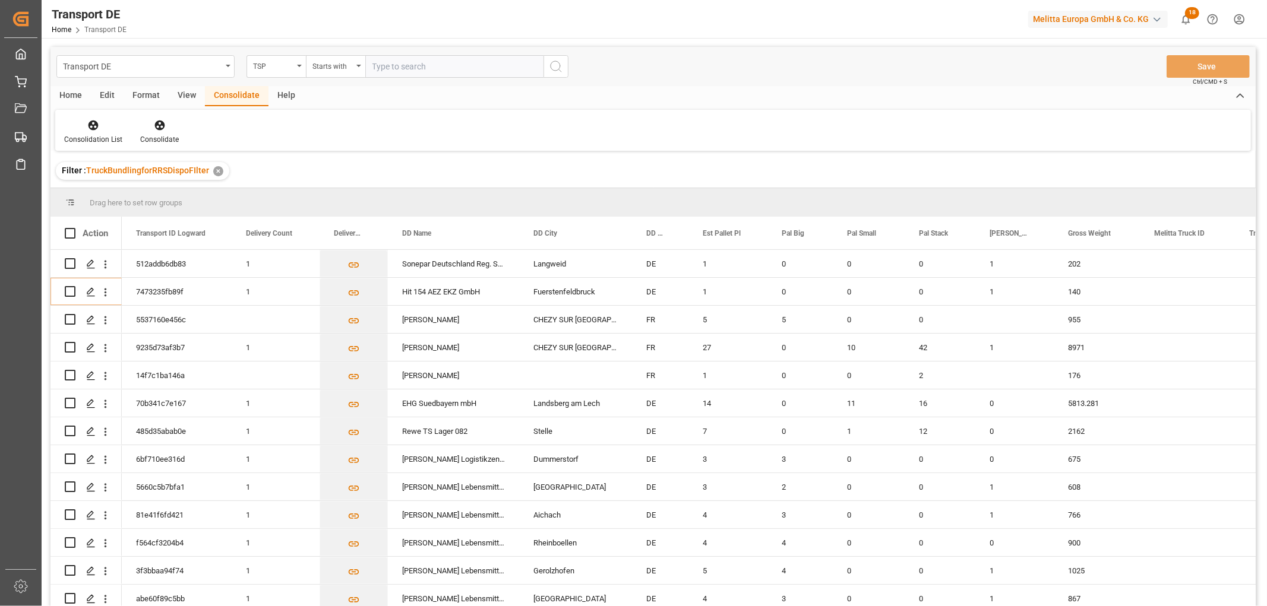
click at [387, 61] on input "text" at bounding box center [454, 66] width 178 height 23
type input "LIT DE"
click at [555, 63] on icon "search button" at bounding box center [556, 66] width 14 height 14
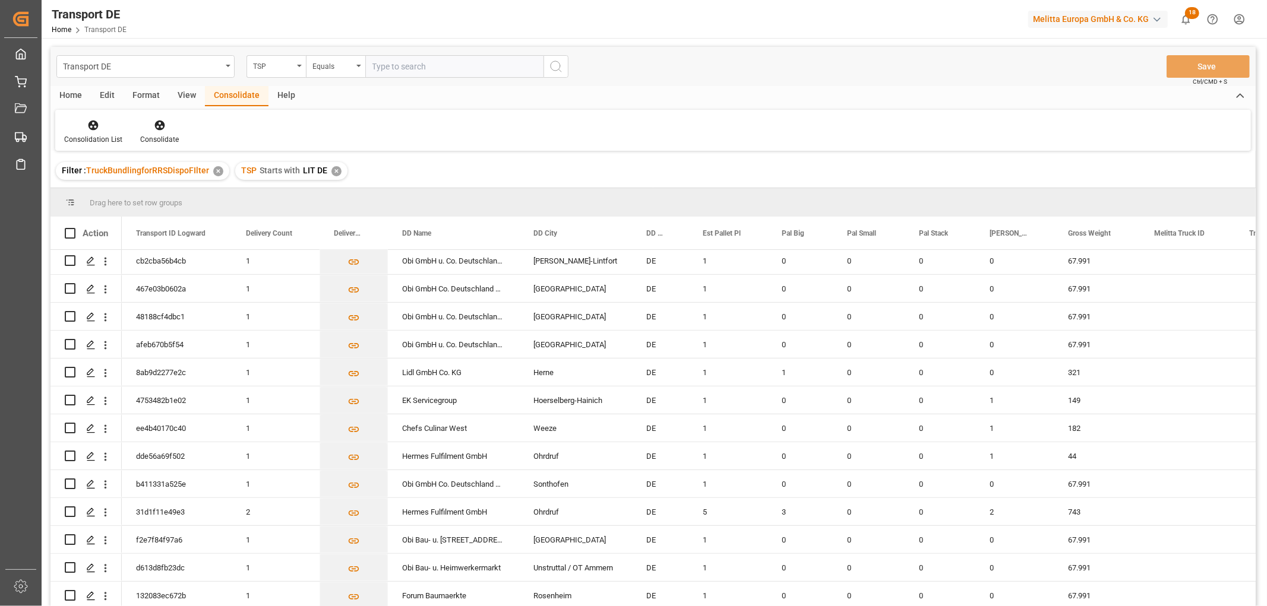
scroll to position [175, 0]
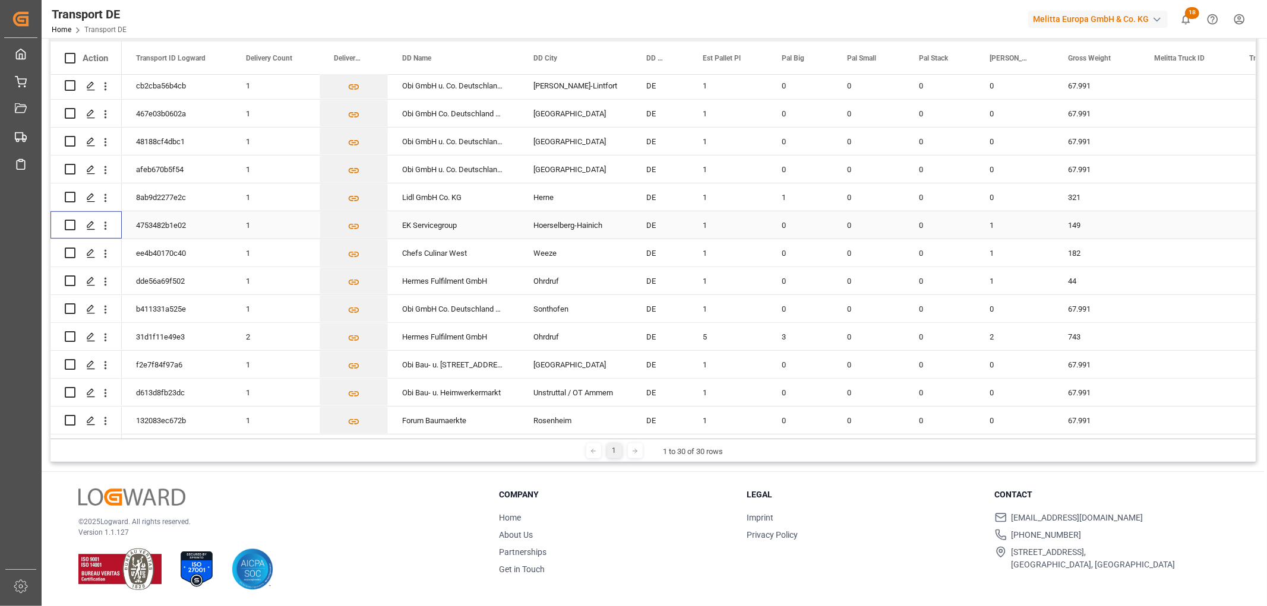
click at [70, 223] on input "Press Space to toggle row selection (unchecked)" at bounding box center [70, 225] width 11 height 11
checkbox input "true"
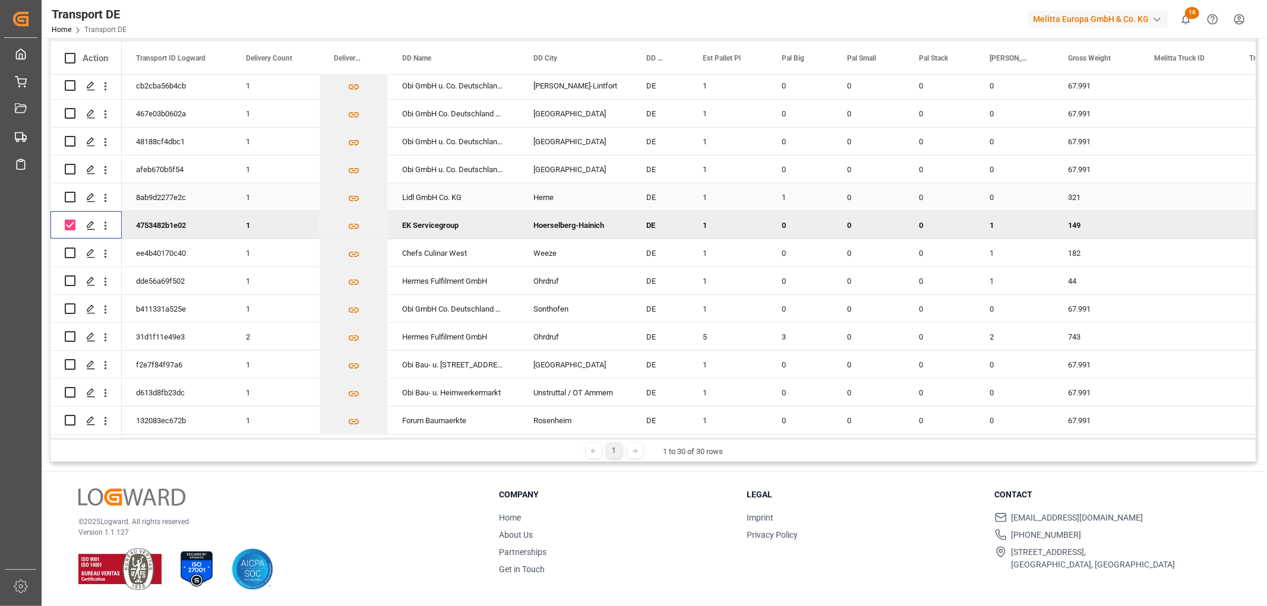
click at [72, 192] on input "Press Space to toggle row selection (unchecked)" at bounding box center [70, 197] width 11 height 11
checkbox input "true"
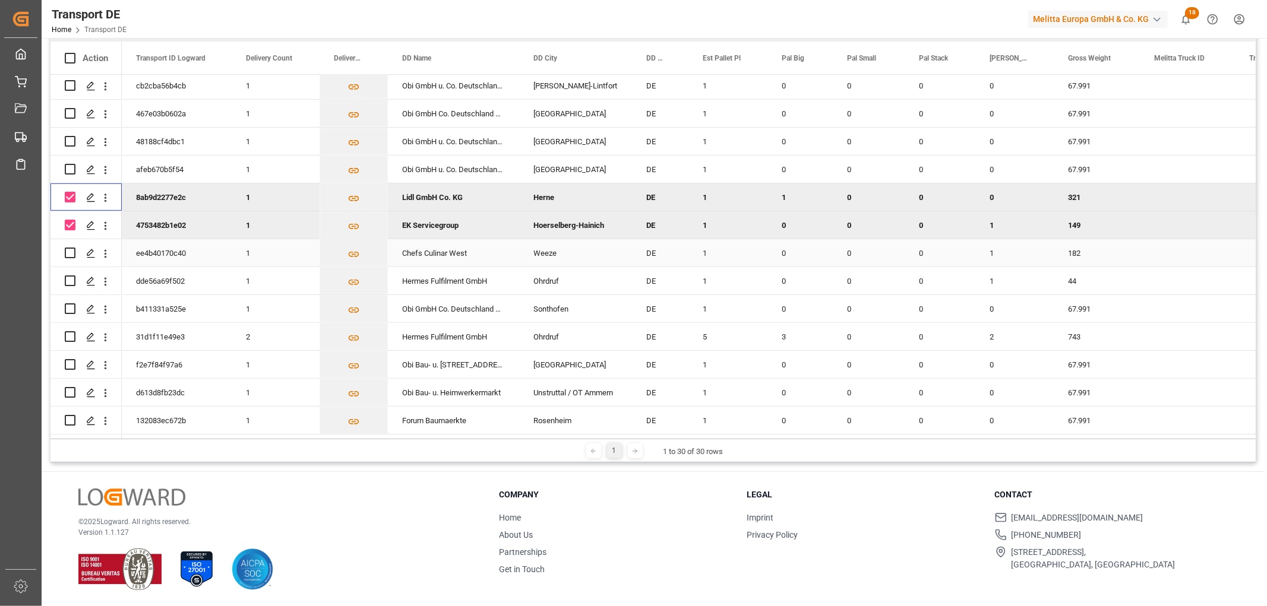
click at [69, 248] on input "Press Space to toggle row selection (unchecked)" at bounding box center [70, 253] width 11 height 11
checkbox input "true"
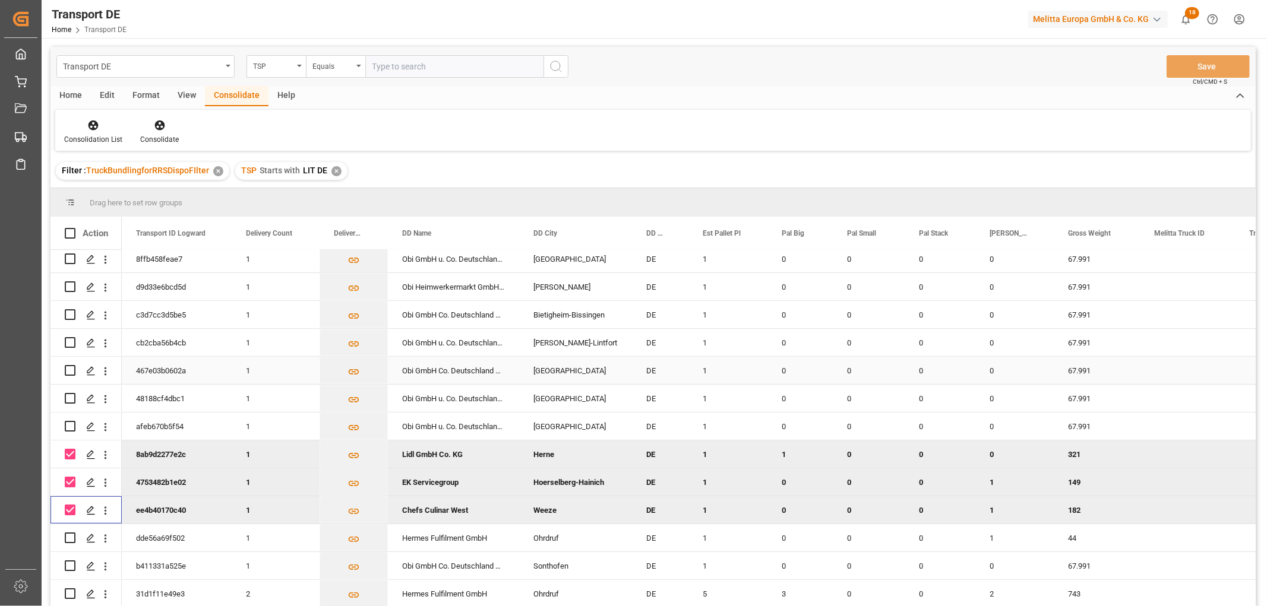
scroll to position [462, 0]
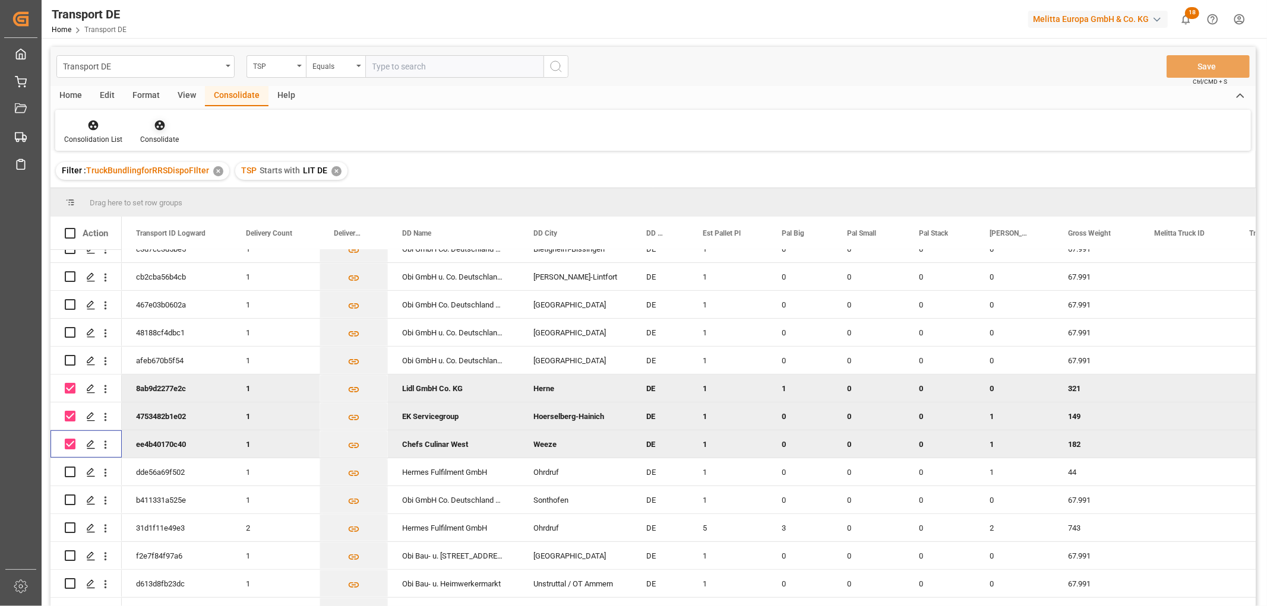
click at [159, 124] on icon at bounding box center [159, 126] width 10 height 10
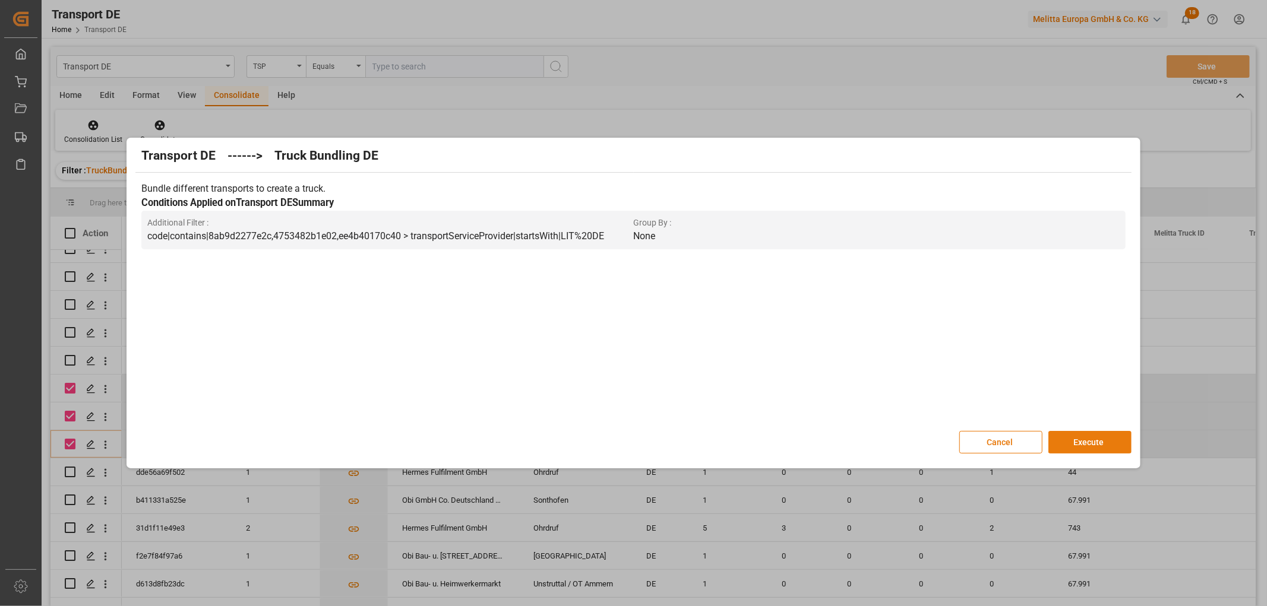
click at [1079, 440] on button "Execute" at bounding box center [1089, 442] width 83 height 23
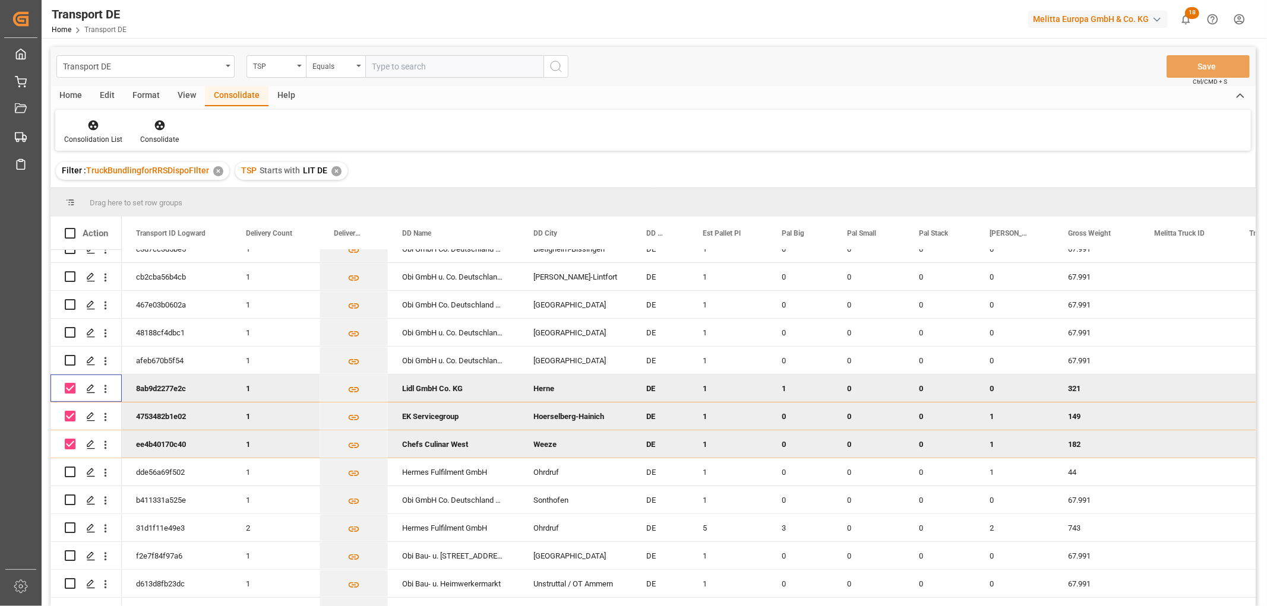
click at [72, 390] on input "Press Space to toggle row selection (checked)" at bounding box center [70, 388] width 11 height 11
checkbox input "false"
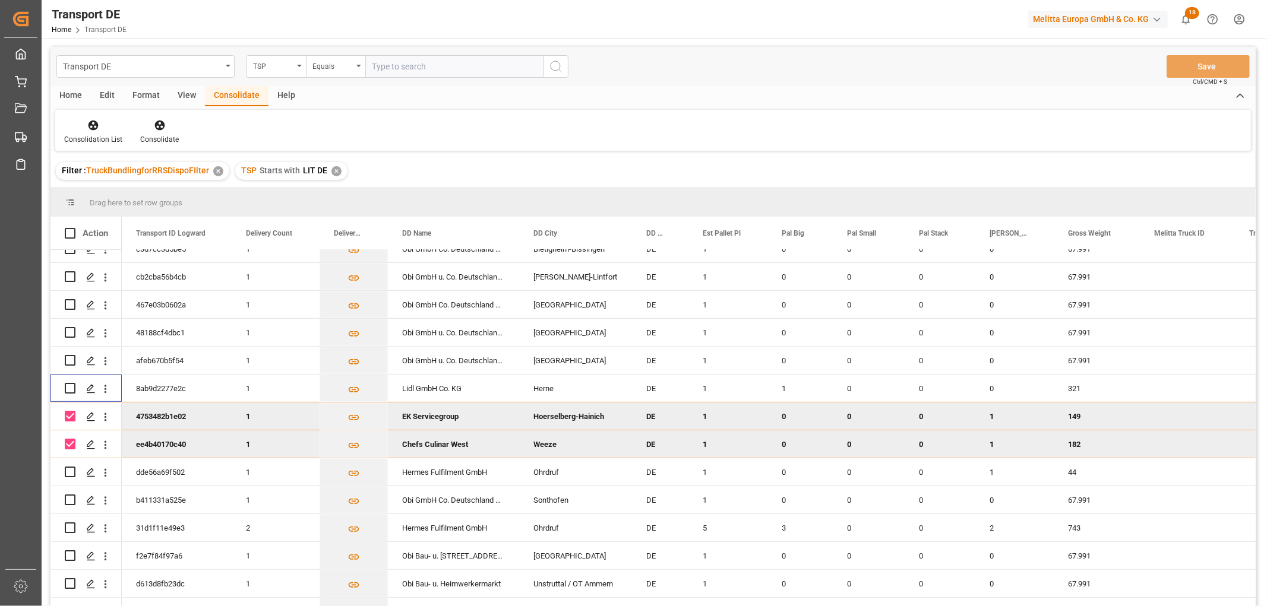
click at [73, 413] on input "Press Space to toggle row selection (checked)" at bounding box center [70, 416] width 11 height 11
checkbox input "false"
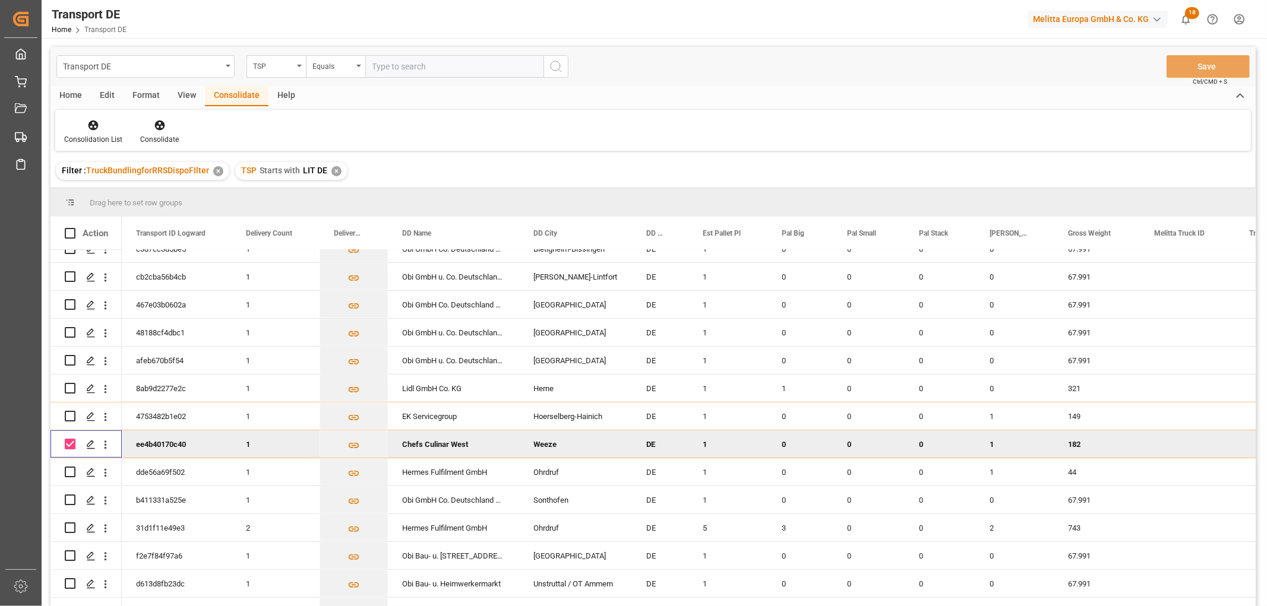
click at [72, 441] on input "Press Space to toggle row selection (checked)" at bounding box center [70, 444] width 11 height 11
checkbox input "false"
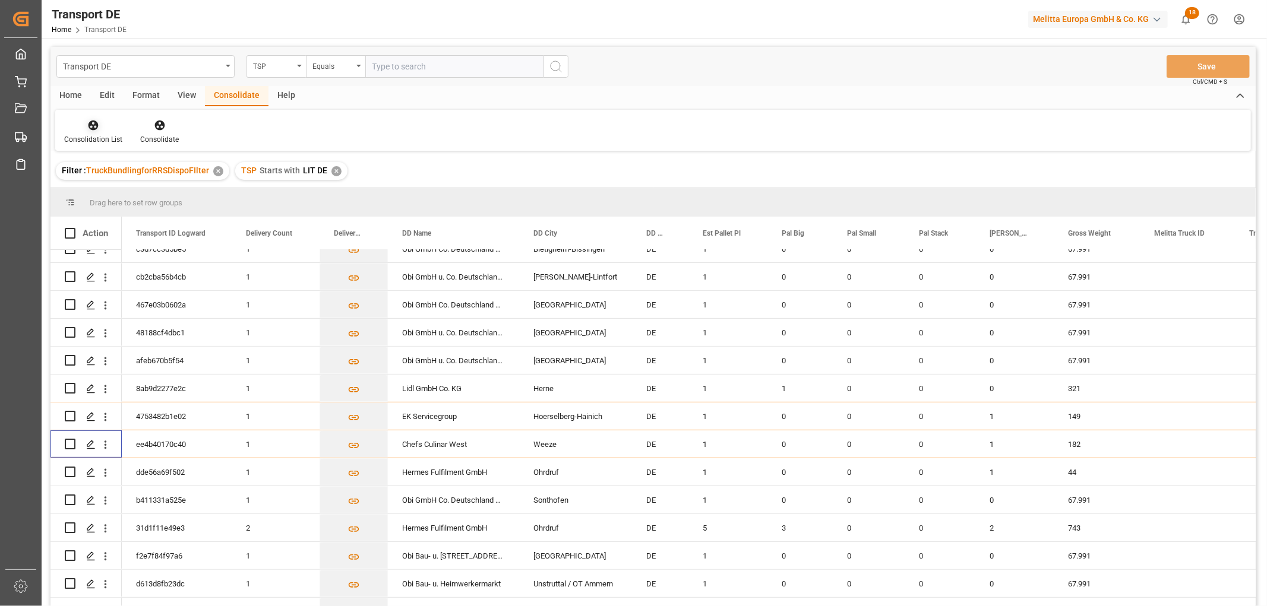
click at [96, 129] on icon at bounding box center [93, 125] width 12 height 12
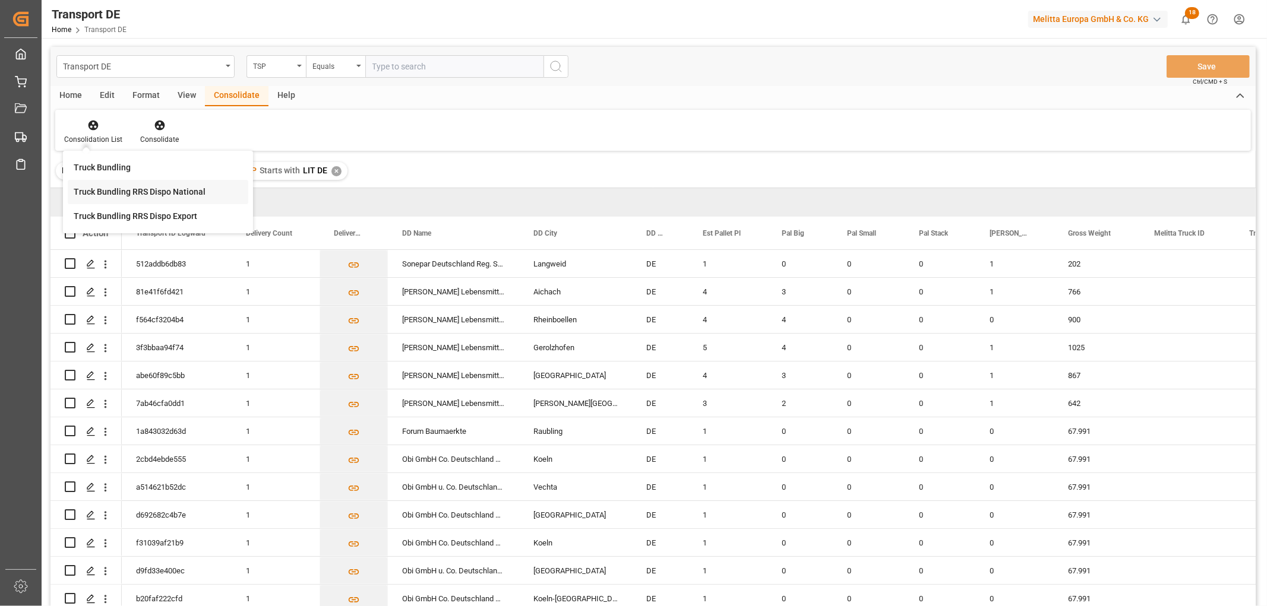
click at [118, 192] on div "Transport DE TSP Equals Save Ctrl/CMD + S Home Edit Format View Consolidate Hel…" at bounding box center [652, 342] width 1205 height 591
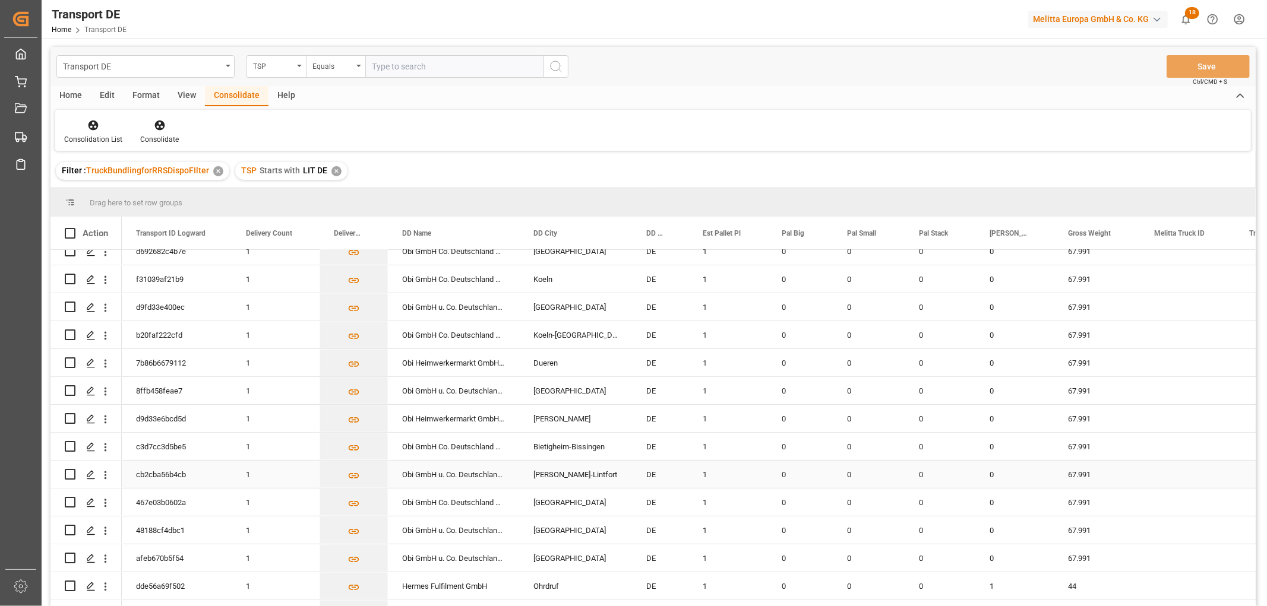
scroll to position [397, 0]
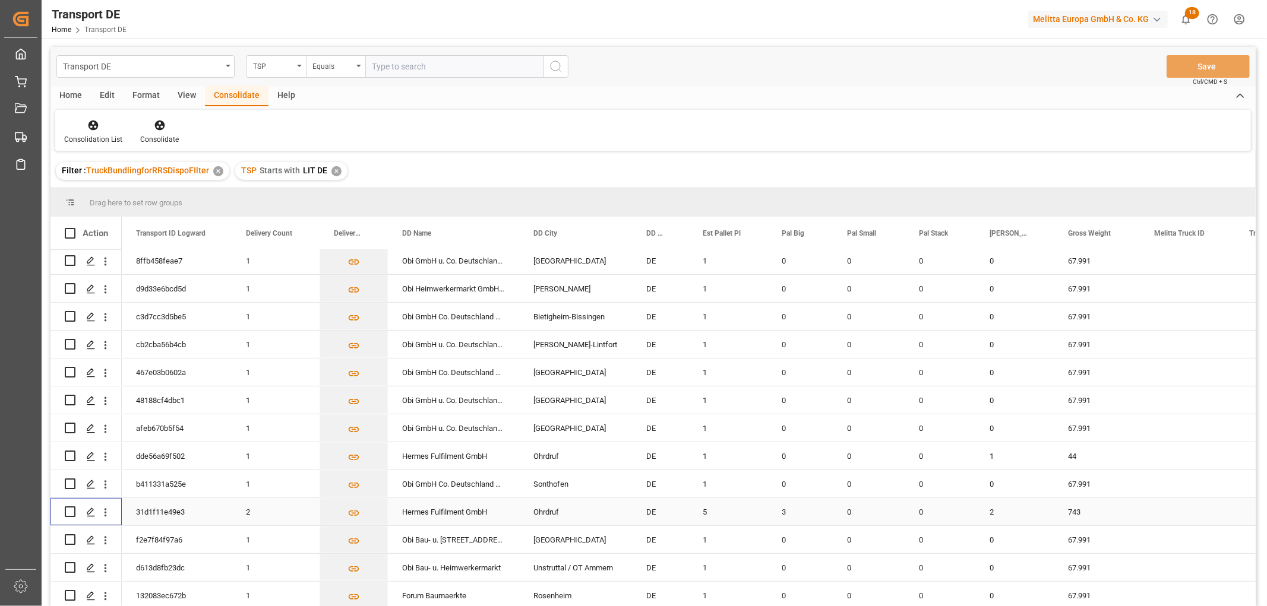
click at [69, 507] on input "Press Space to toggle row selection (unchecked)" at bounding box center [70, 512] width 11 height 11
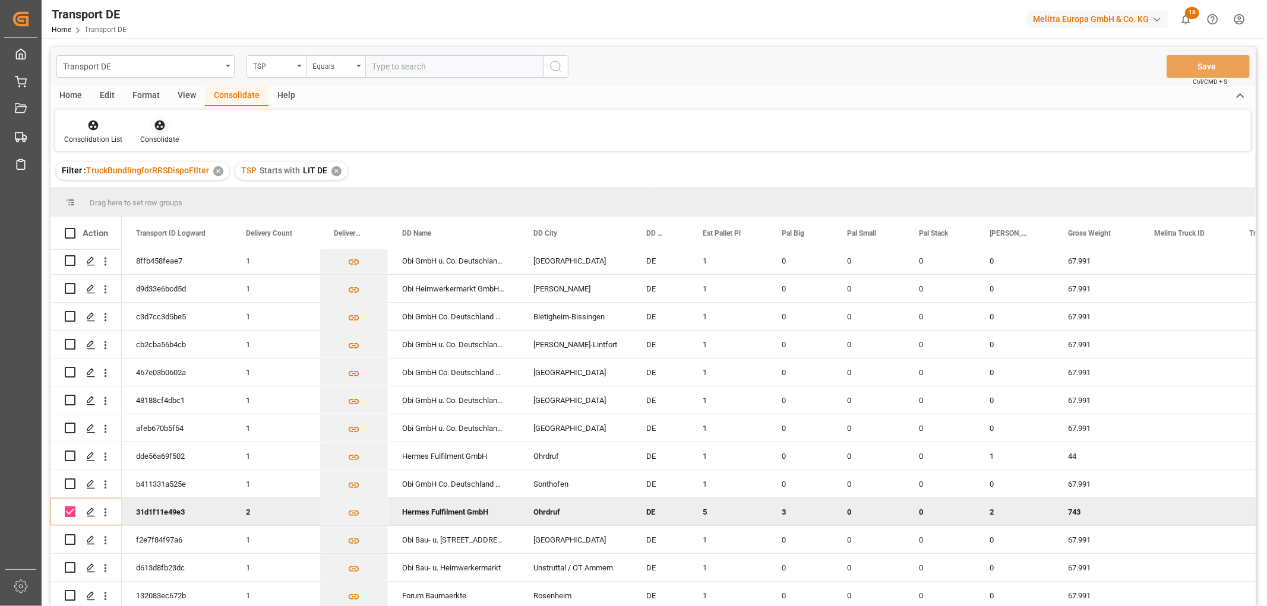
click at [157, 124] on icon at bounding box center [160, 125] width 12 height 12
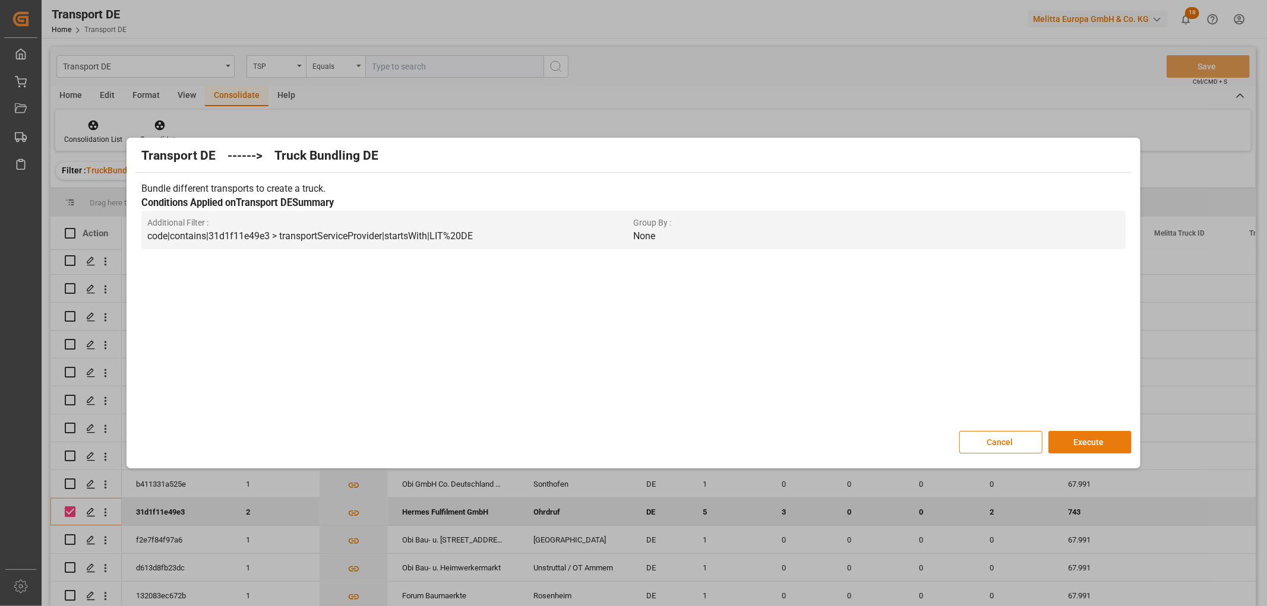
click at [1096, 440] on button "Execute" at bounding box center [1089, 442] width 83 height 23
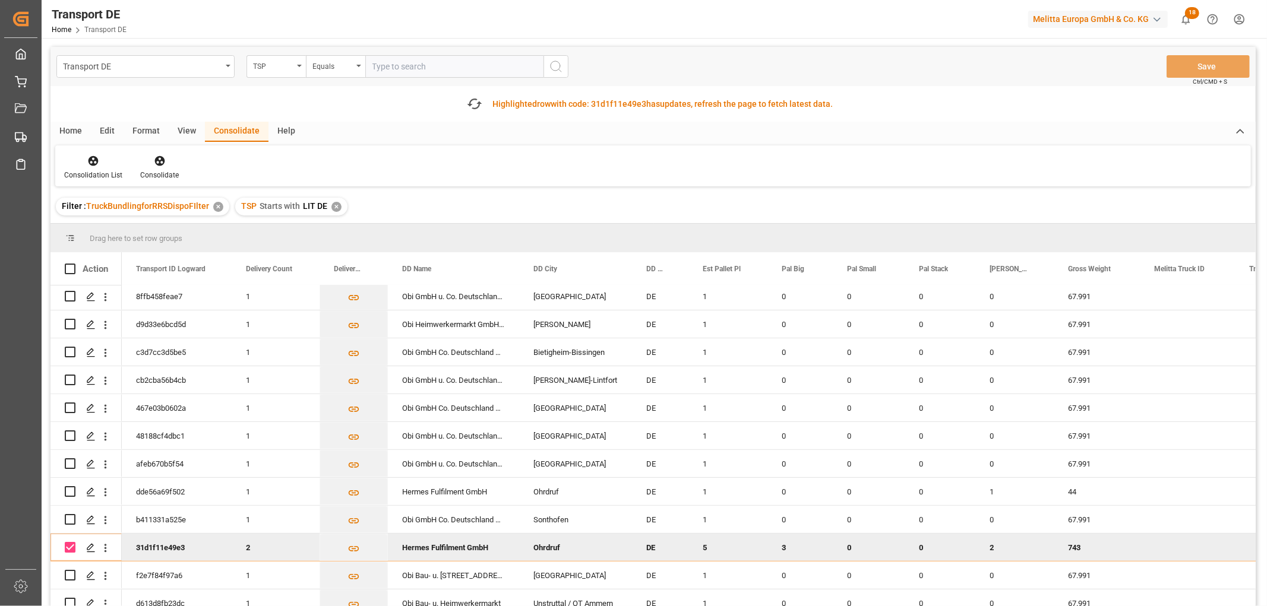
click at [72, 542] on input "Press Space to toggle row selection (checked)" at bounding box center [70, 547] width 11 height 11
checkbox input "false"
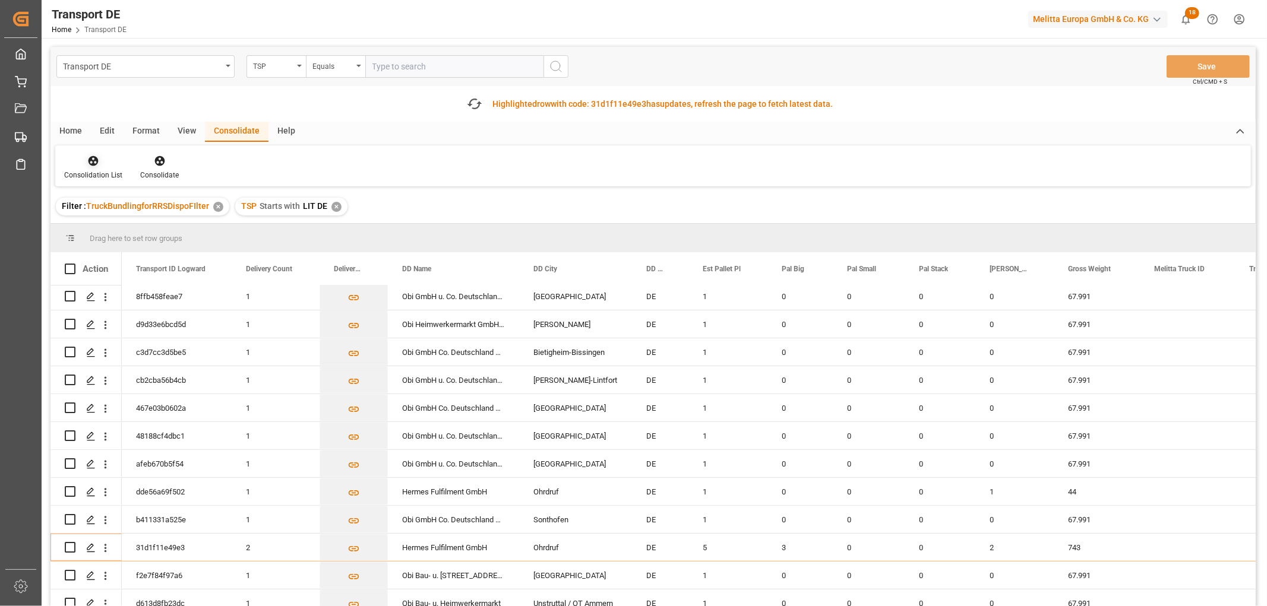
click at [92, 160] on icon at bounding box center [94, 161] width 10 height 10
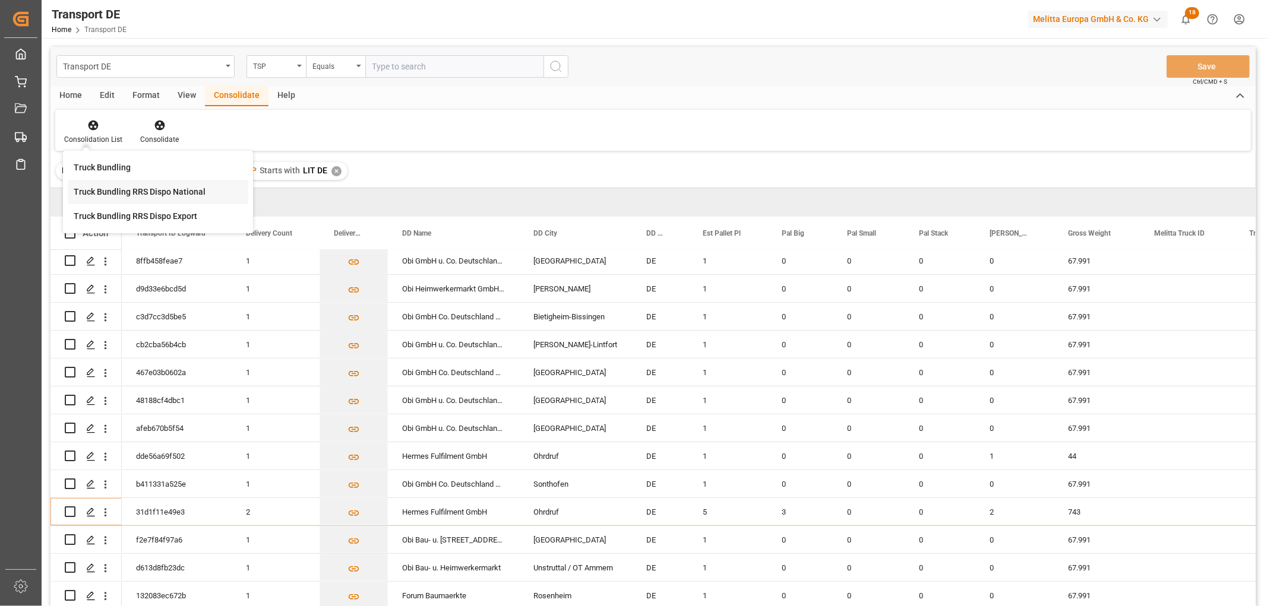
click at [108, 225] on div "Transport DE TSP Equals Save Ctrl/CMD + S Home Edit Format View Consolidate Hel…" at bounding box center [652, 342] width 1205 height 591
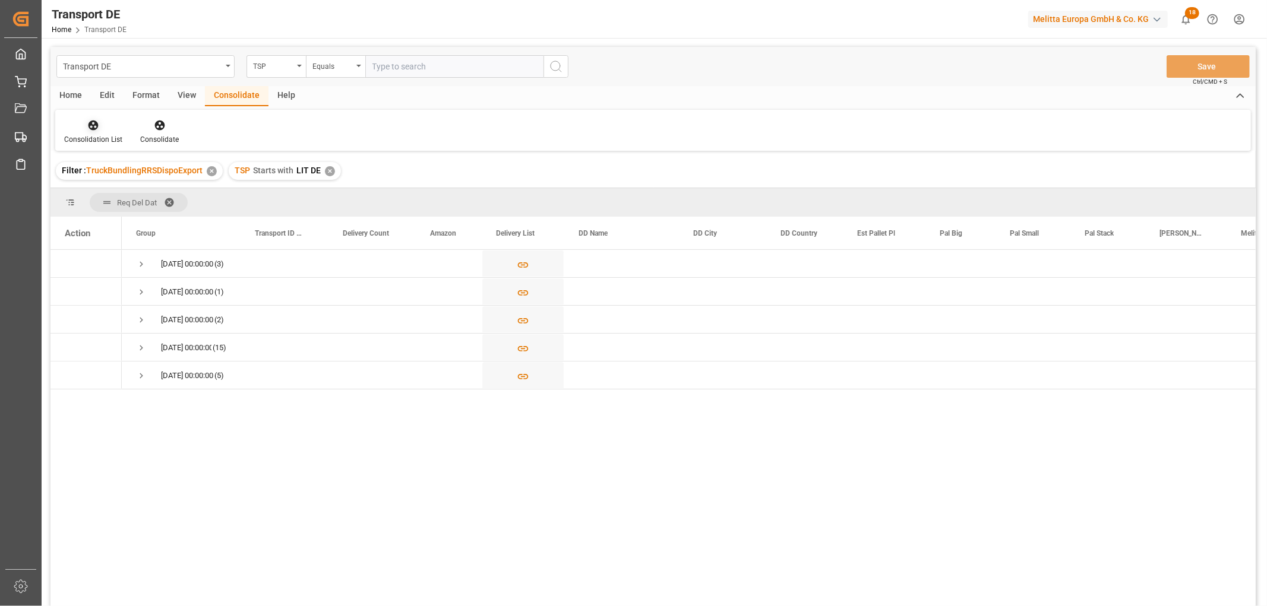
click at [92, 129] on icon at bounding box center [94, 126] width 10 height 10
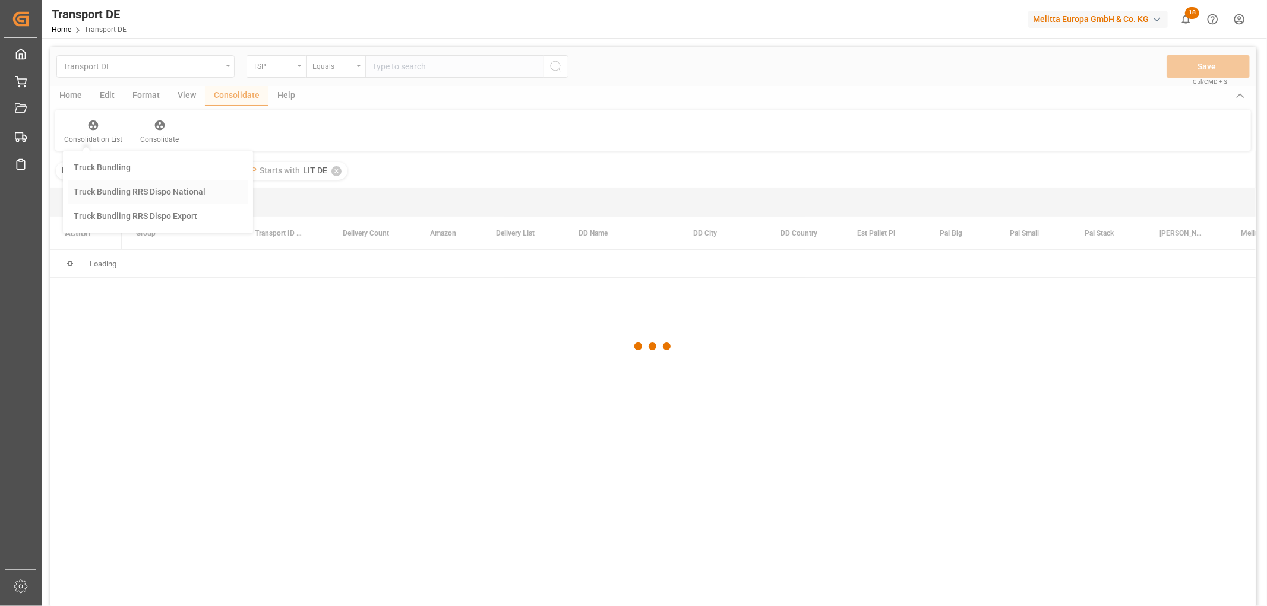
click at [100, 191] on div "Transport DE TSP Equals Save Ctrl/CMD + S Home Edit Format View Consolidate Hel…" at bounding box center [652, 342] width 1205 height 591
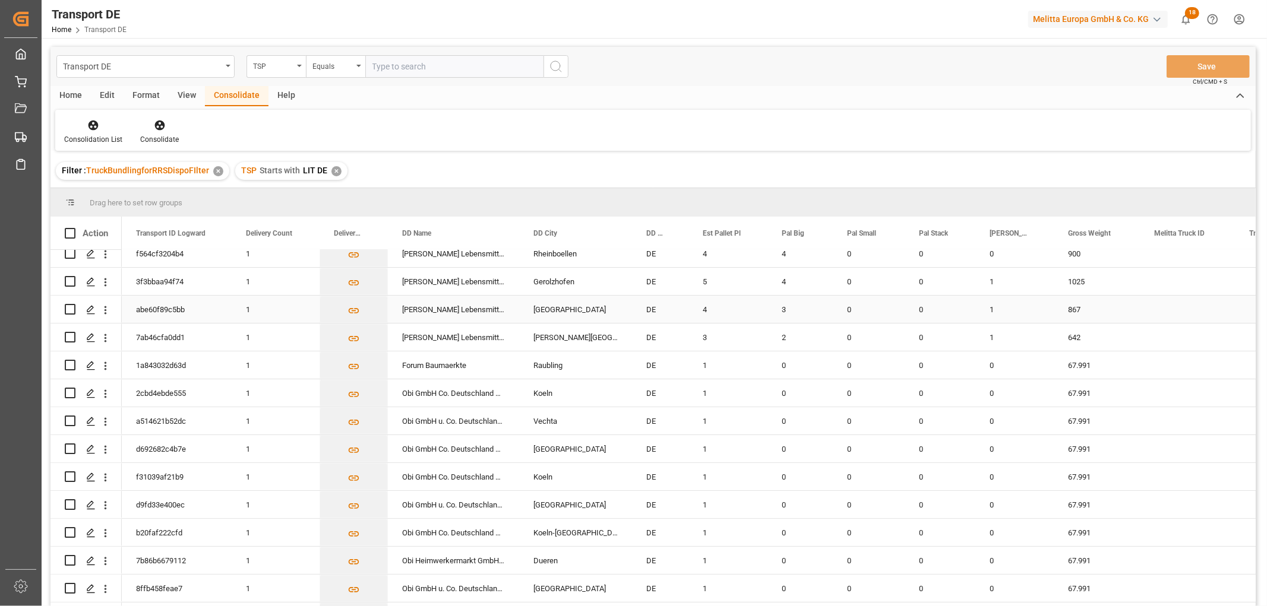
scroll to position [198, 0]
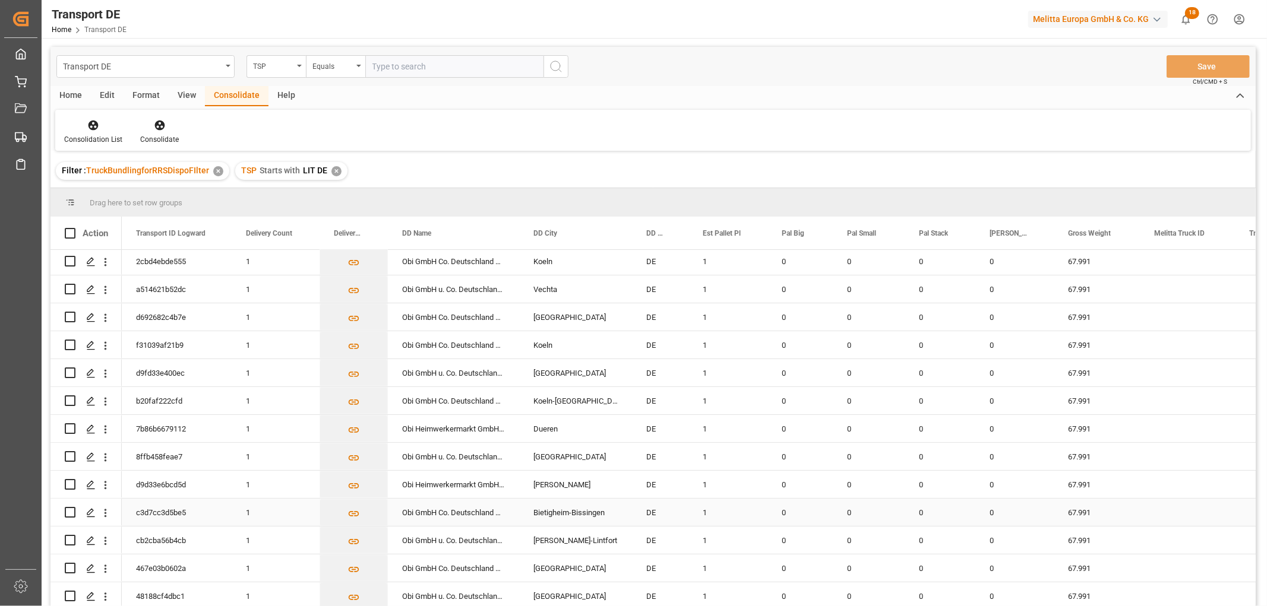
click at [70, 511] on input "Press Space to toggle row selection (unchecked)" at bounding box center [70, 512] width 11 height 11
checkbox input "true"
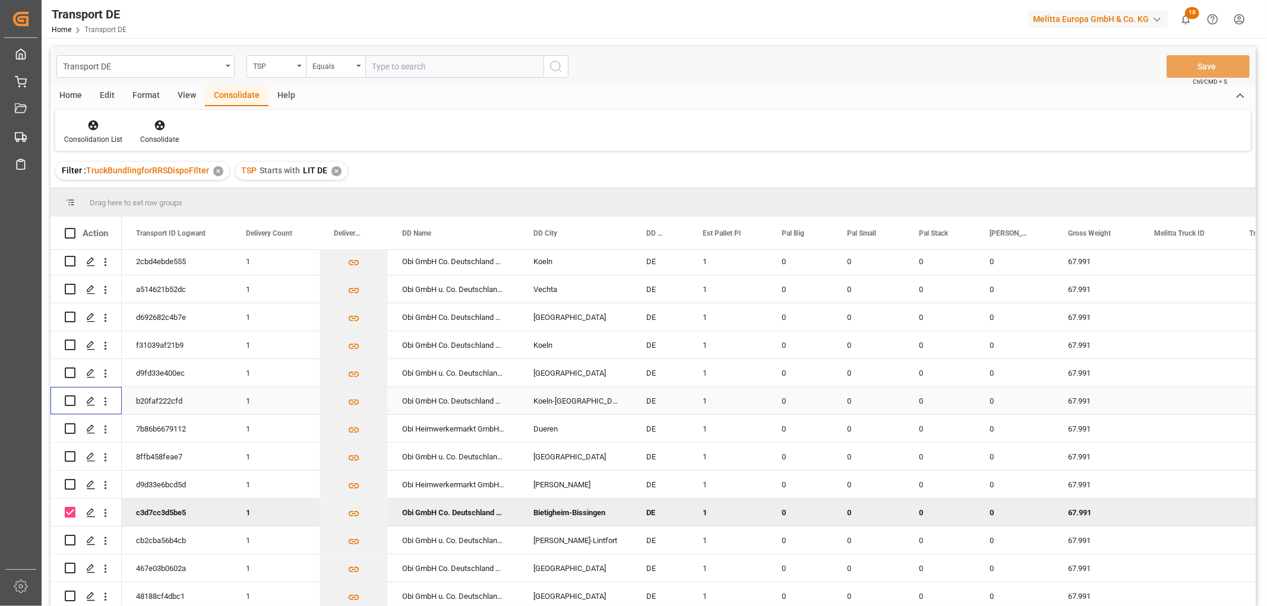
click at [67, 397] on input "Press Space to toggle row selection (unchecked)" at bounding box center [70, 401] width 11 height 11
checkbox input "true"
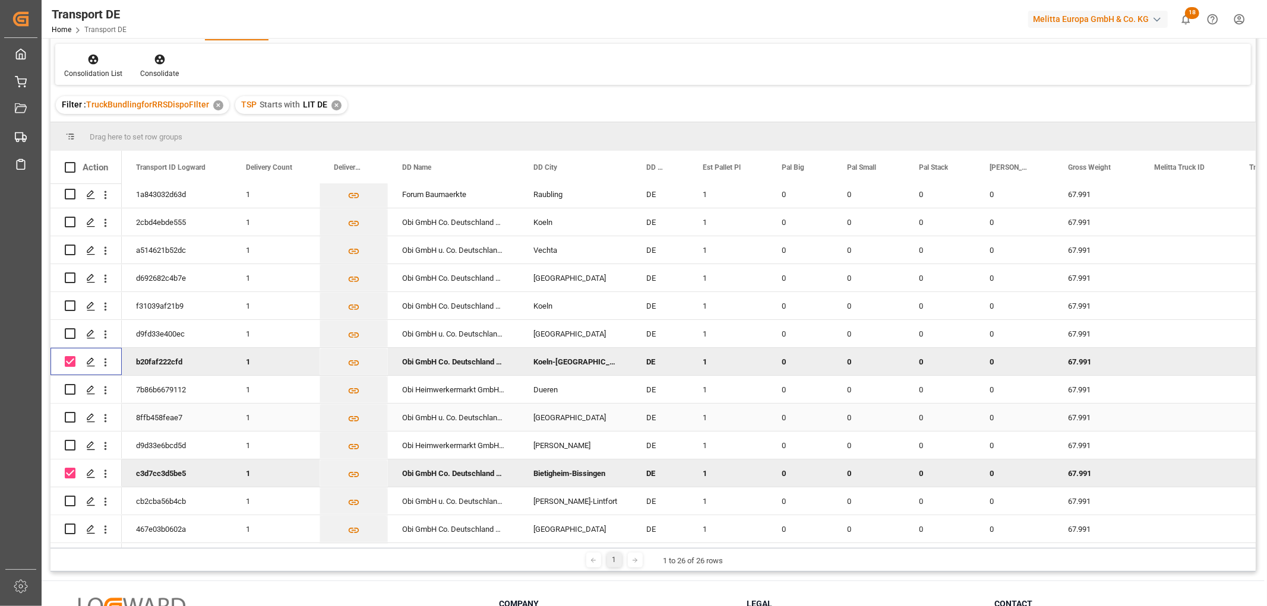
scroll to position [105, 0]
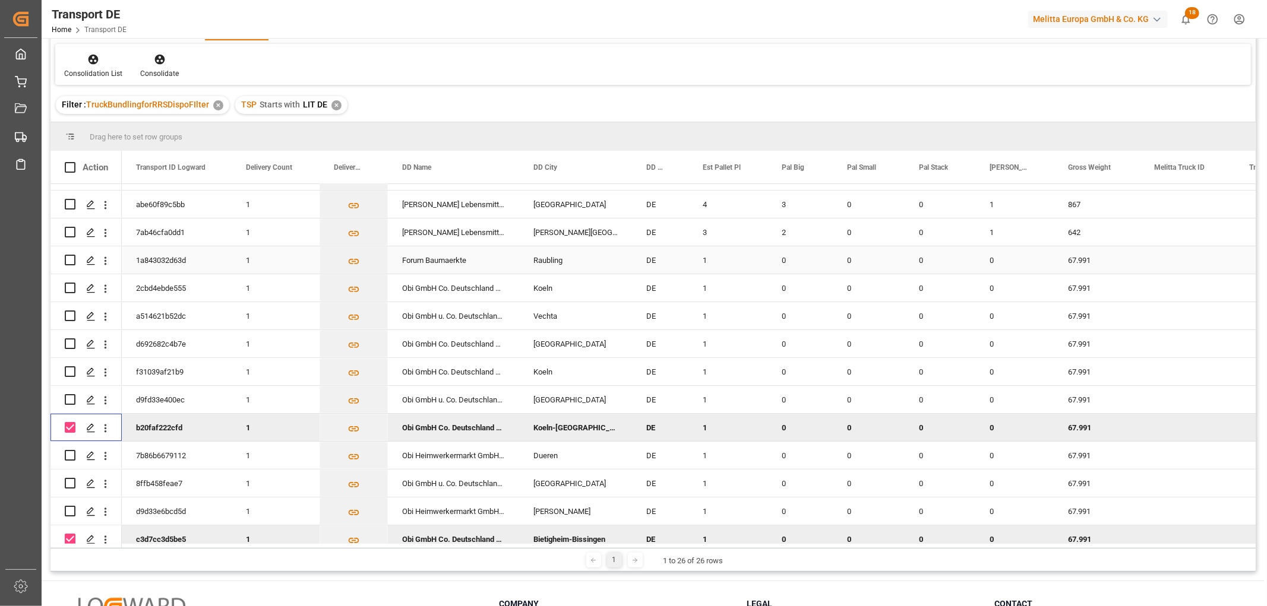
click at [69, 262] on input "Press Space to toggle row selection (unchecked)" at bounding box center [70, 260] width 11 height 11
checkbox input "true"
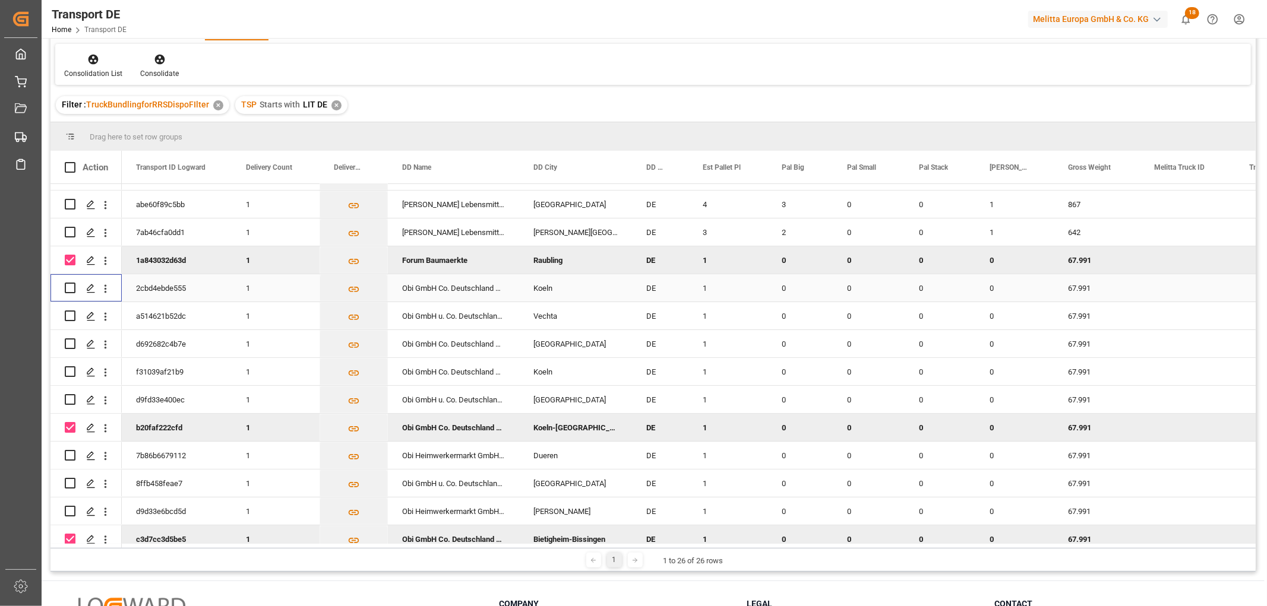
click at [69, 290] on input "Press Space to toggle row selection (unchecked)" at bounding box center [70, 288] width 11 height 11
checkbox input "true"
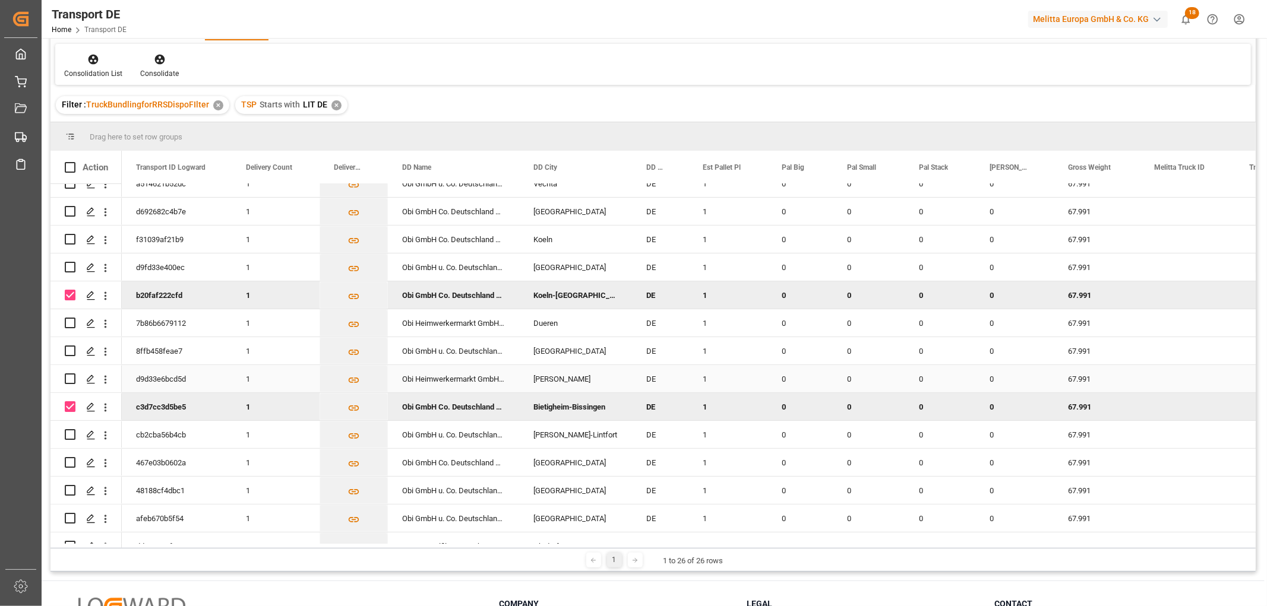
scroll to position [304, 0]
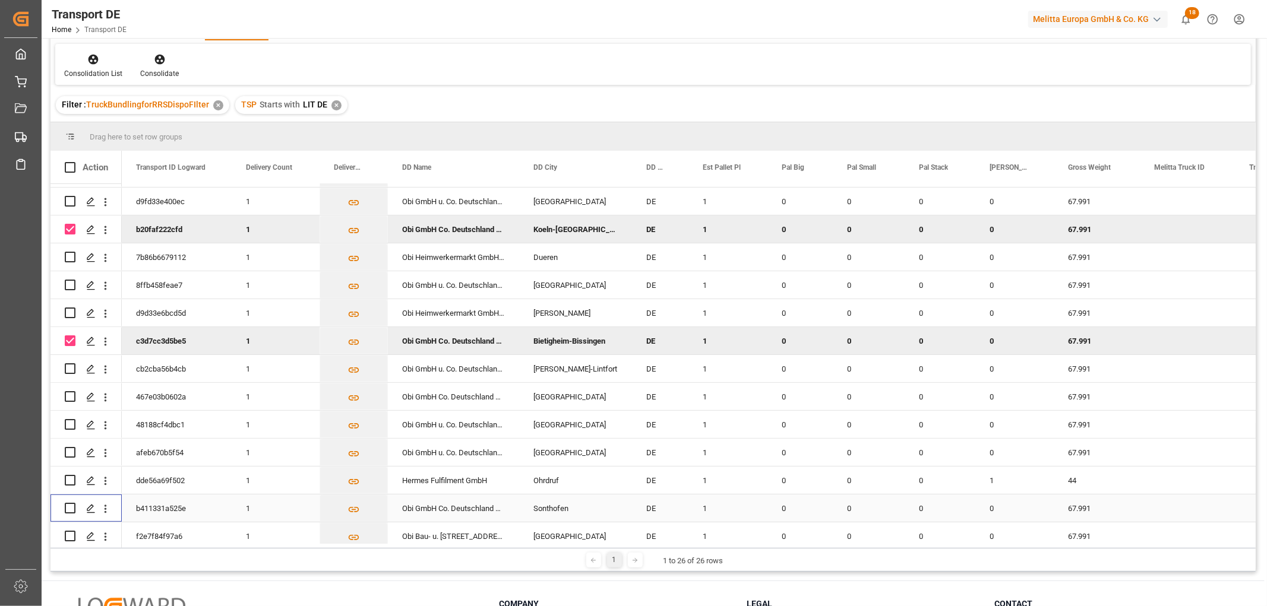
click at [72, 507] on input "Press Space to toggle row selection (unchecked)" at bounding box center [70, 508] width 11 height 11
checkbox input "true"
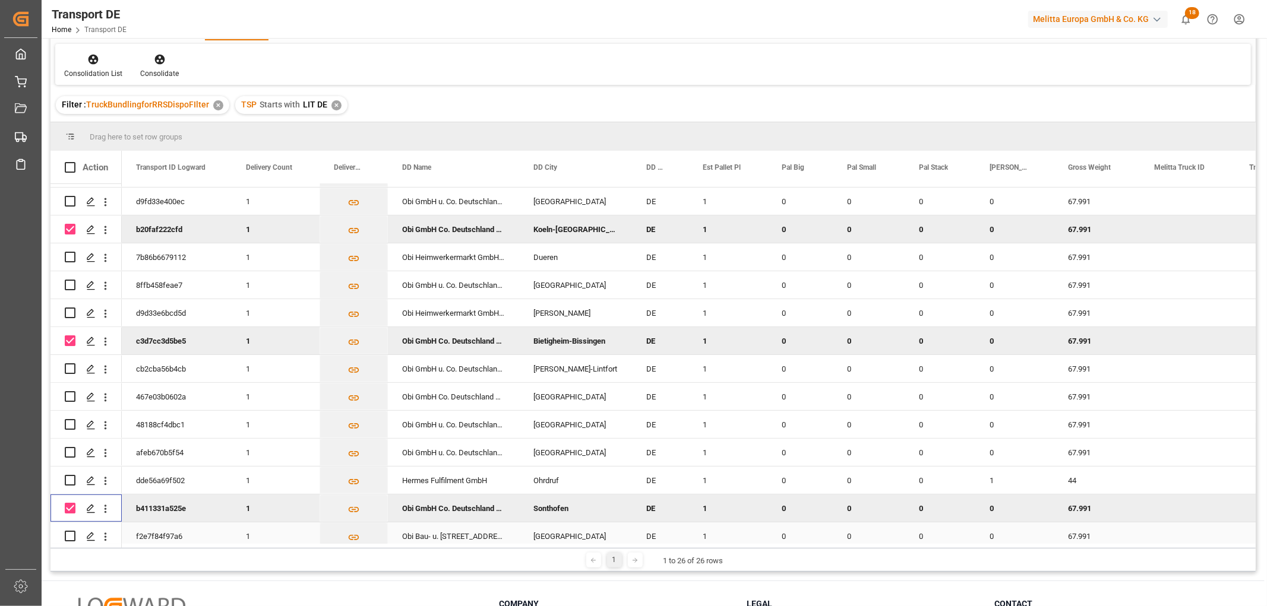
click at [70, 536] on input "Press Space to toggle row selection (unchecked)" at bounding box center [70, 536] width 11 height 11
checkbox input "true"
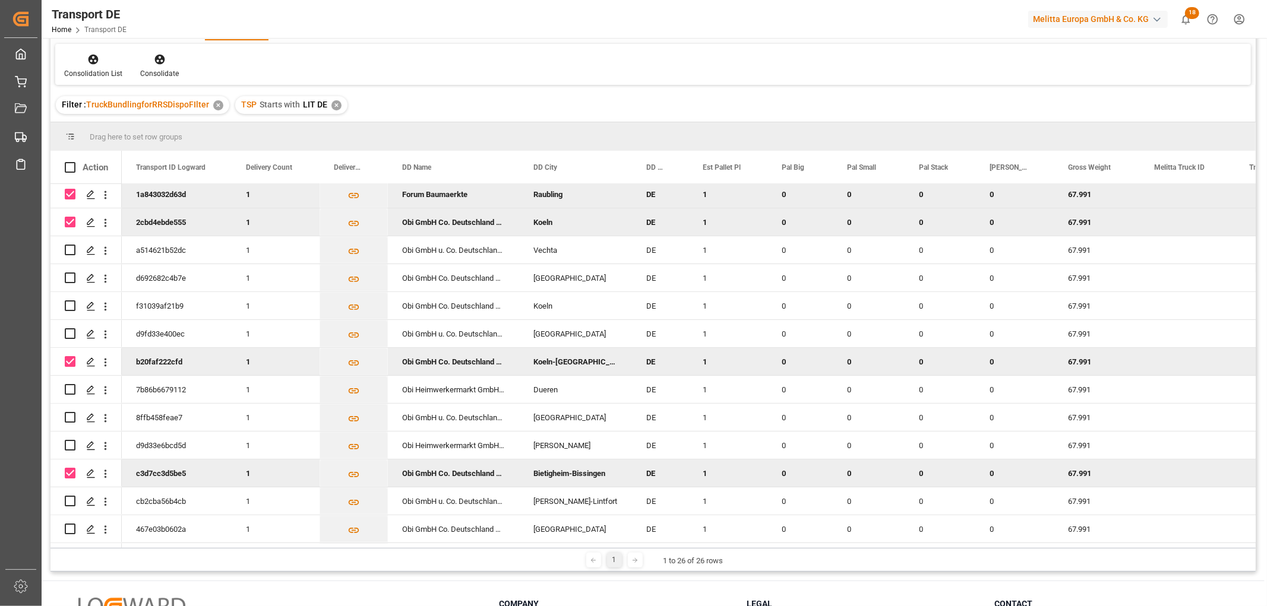
scroll to position [105, 0]
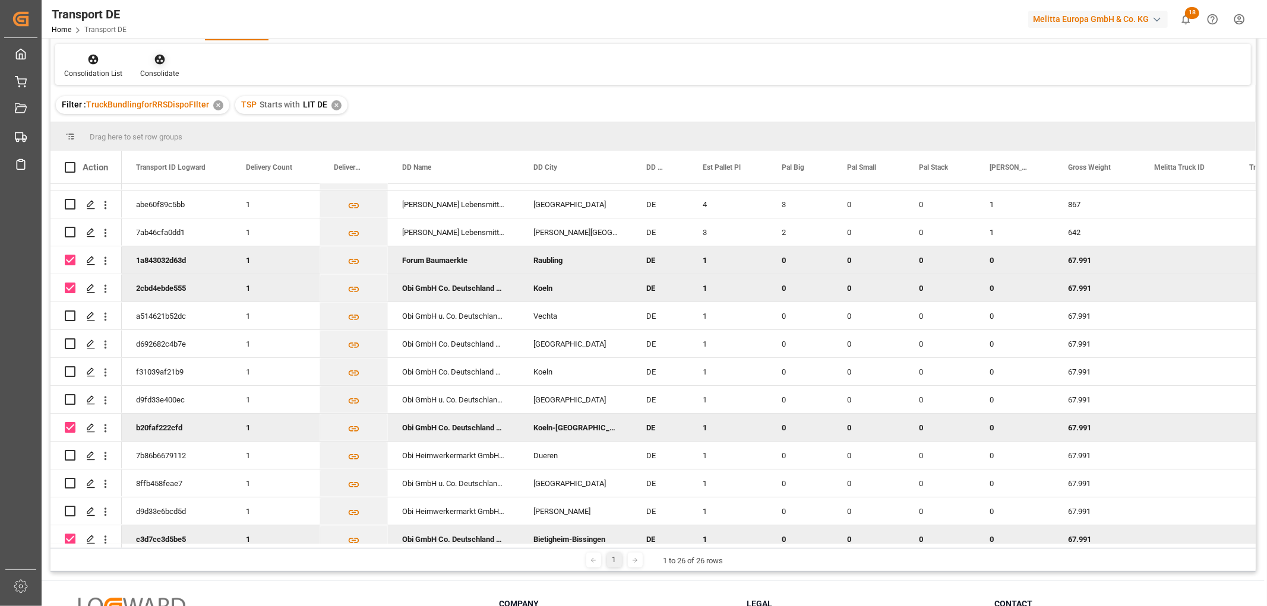
click at [159, 59] on icon at bounding box center [159, 60] width 10 height 10
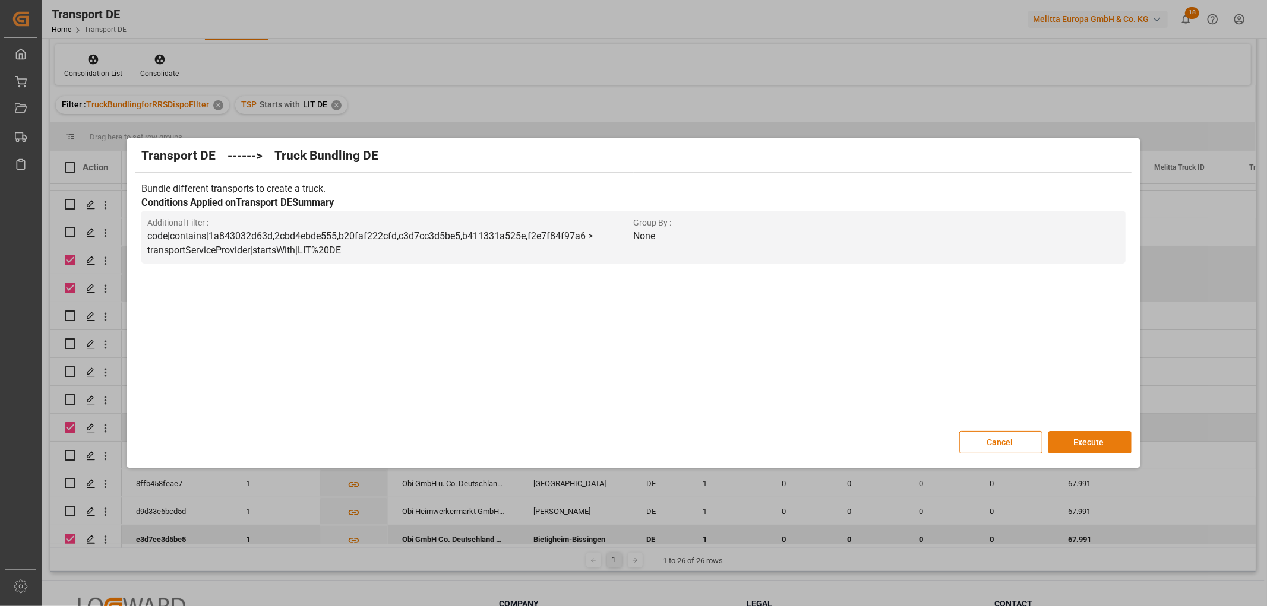
click at [1088, 437] on button "Execute" at bounding box center [1089, 442] width 83 height 23
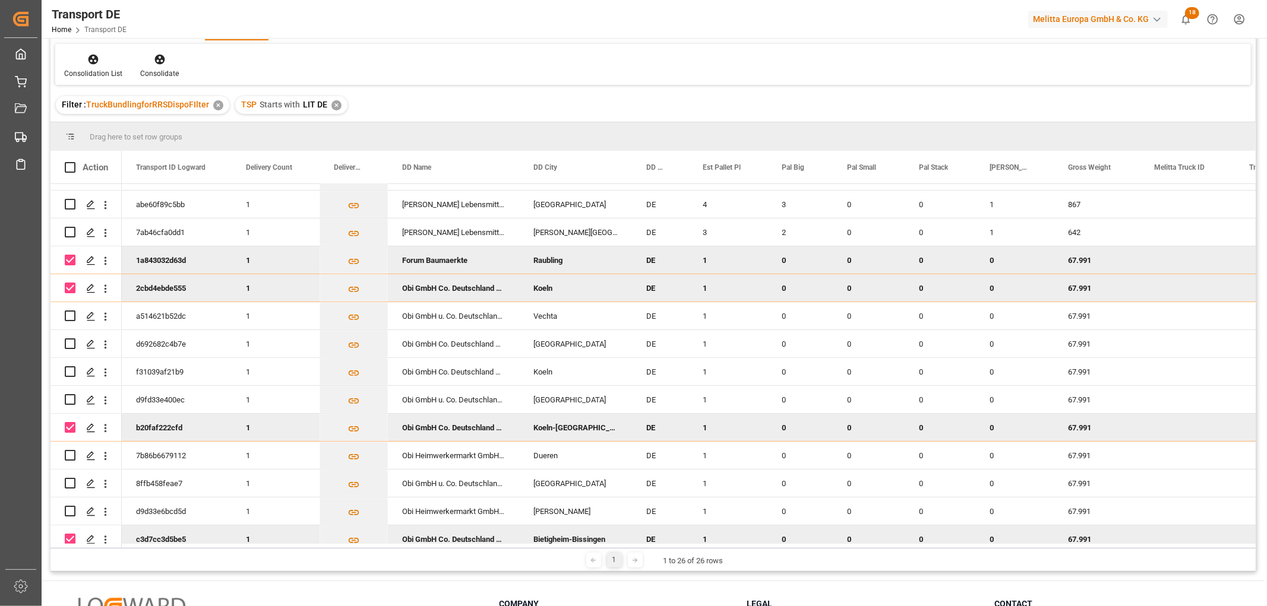
click at [75, 257] on div "Press SPACE to deselect this row." at bounding box center [86, 260] width 43 height 26
click at [73, 258] on input "Press Space to toggle row selection (checked)" at bounding box center [70, 260] width 11 height 11
checkbox input "false"
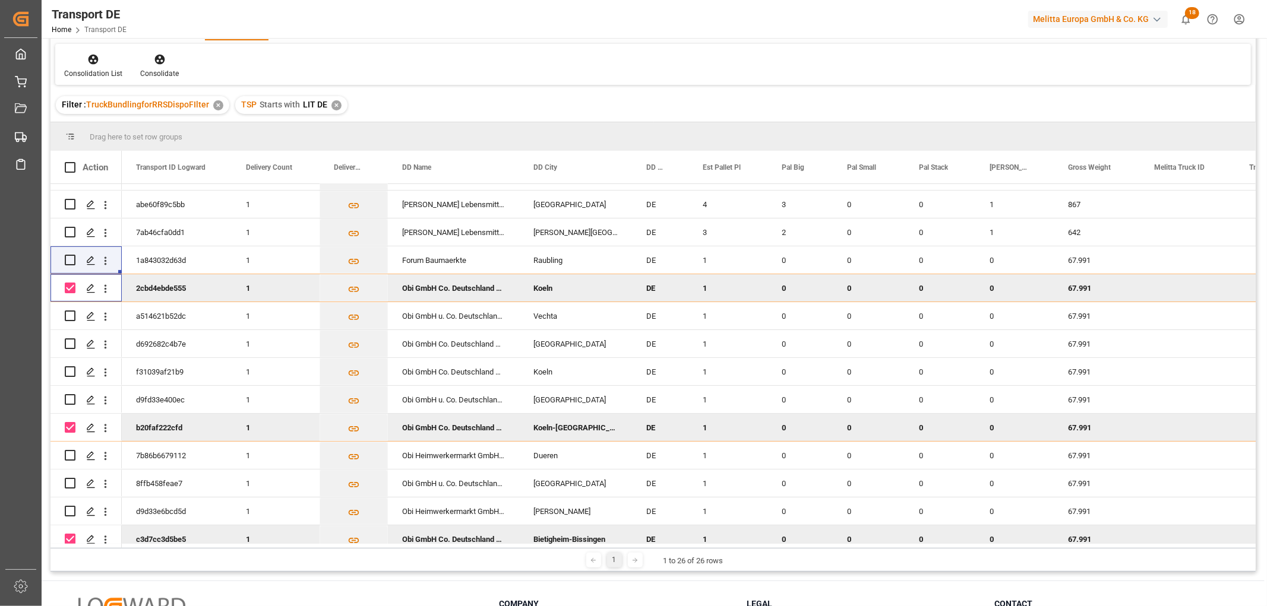
click at [68, 287] on input "Press Space to toggle row selection (checked)" at bounding box center [70, 288] width 11 height 11
checkbox input "false"
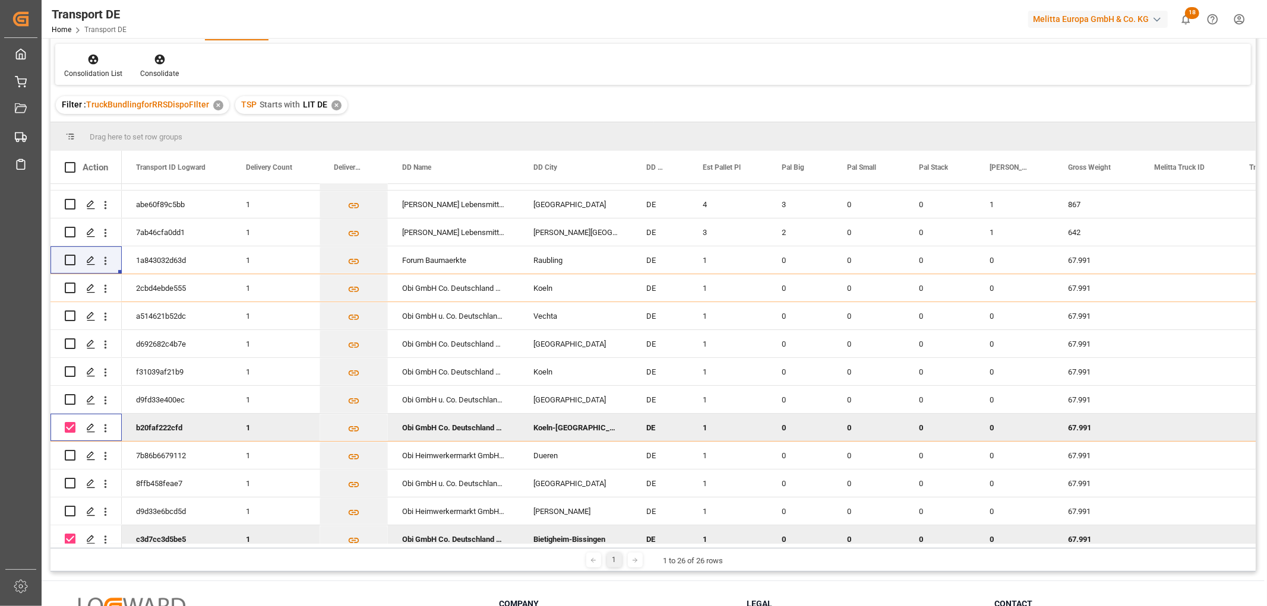
click at [71, 428] on input "Press Space to toggle row selection (checked)" at bounding box center [70, 427] width 11 height 11
checkbox input "false"
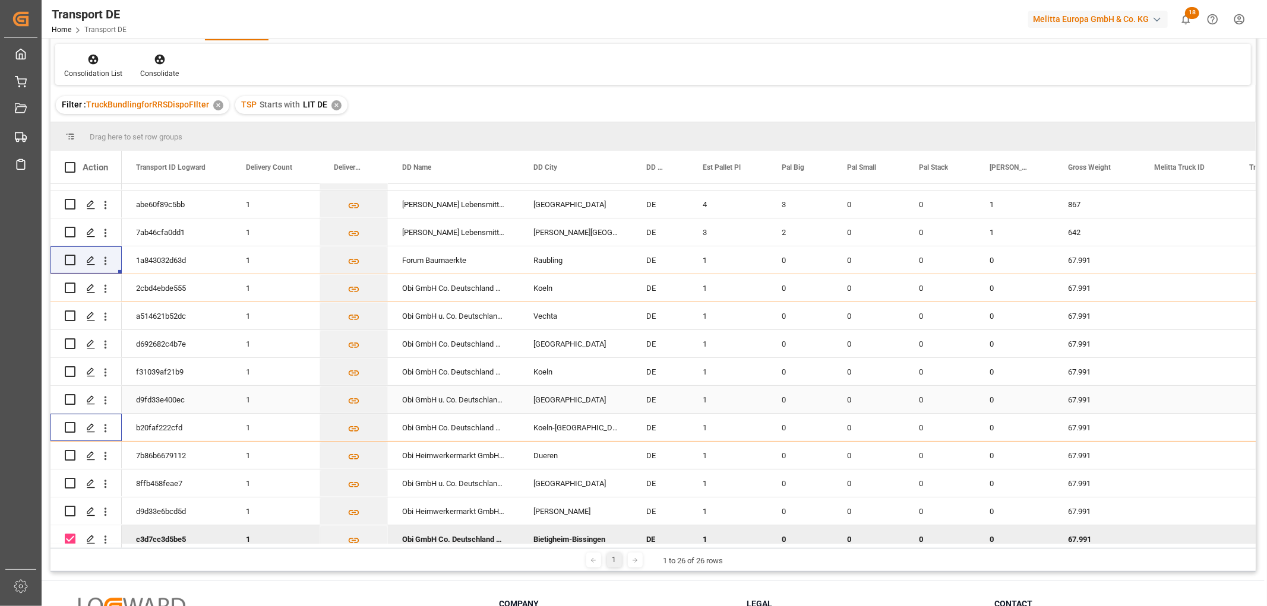
scroll to position [304, 0]
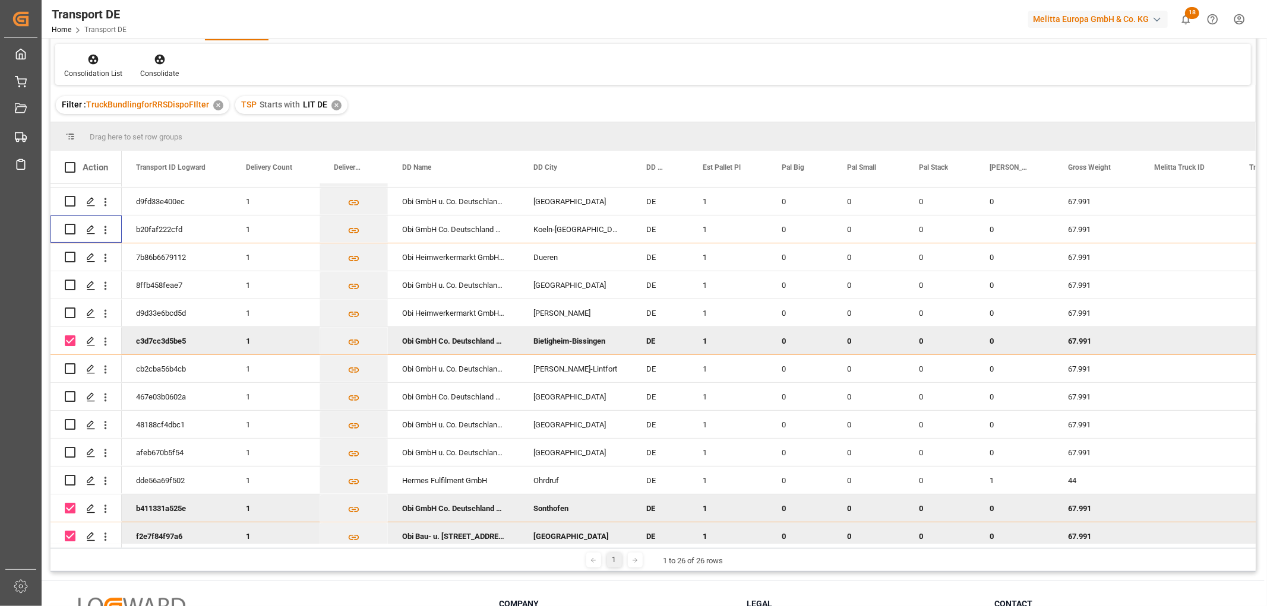
click at [71, 342] on input "Press Space to toggle row selection (checked)" at bounding box center [70, 341] width 11 height 11
checkbox input "false"
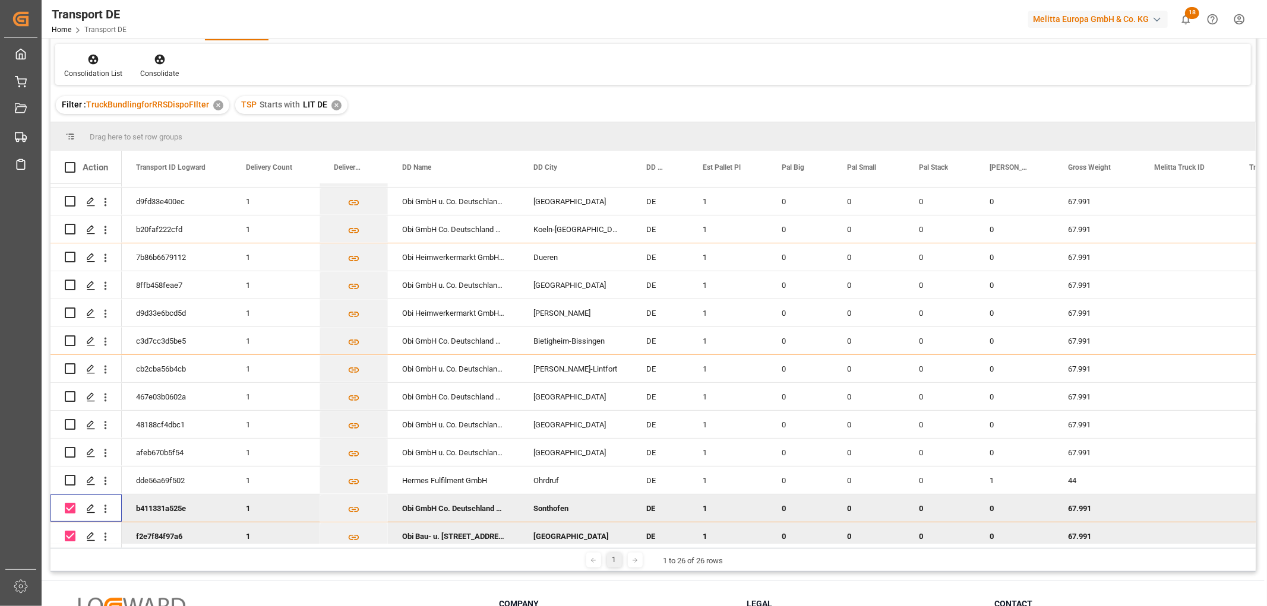
click at [74, 506] on input "Press Space to toggle row selection (checked)" at bounding box center [70, 508] width 11 height 11
checkbox input "false"
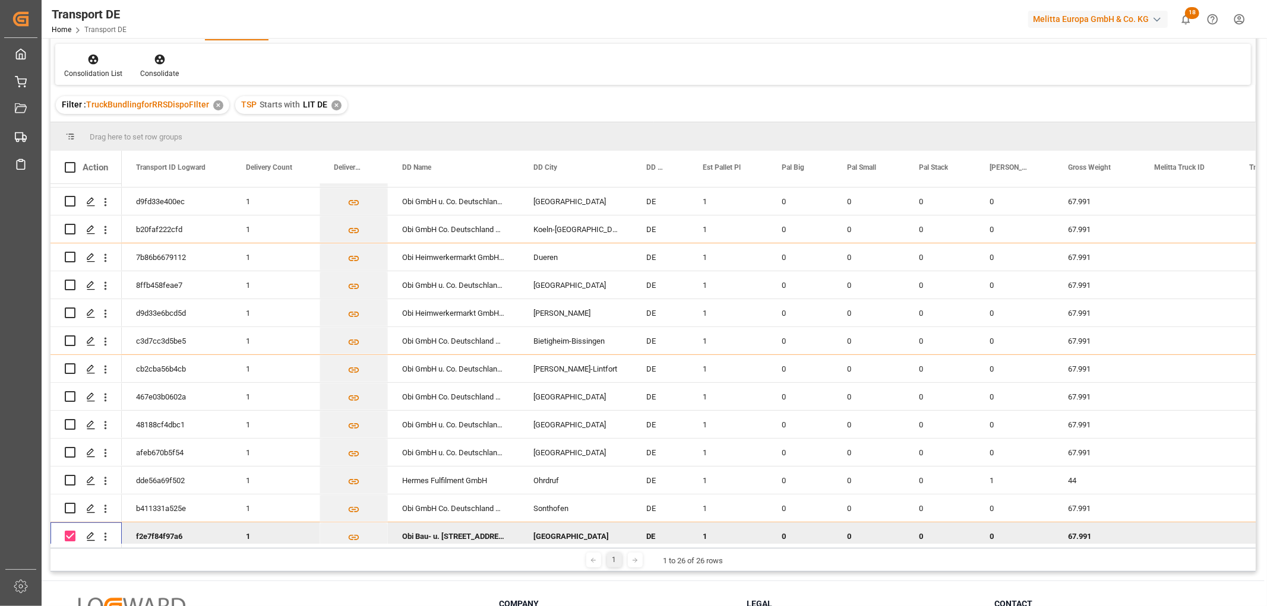
click at [69, 533] on input "Press Space to toggle row selection (checked)" at bounding box center [70, 536] width 11 height 11
checkbox input "false"
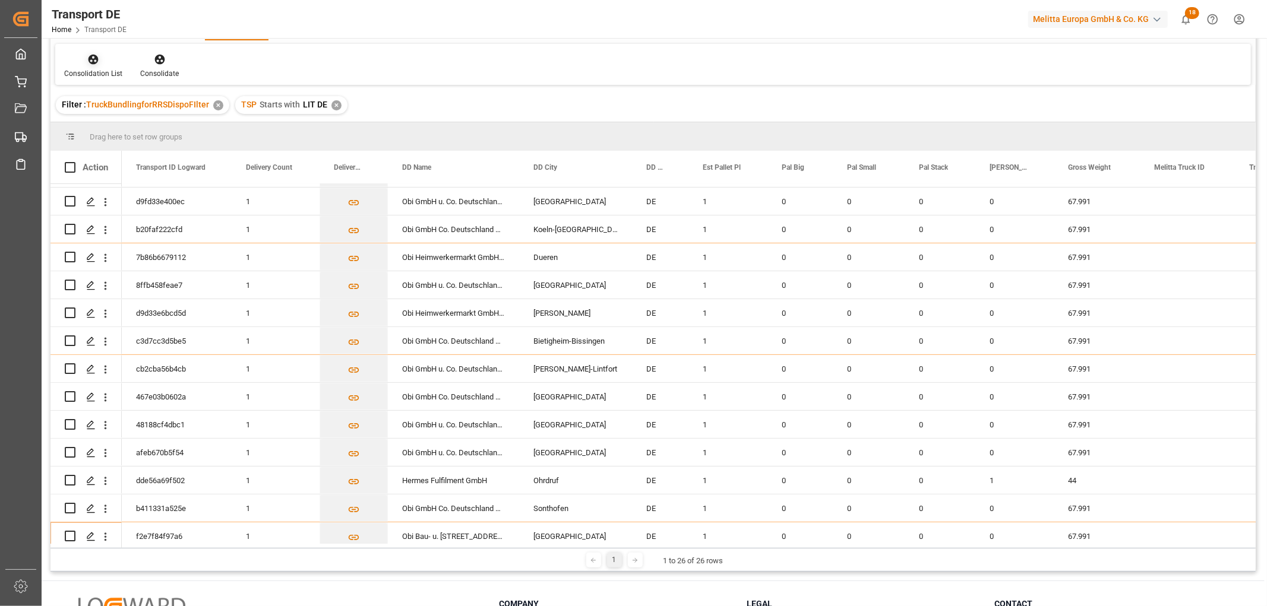
click at [91, 60] on icon at bounding box center [93, 59] width 12 height 12
click at [99, 123] on div "Transport DE TSP Equals Save Ctrl/CMD + S Fetch latest updates Highlighted rows…" at bounding box center [652, 258] width 1205 height 627
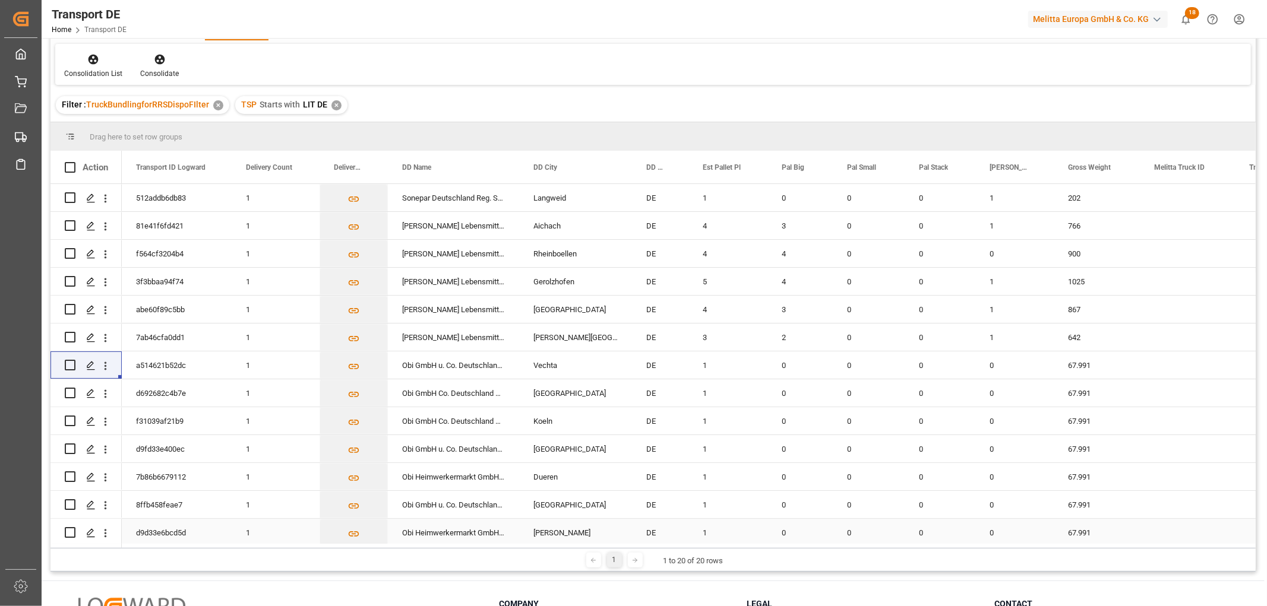
scroll to position [202, 0]
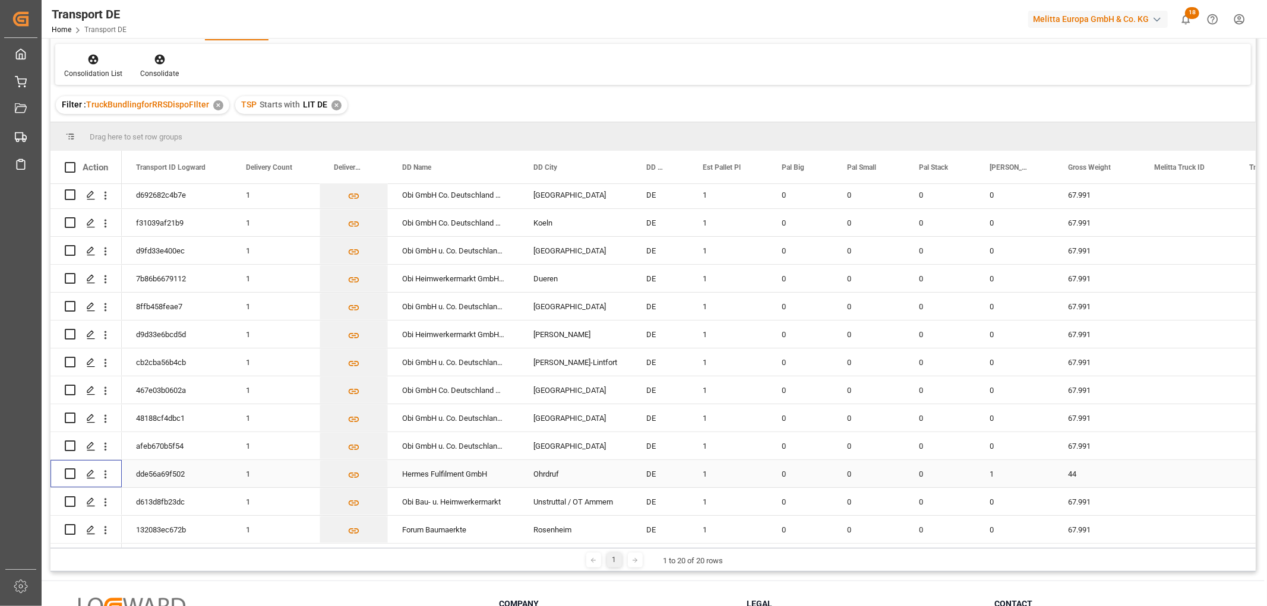
click at [67, 470] on input "Press Space to toggle row selection (unchecked)" at bounding box center [70, 474] width 11 height 11
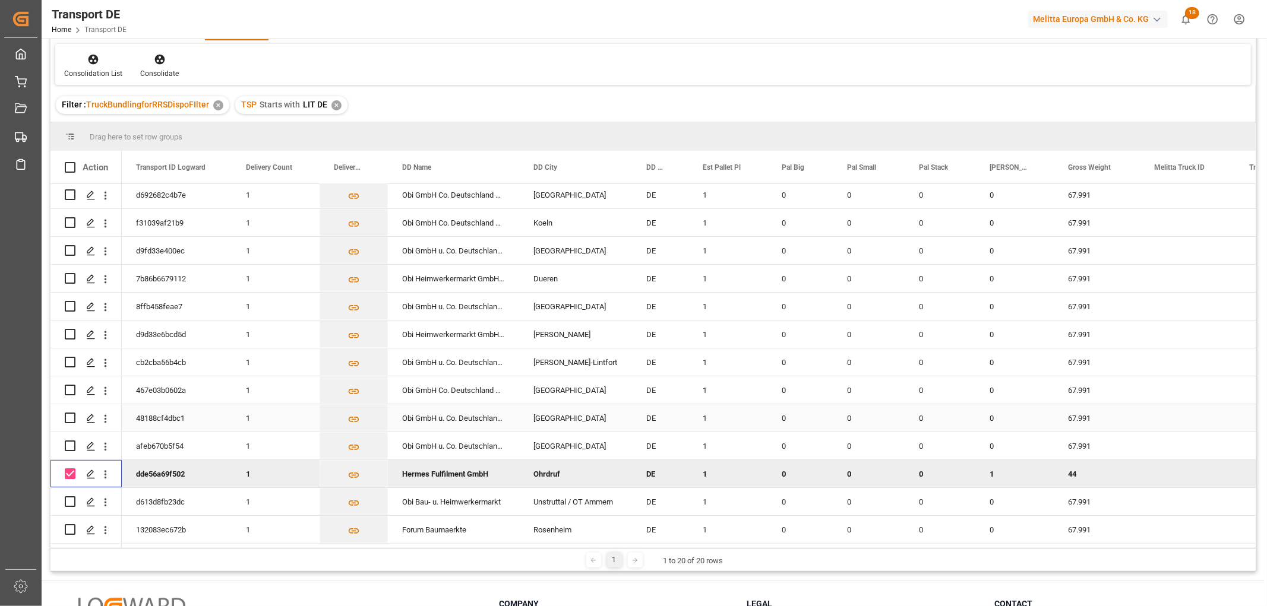
scroll to position [0, 0]
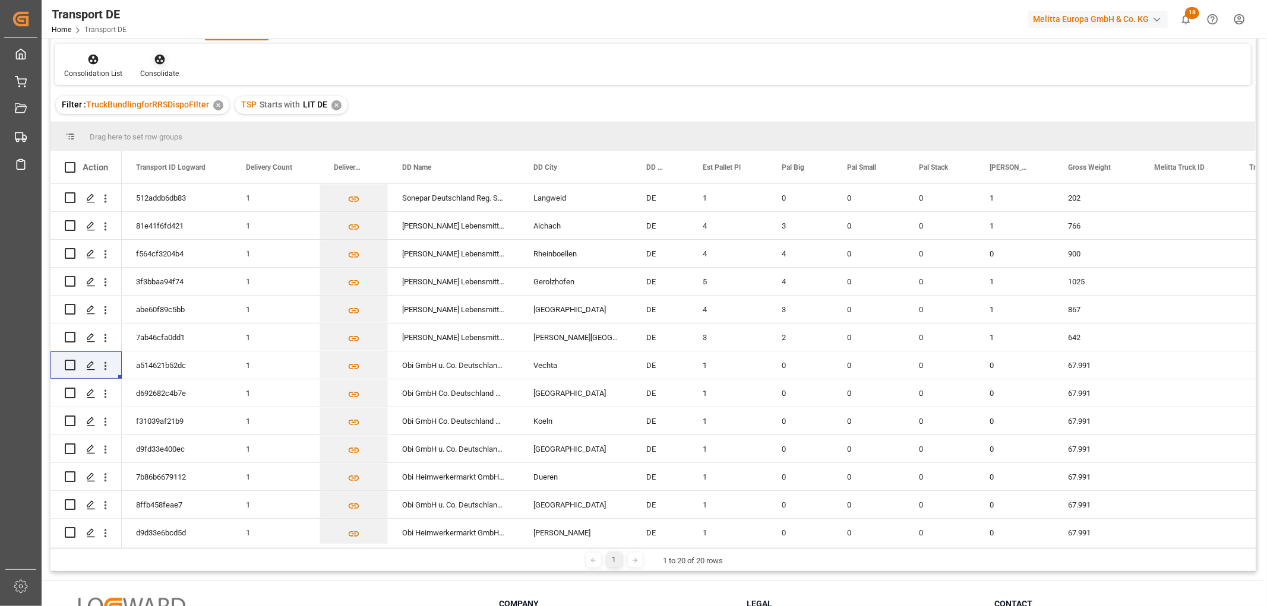
click at [160, 58] on icon at bounding box center [159, 60] width 10 height 10
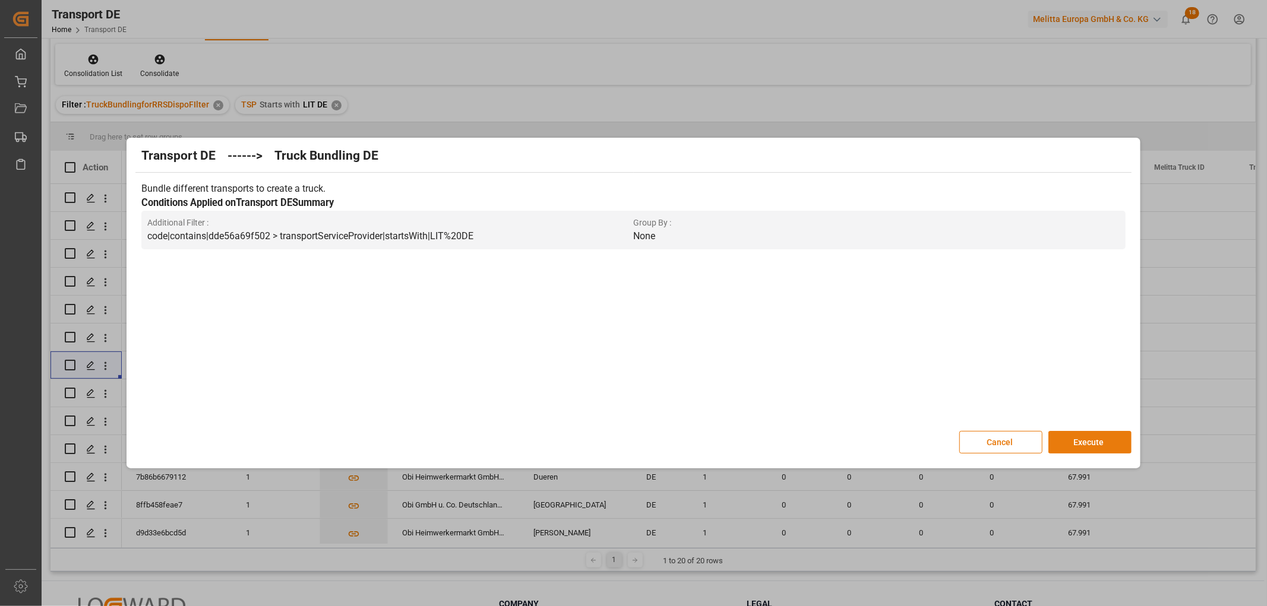
click at [1075, 444] on button "Execute" at bounding box center [1089, 442] width 83 height 23
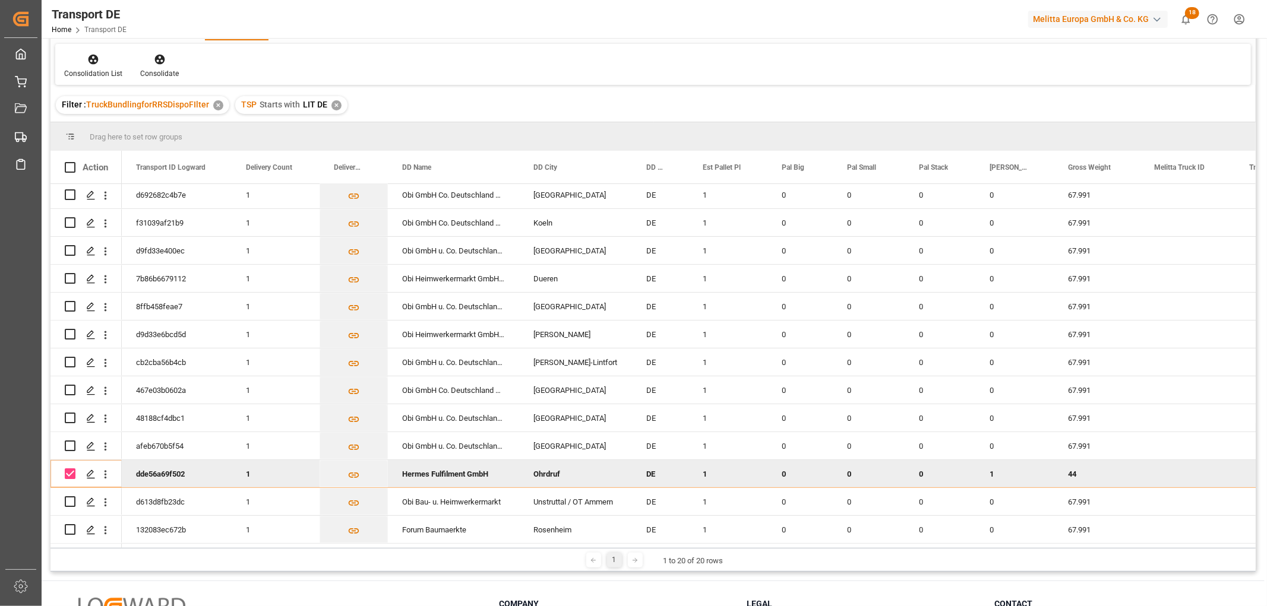
scroll to position [66, 0]
click at [68, 469] on input "Press Space to toggle row selection (checked)" at bounding box center [70, 474] width 11 height 11
checkbox input "false"
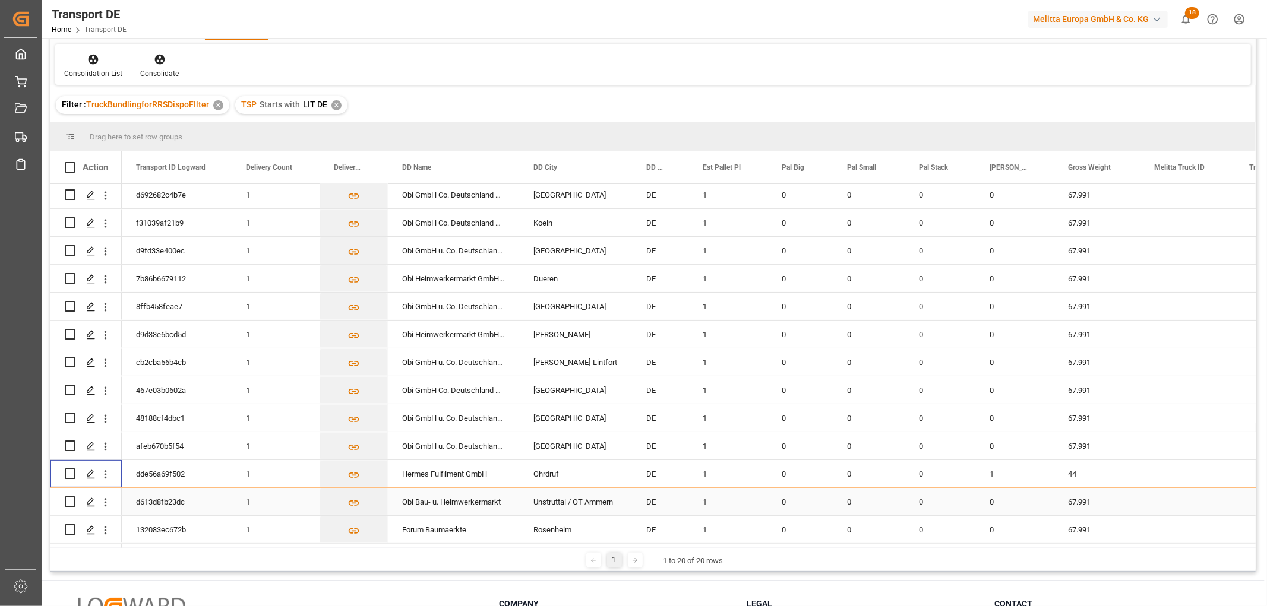
click at [67, 497] on input "Press Space to toggle row selection (unchecked)" at bounding box center [70, 502] width 11 height 11
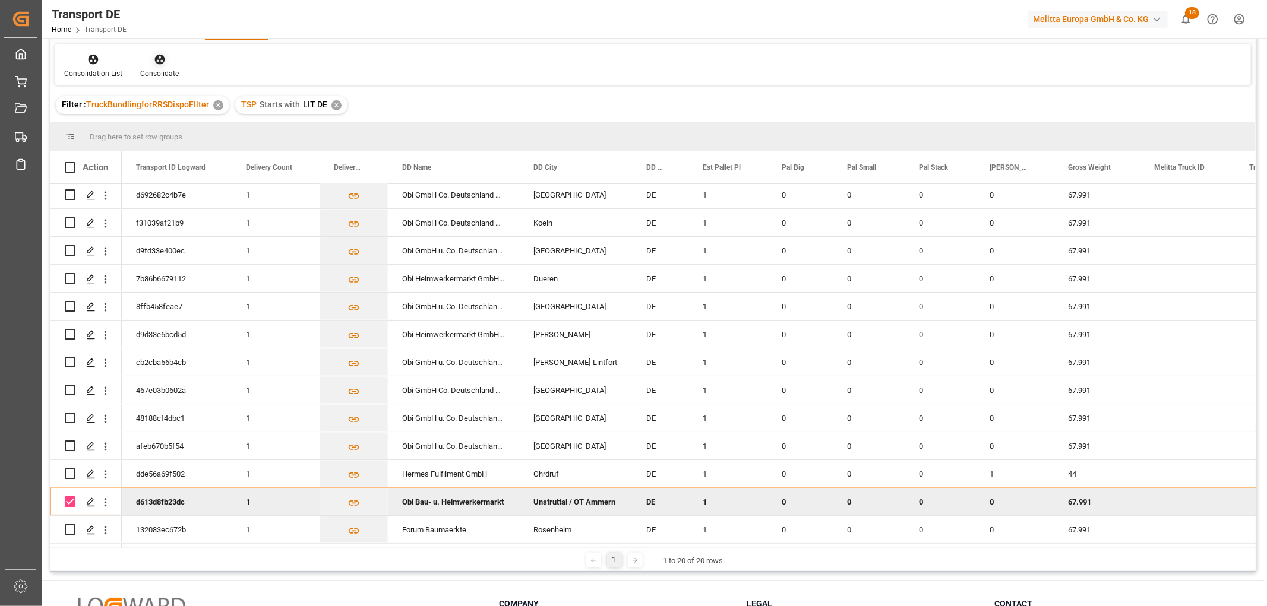
click at [159, 65] on div "Consolidate" at bounding box center [159, 66] width 56 height 26
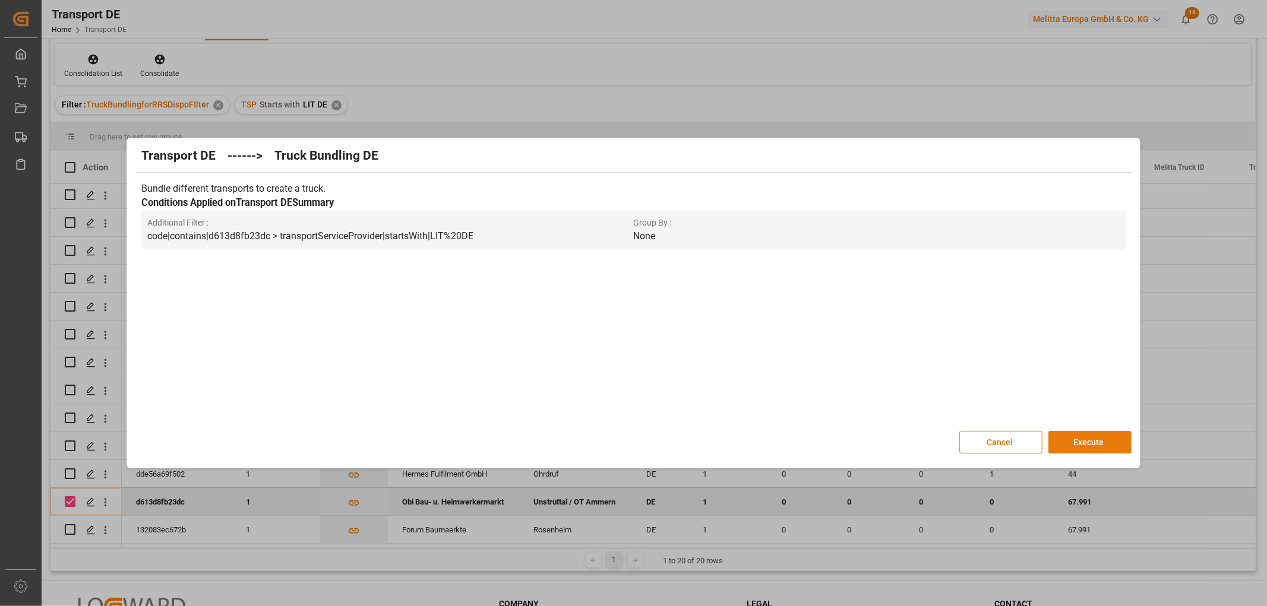
click at [1086, 440] on button "Execute" at bounding box center [1089, 442] width 83 height 23
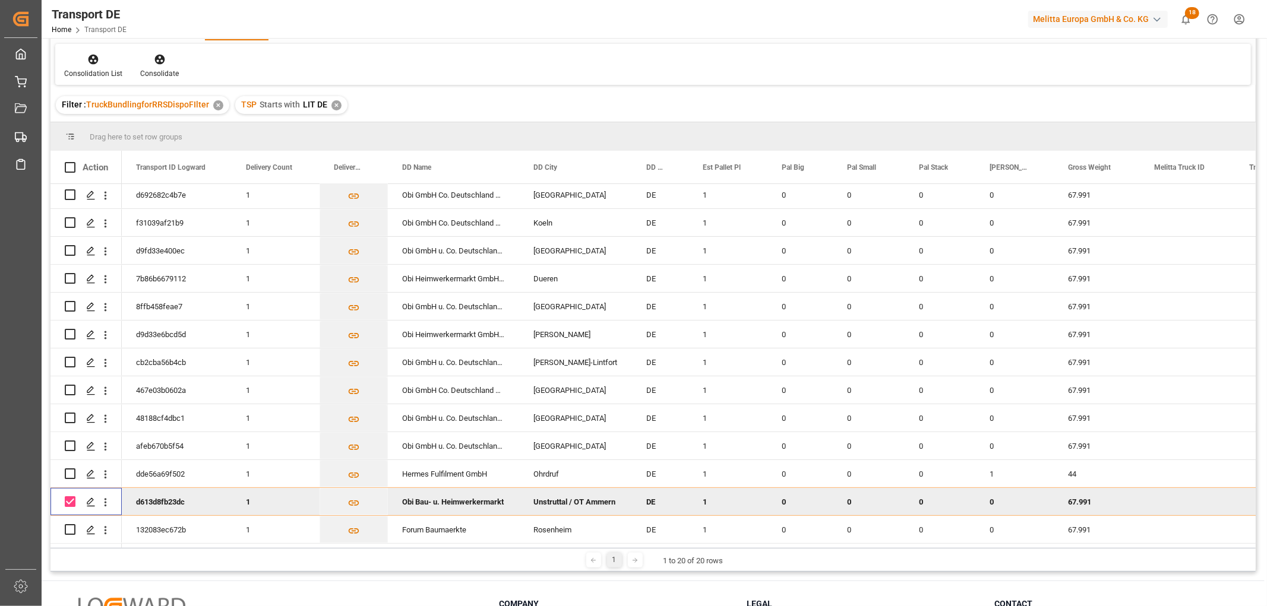
click at [72, 497] on input "Press Space to toggle row selection (checked)" at bounding box center [70, 502] width 11 height 11
checkbox input "false"
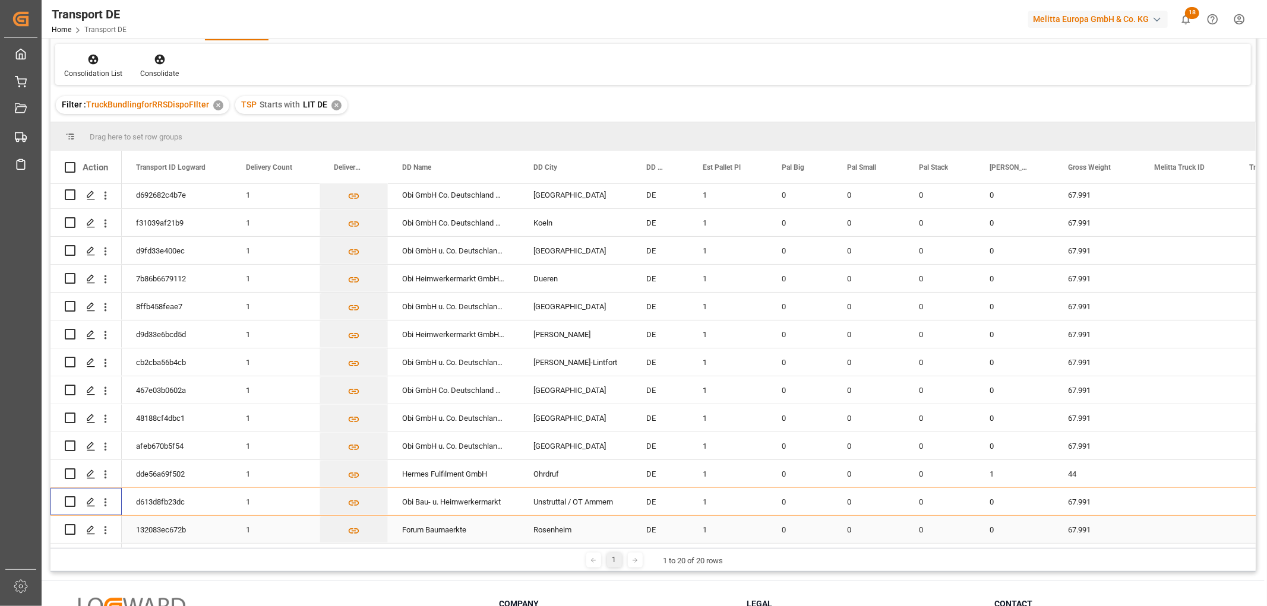
click at [68, 527] on input "Press Space to toggle row selection (unchecked)" at bounding box center [70, 529] width 11 height 11
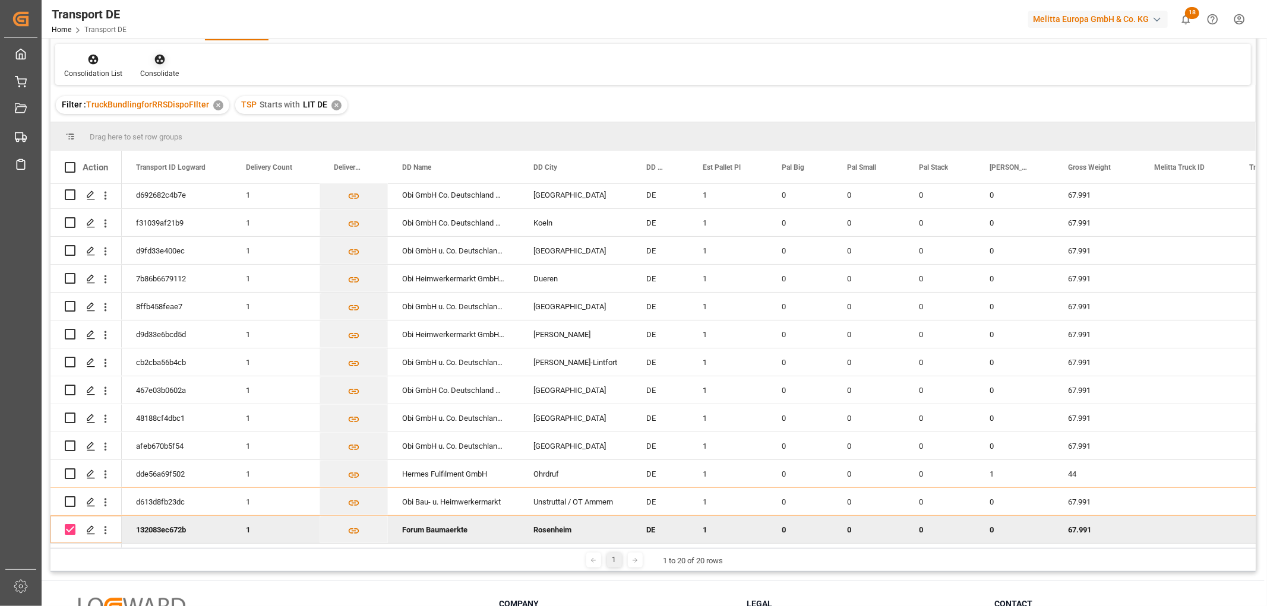
click at [155, 56] on icon at bounding box center [159, 60] width 10 height 10
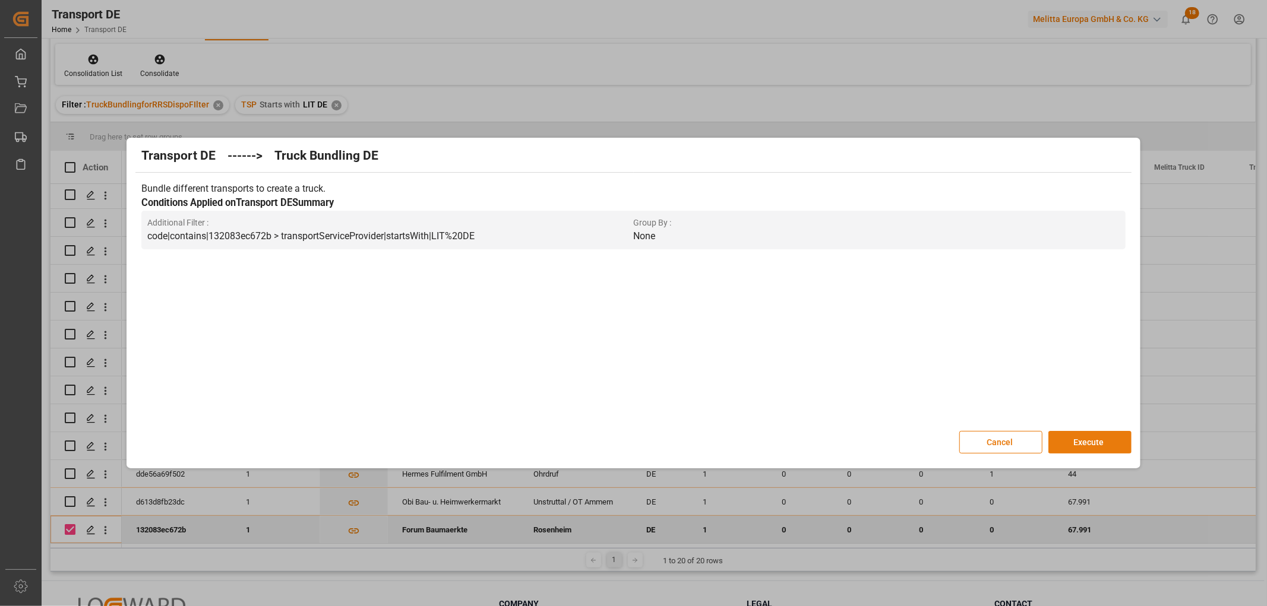
click at [1084, 442] on button "Execute" at bounding box center [1089, 442] width 83 height 23
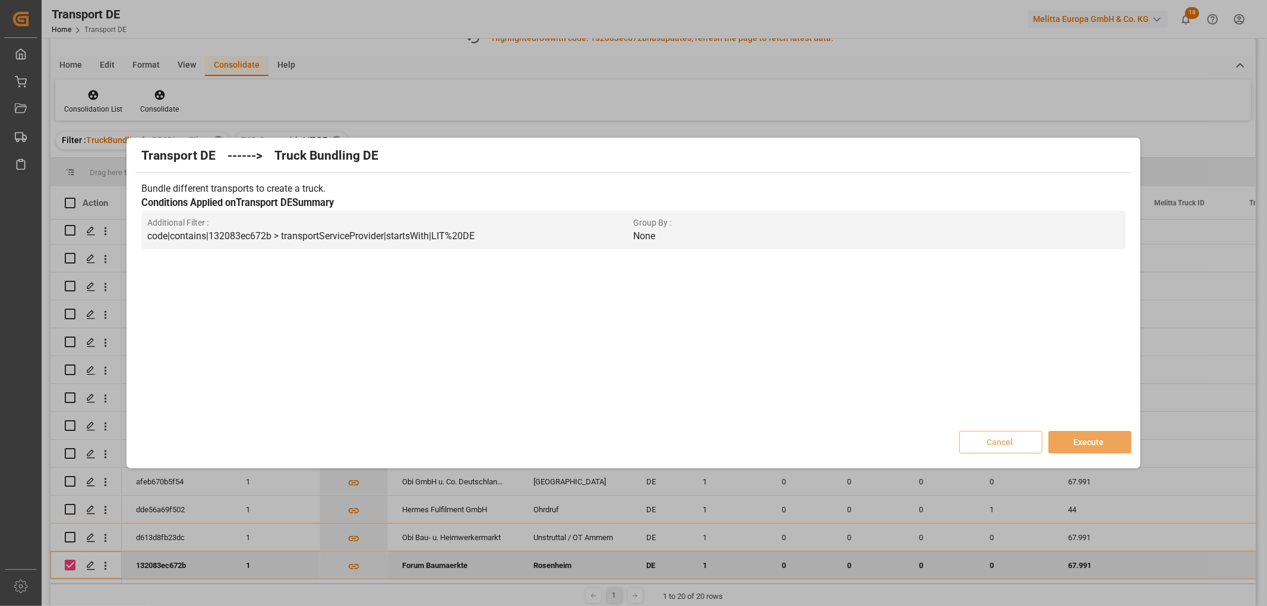
scroll to position [102, 0]
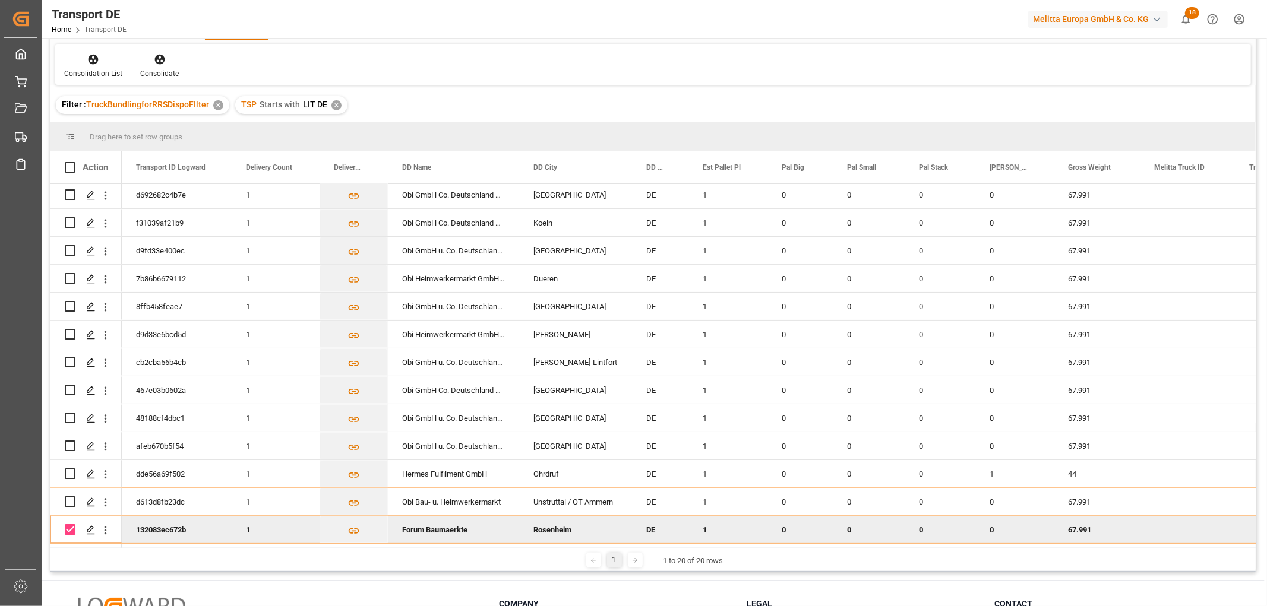
click at [72, 524] on input "Press Space to toggle row selection (checked)" at bounding box center [70, 529] width 11 height 11
checkbox input "false"
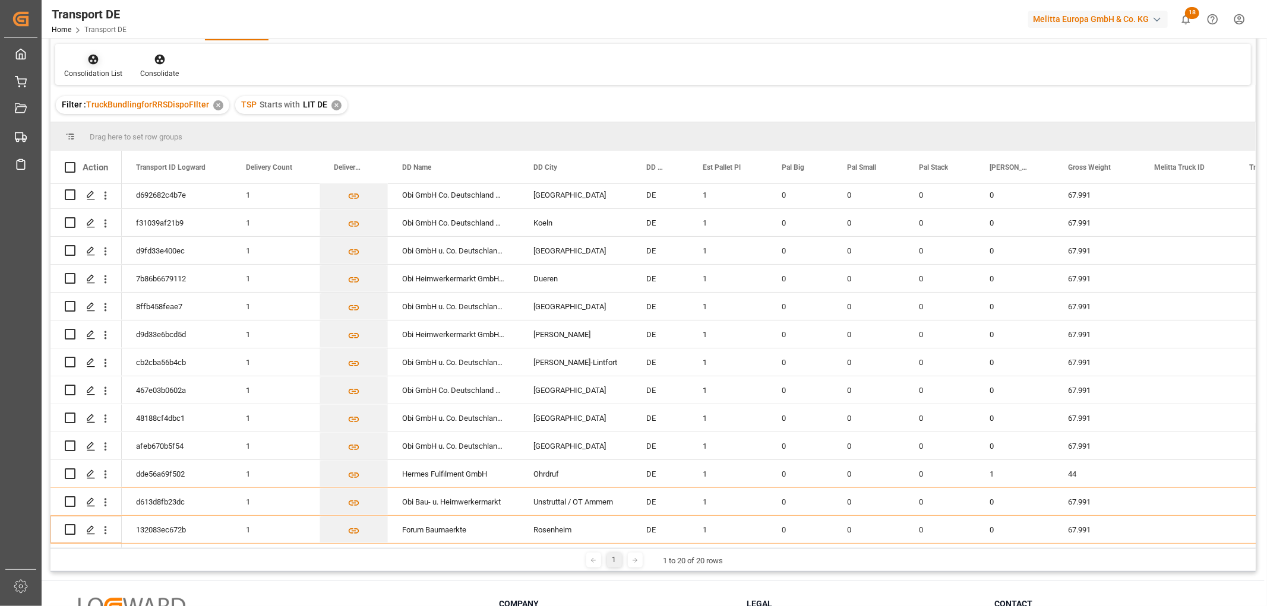
click at [90, 59] on icon at bounding box center [94, 60] width 10 height 10
click at [113, 123] on div "Transport DE TSP Equals Save Ctrl/CMD + S Fetch latest updates Highlighted row …" at bounding box center [652, 258] width 1205 height 627
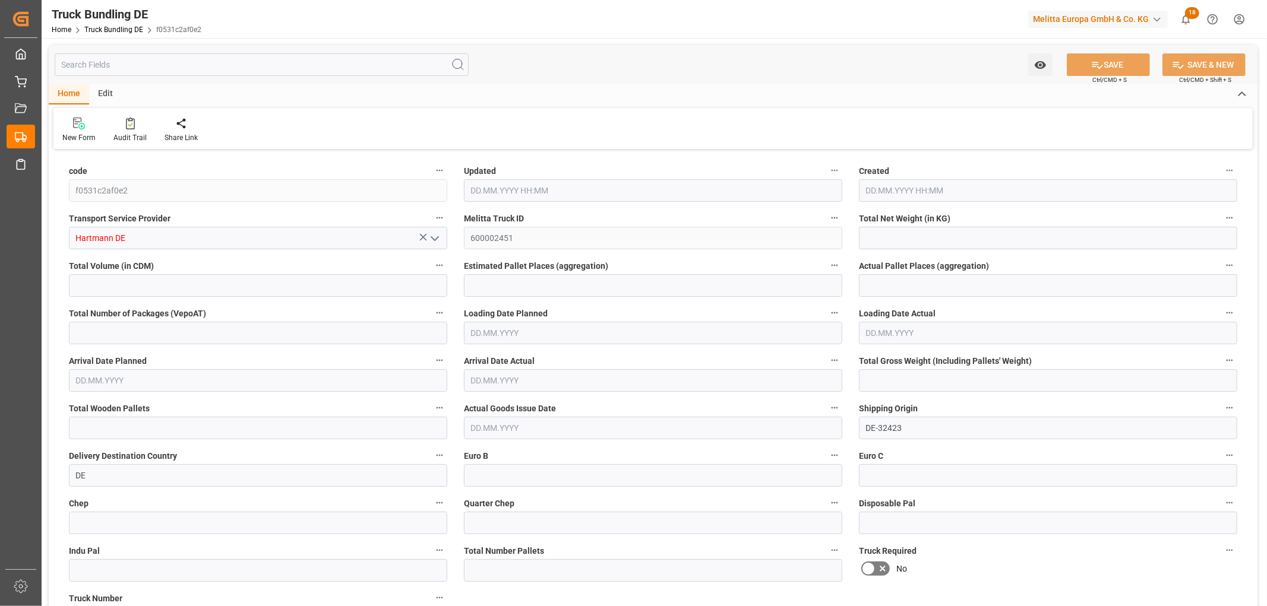
type input "52.006"
type input "703.992"
type input "1"
type input "0"
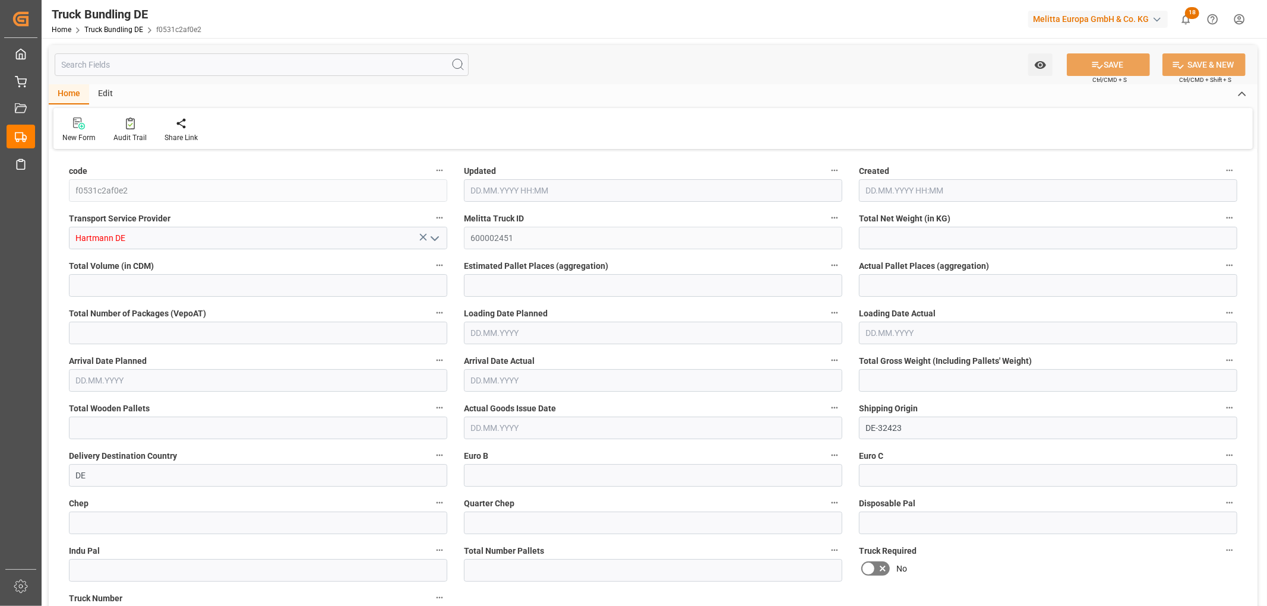
type input "114.376"
type input "2"
type input "0"
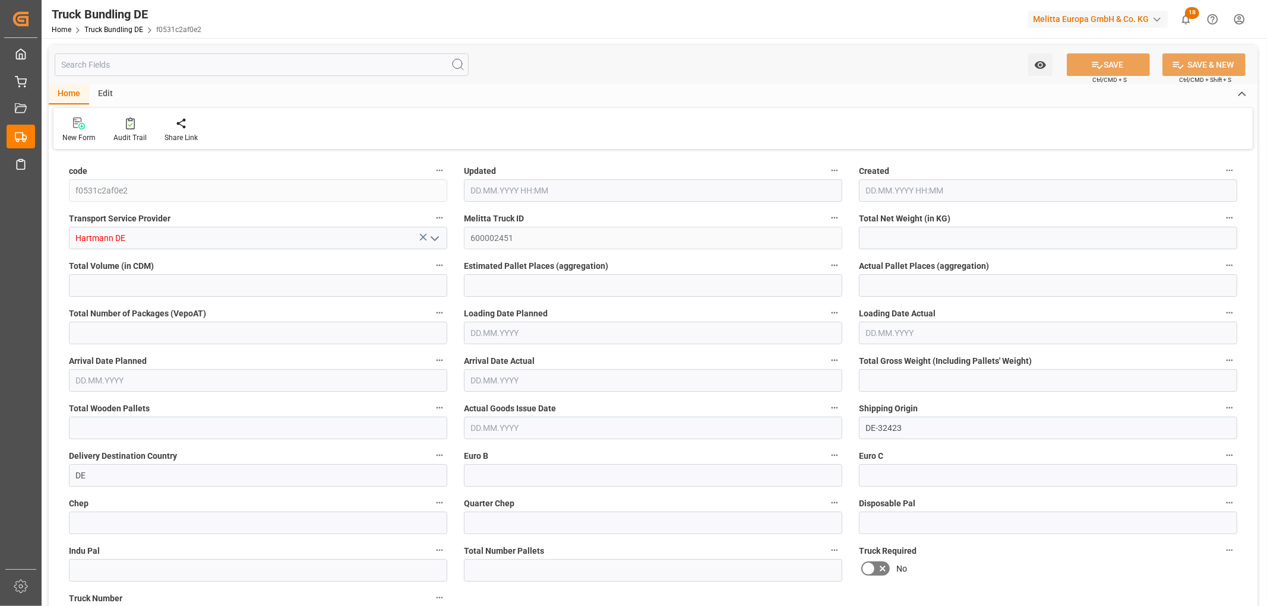
type input "0"
type input "10.09.2025 11:23"
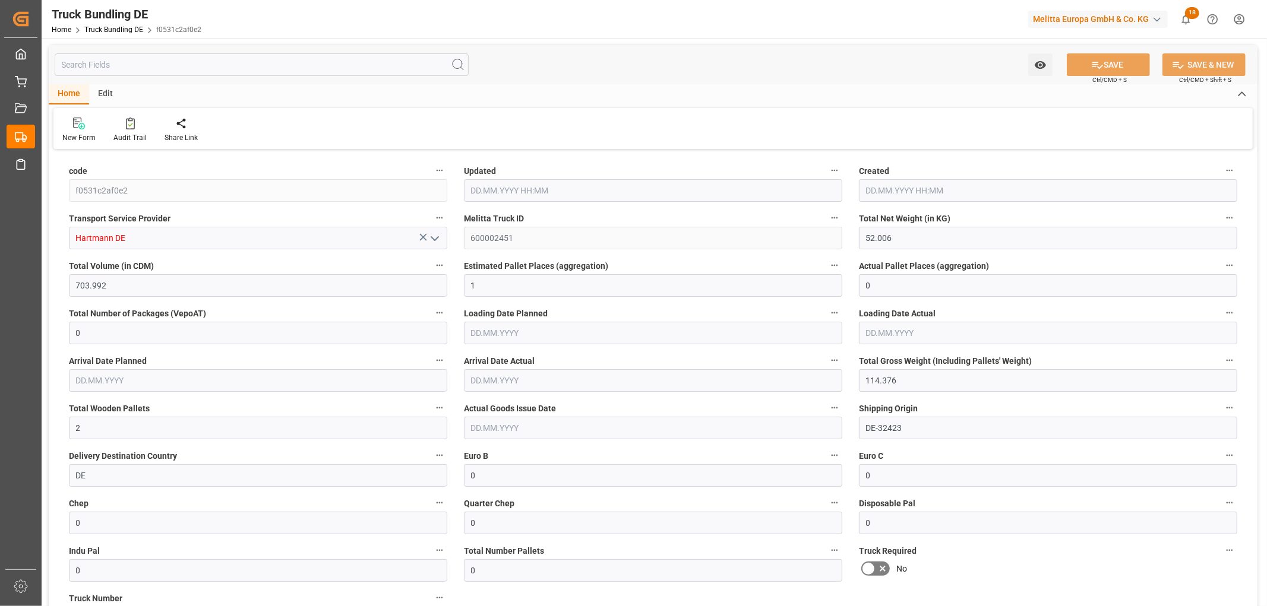
type input "10.09.2025 11:23"
type input "12.09.2025"
type input "[DATE]"
type input "[DATE] 11:26"
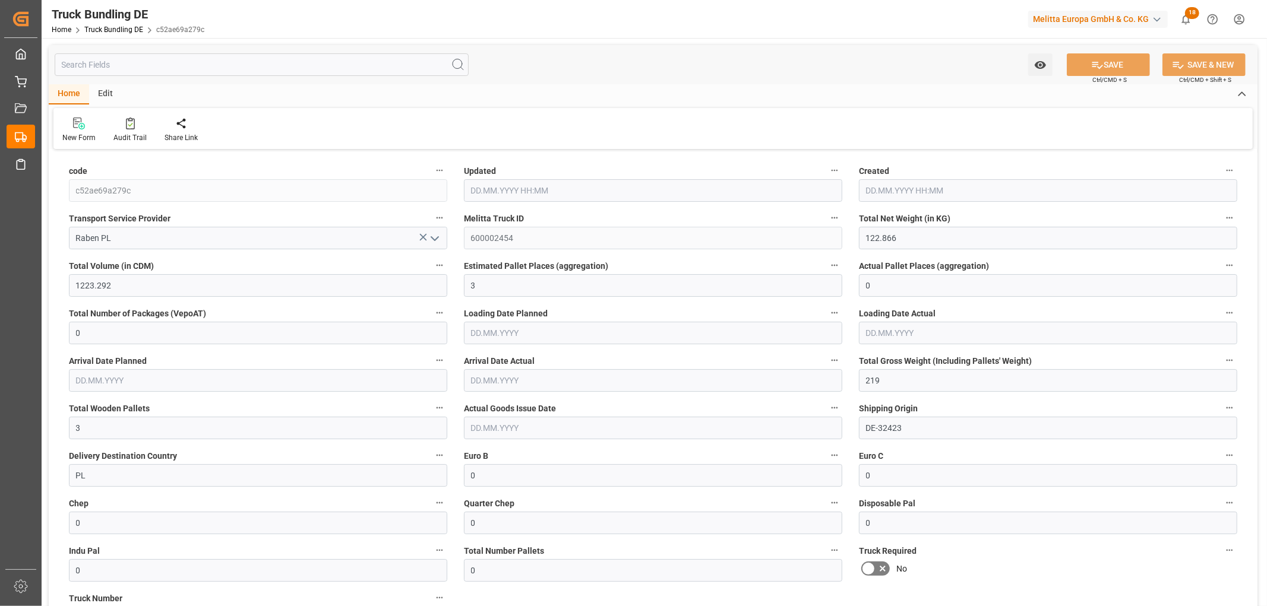
type input "[DATE] 11:26"
type input "[DATE]"
type input "[DATE] 11:26"
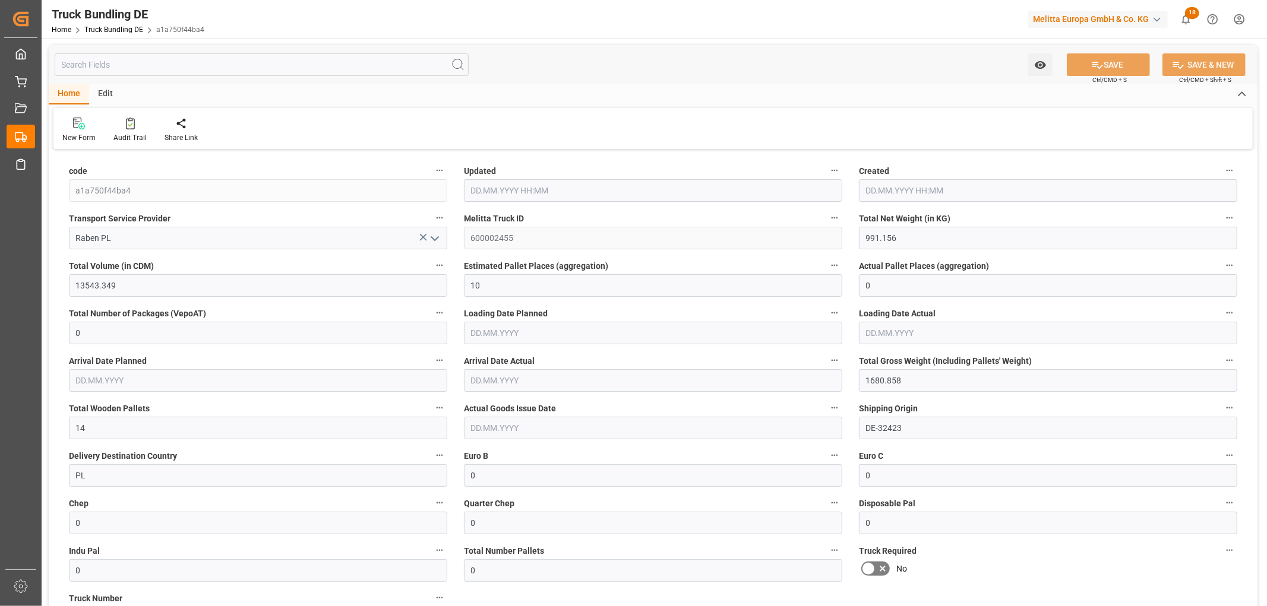
type input "[DATE] 11:26"
type input "[DATE]"
type input "491.056"
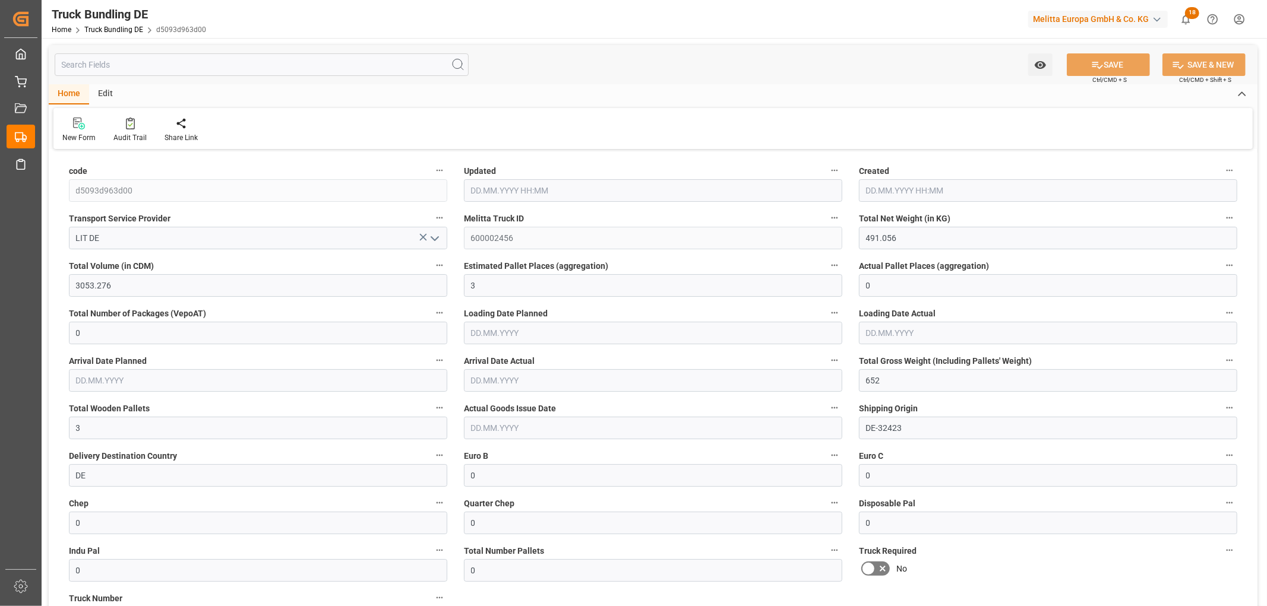
type input "3053.276"
type input "3"
type input "0"
type input "652"
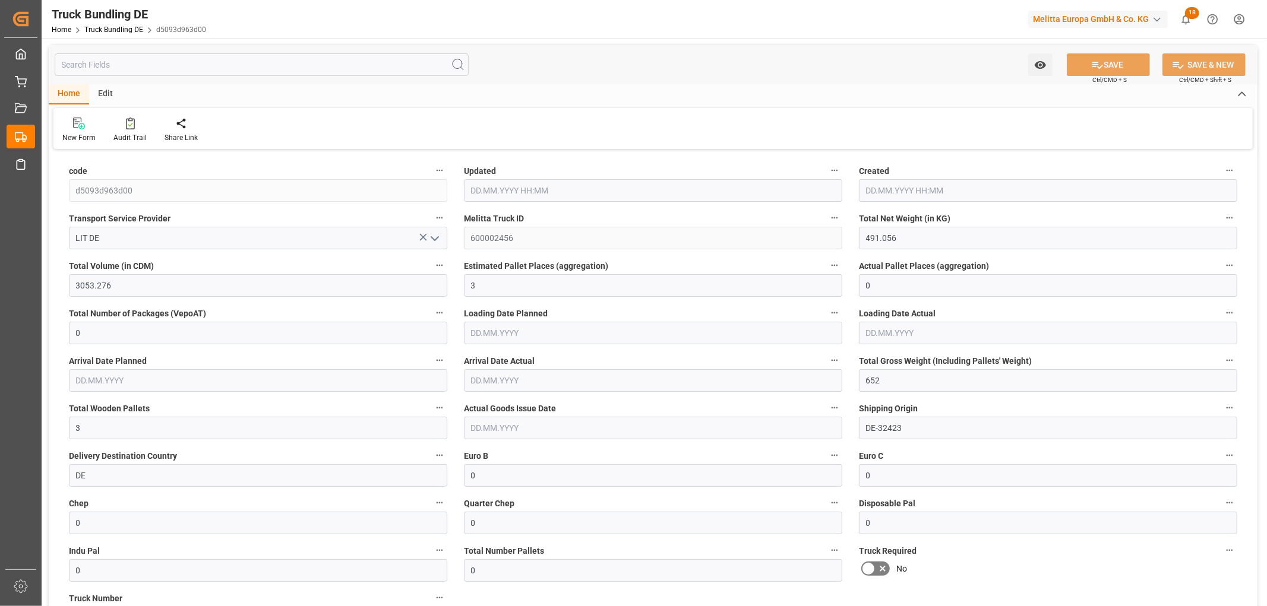
type input "3"
type input "0"
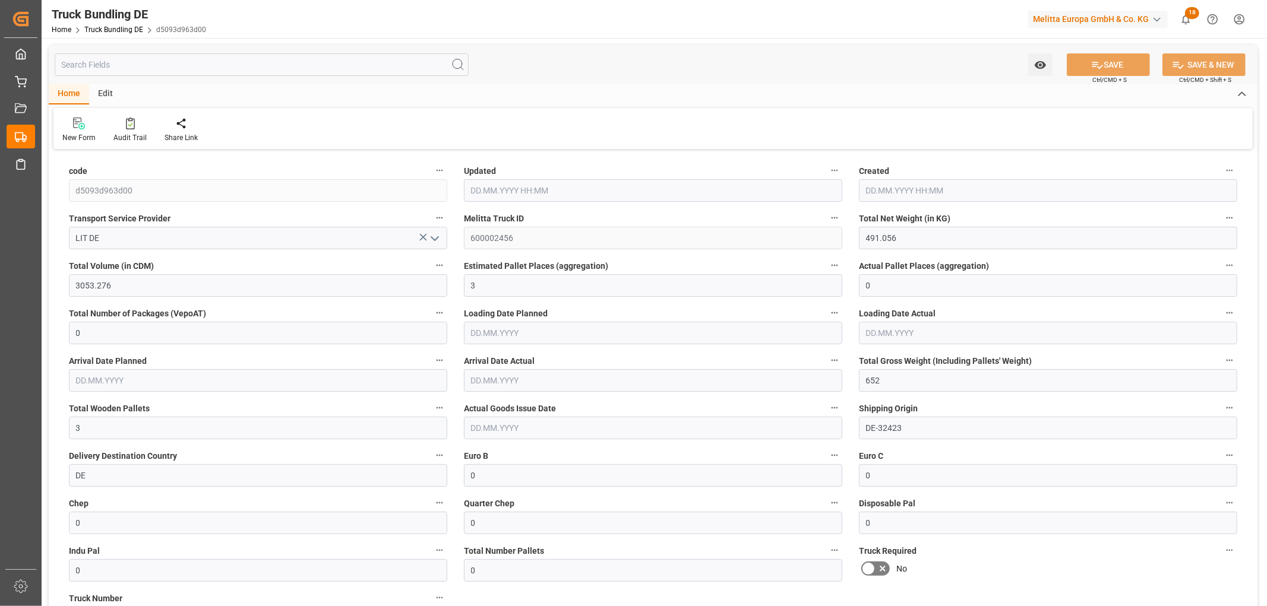
type input "0"
type input "10.09.2025 11:45"
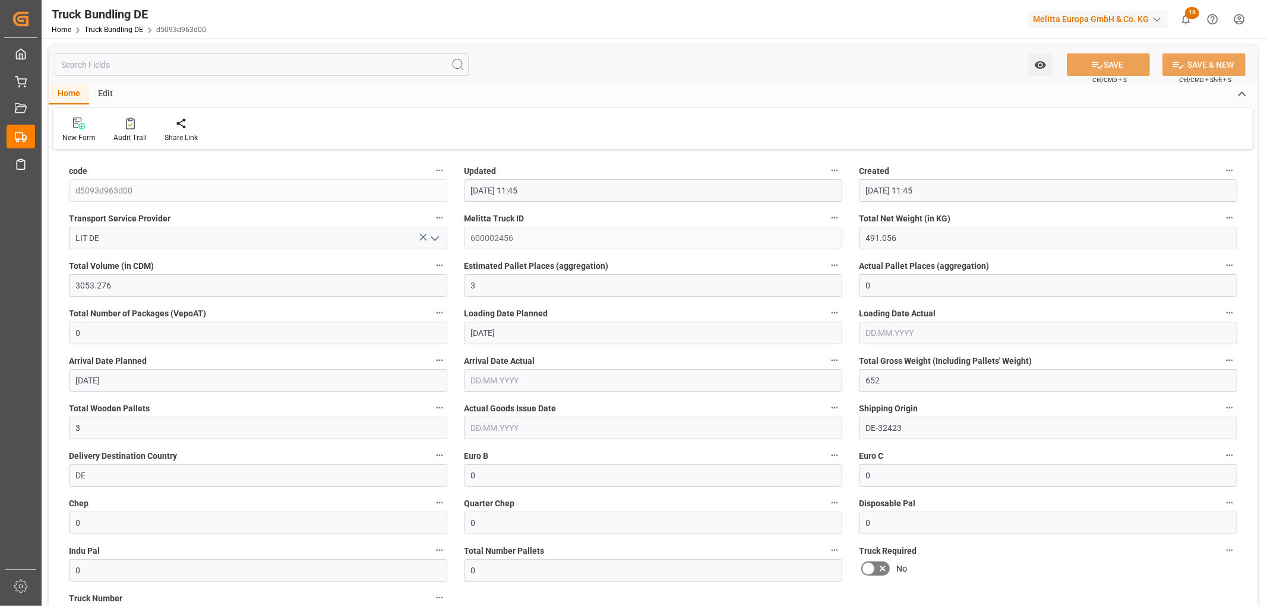
type input "12.09.2025"
type input "[DATE]"
type input "474.022"
type input "5337.338"
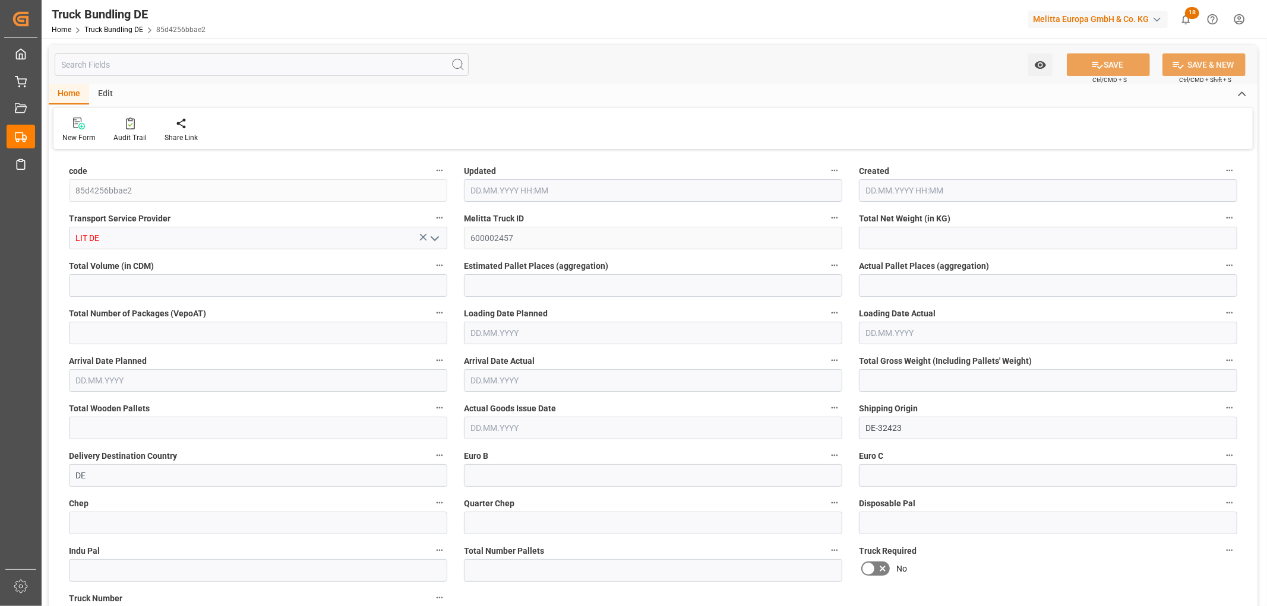
type input "5"
type input "0"
type input "743"
type input "5"
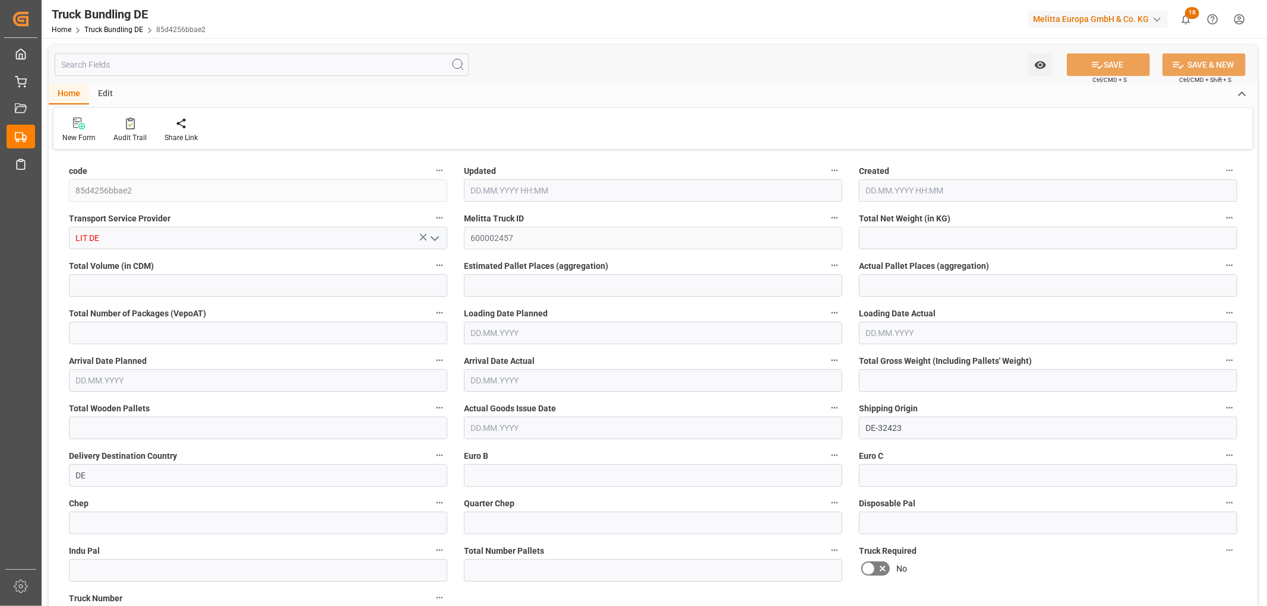
type input "0"
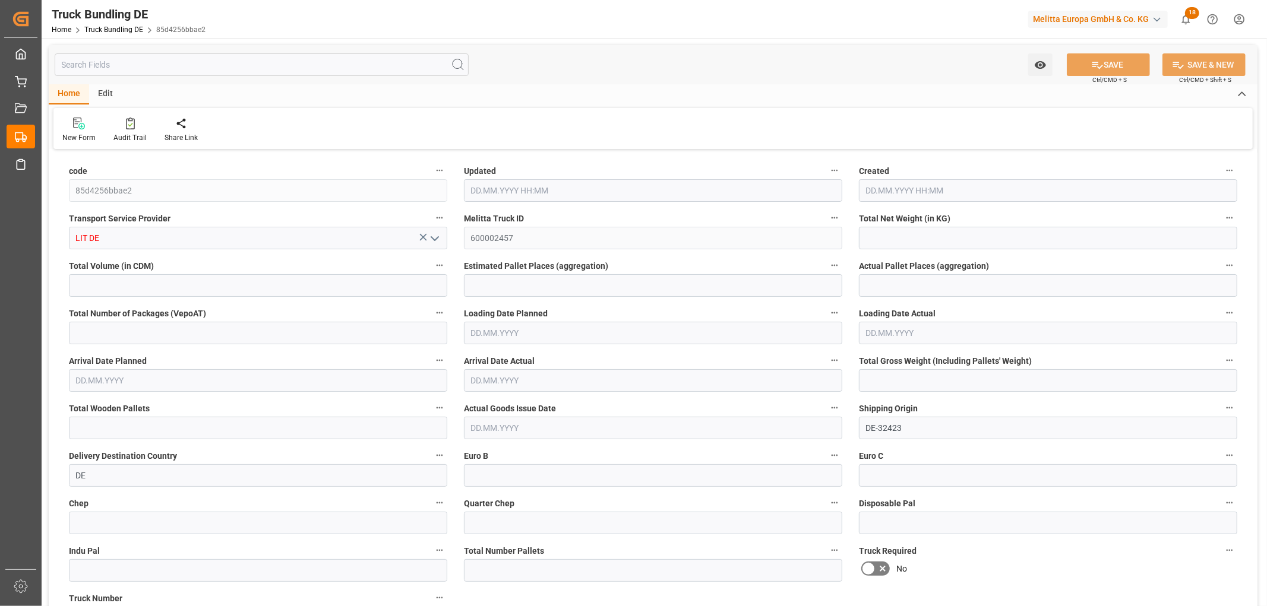
type input "0"
type input "10.09.2025 11:46"
type input "[DATE]"
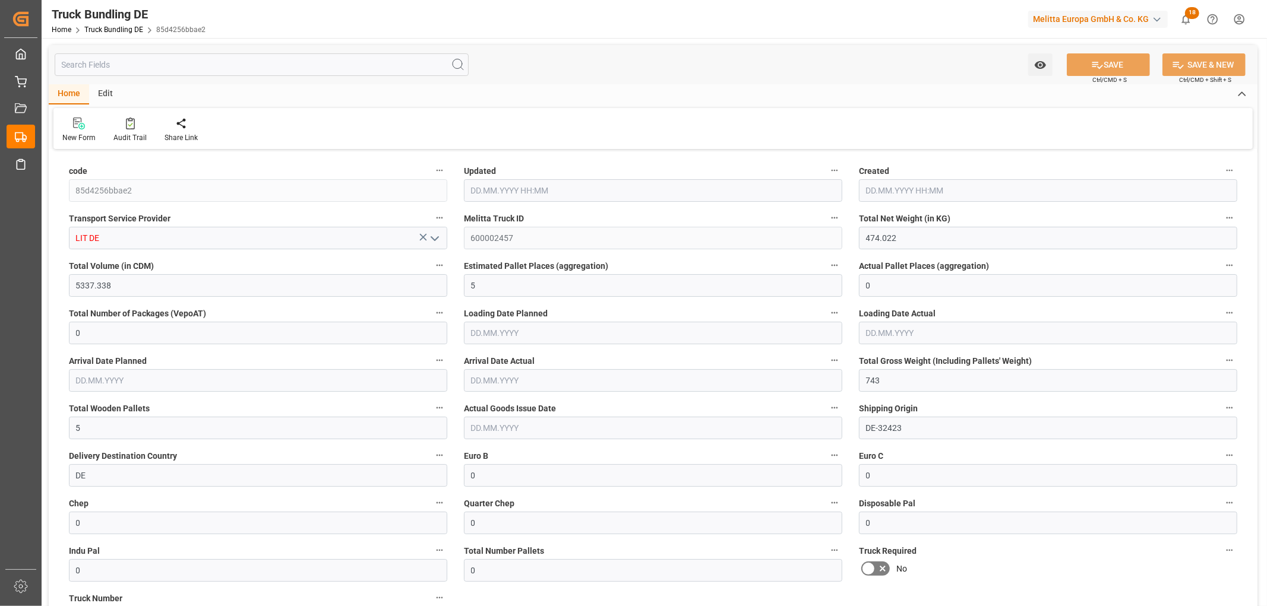
type input "[DATE]"
type input "16.74"
type input "323.988"
type input "1"
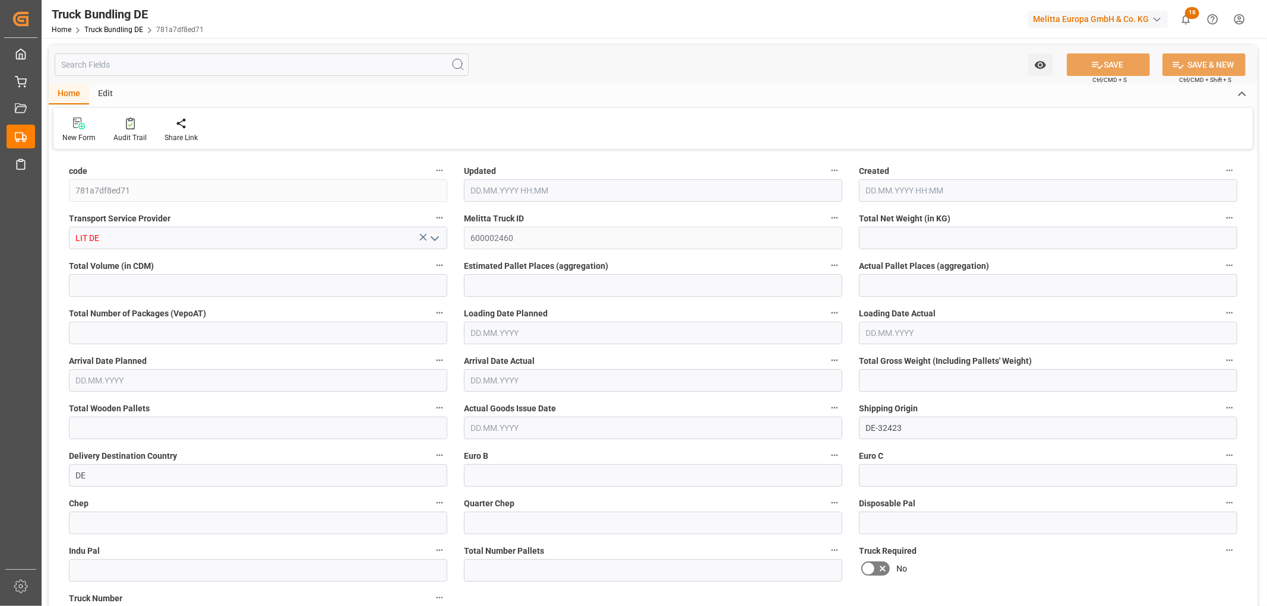
type input "0"
type input "44"
type input "1"
type input "0"
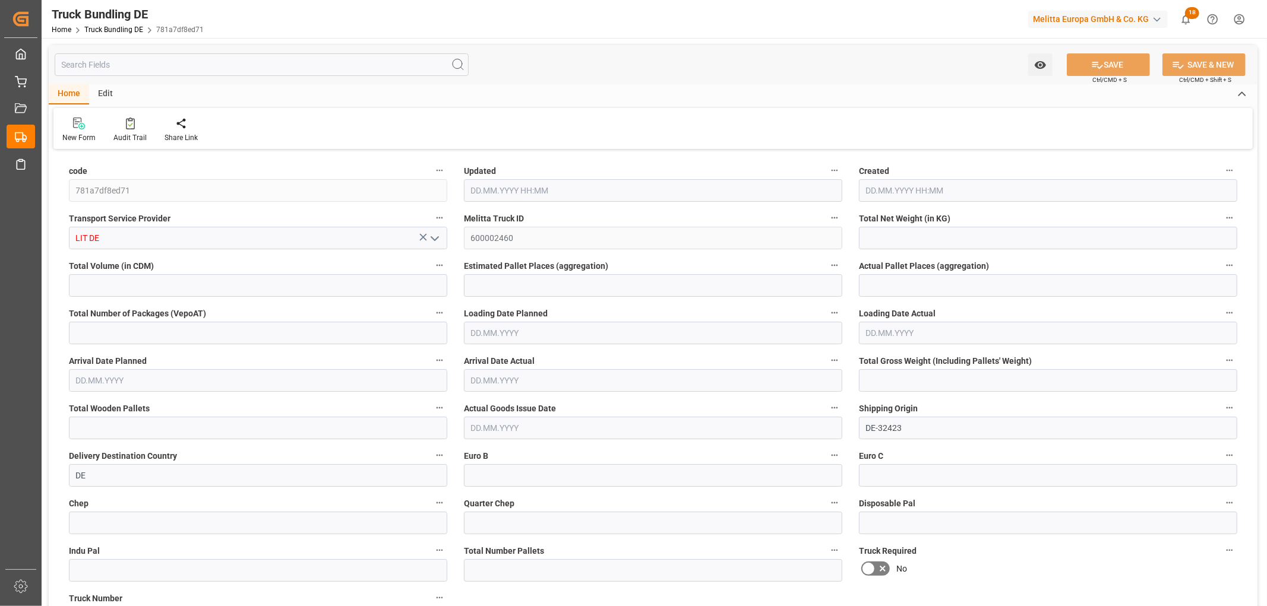
type input "0"
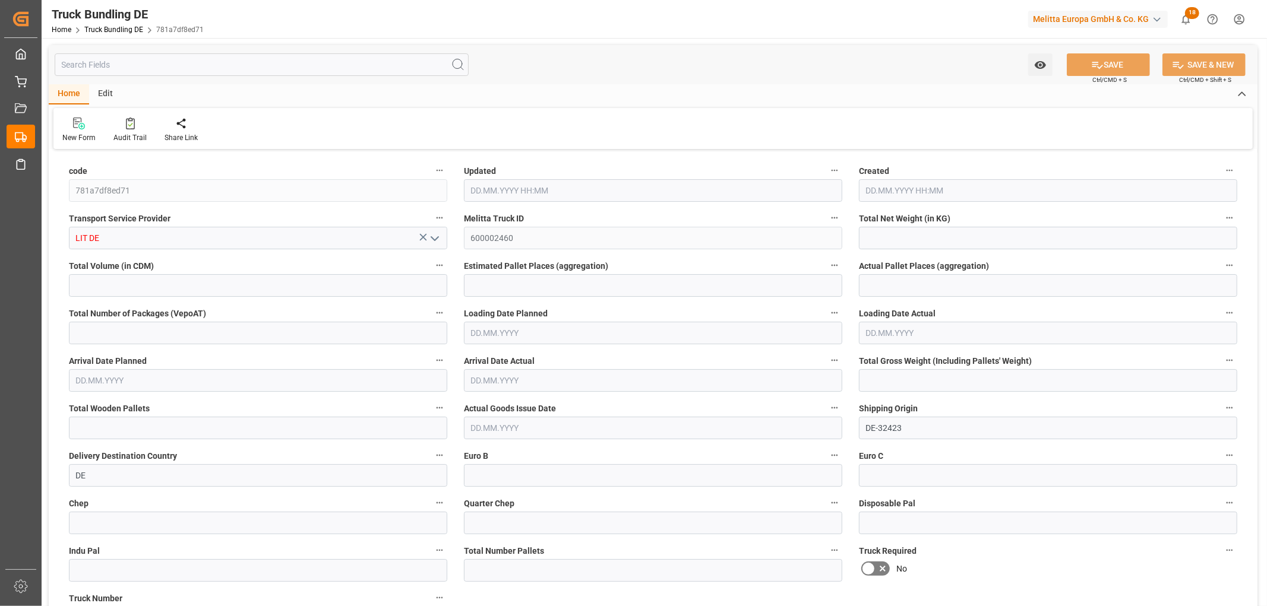
type input "0"
type input "10.09.2025 12:04"
type input "[DATE]"
type input "18.09.2025"
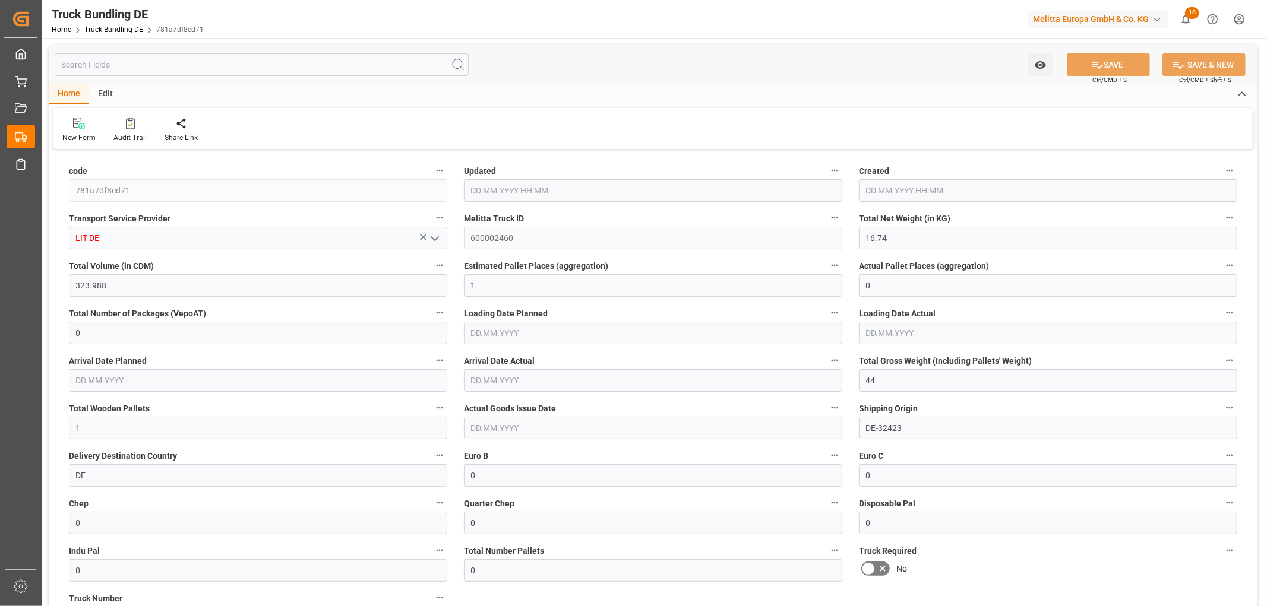
type input "[DATE]"
type input "35.58"
type input "486.24"
type input "1"
type input "0"
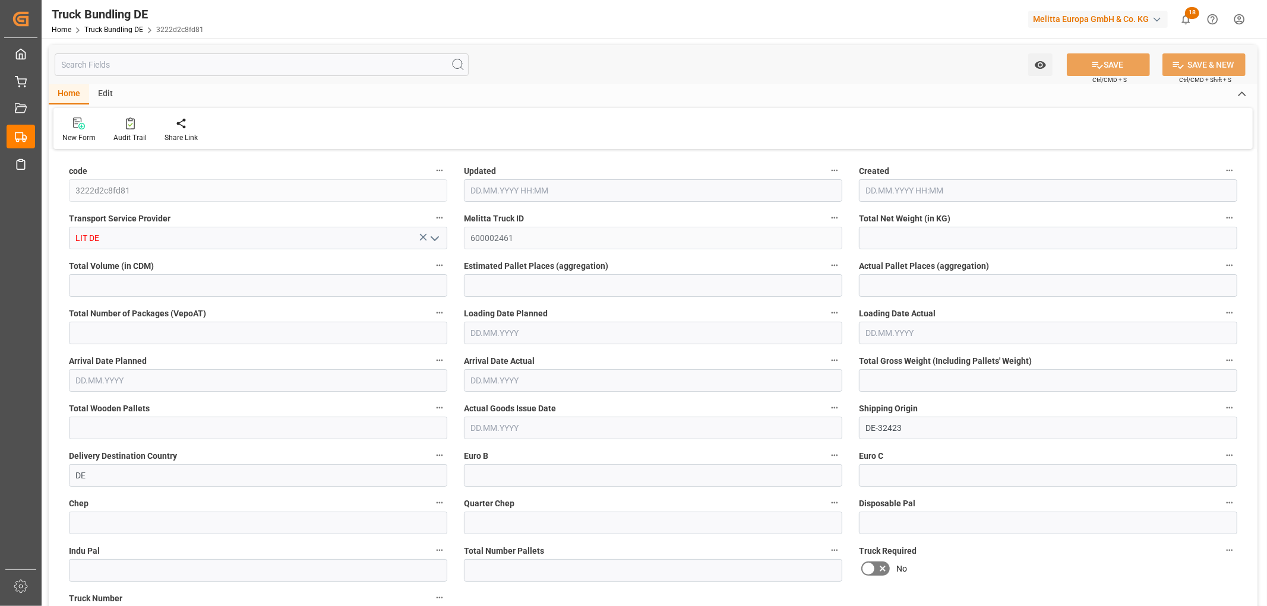
type input "0"
type input "67.991"
type input "1"
type input "0"
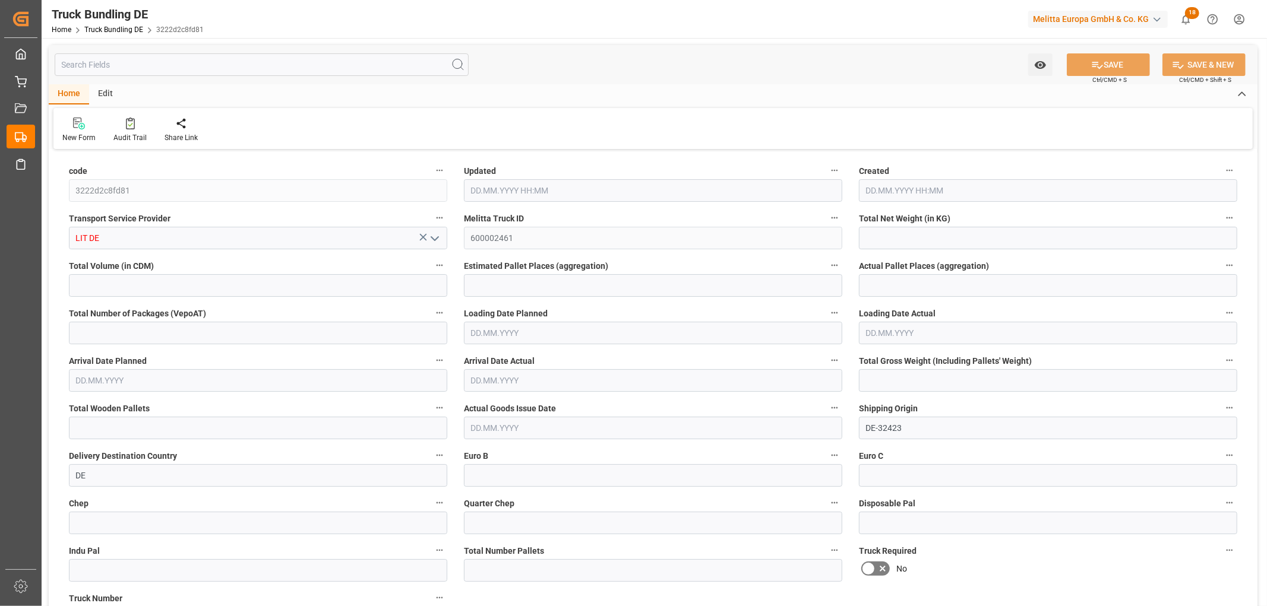
type input "0"
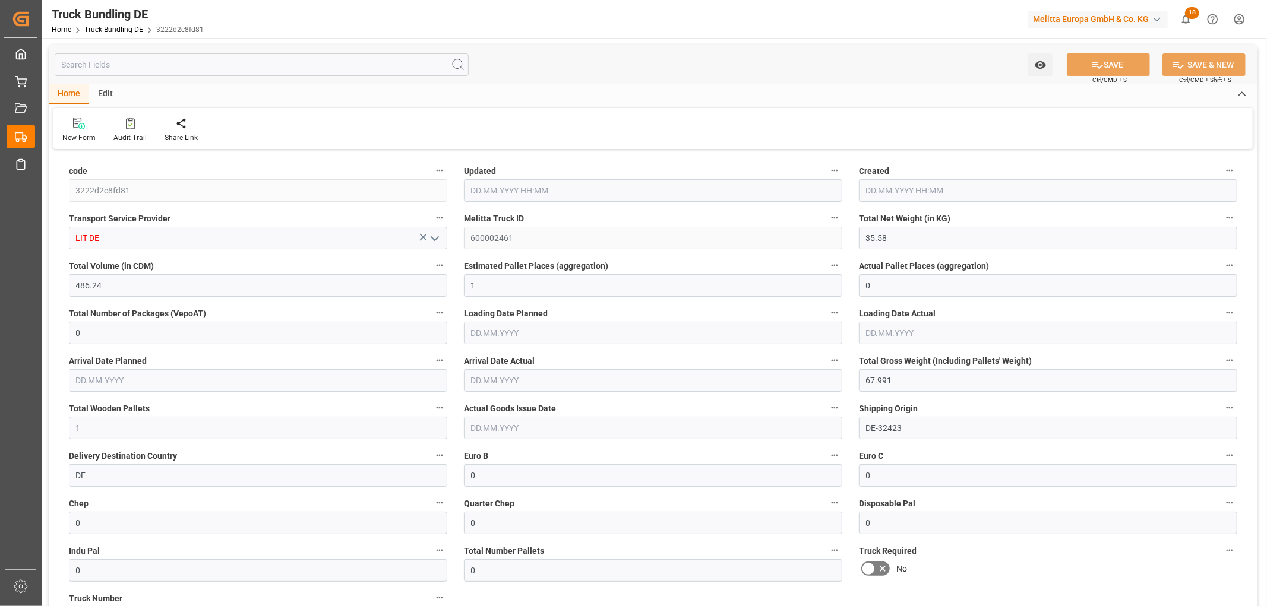
type input "[DATE] 12:05"
type input "[DATE]"
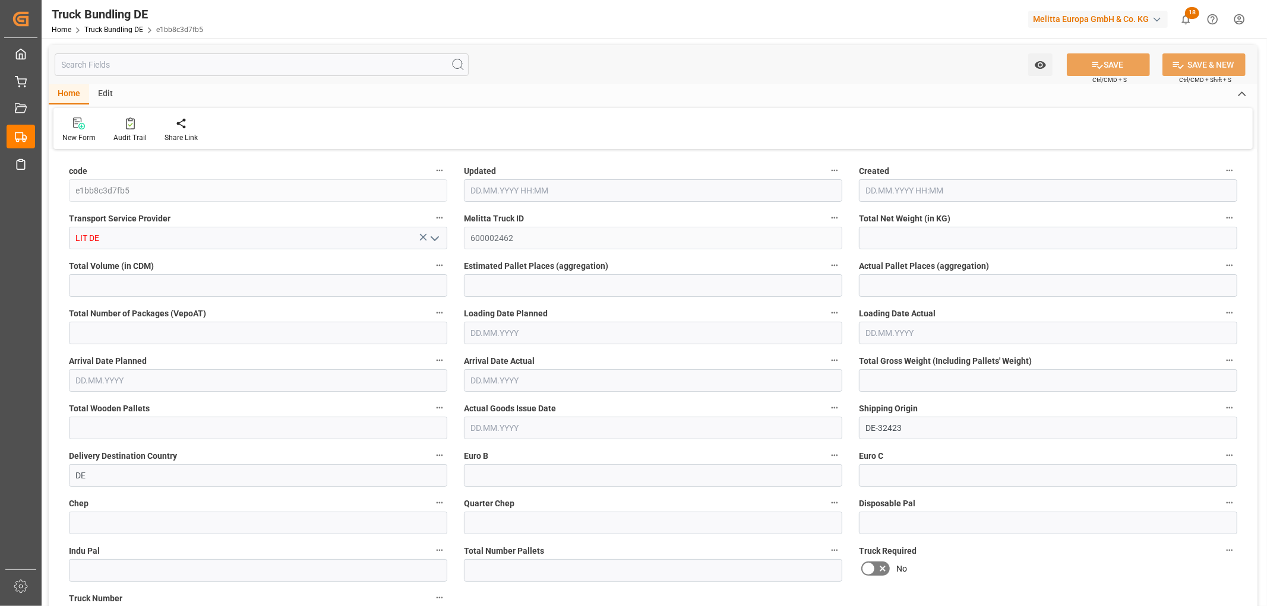
type input "35.58"
type input "486.24"
type input "1"
type input "0"
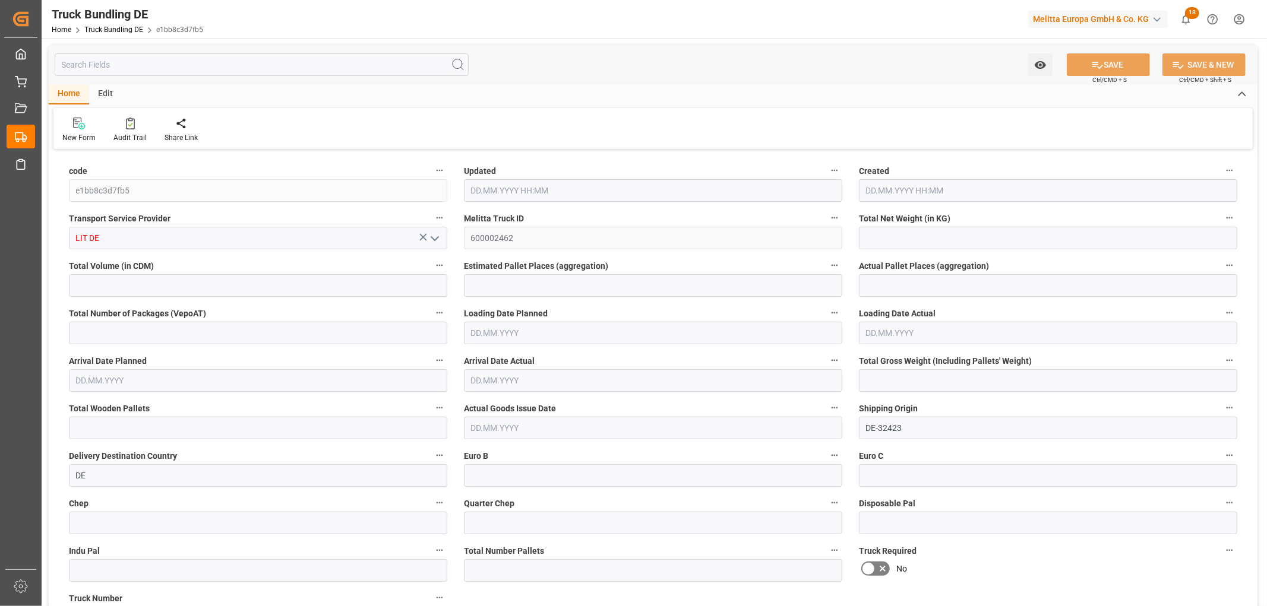
type input "67.991"
type input "1"
type input "0"
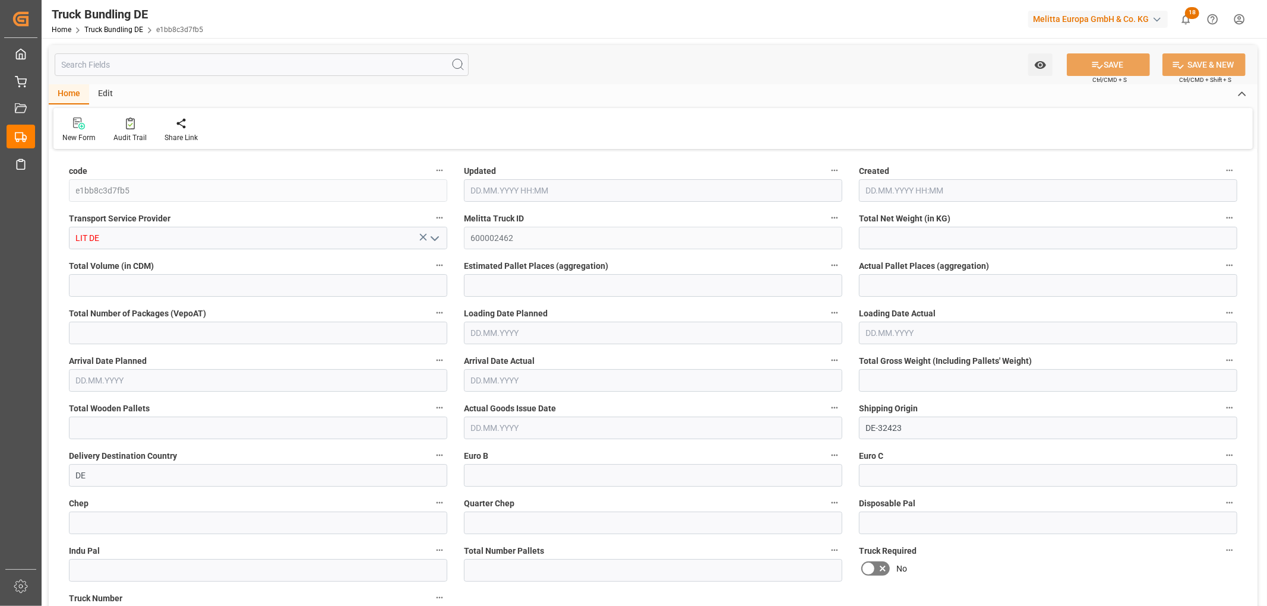
type input "0"
type input "[DATE] 12:05"
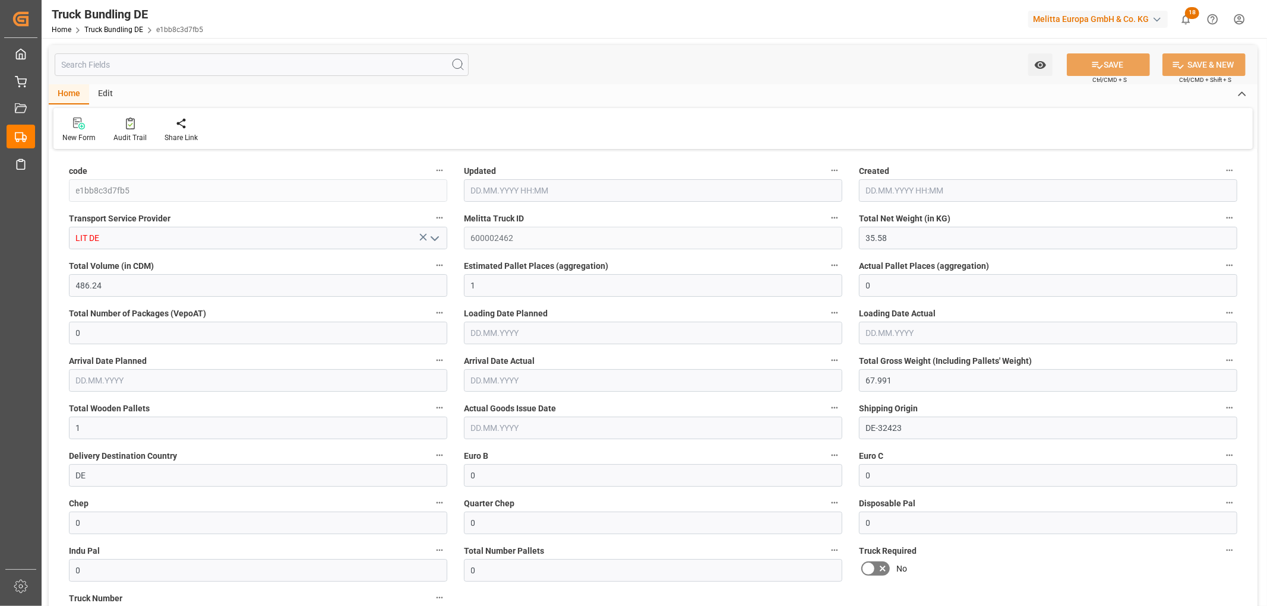
type input "[DATE] 12:05"
type input "[DATE]"
